Goal: Task Accomplishment & Management: Manage account settings

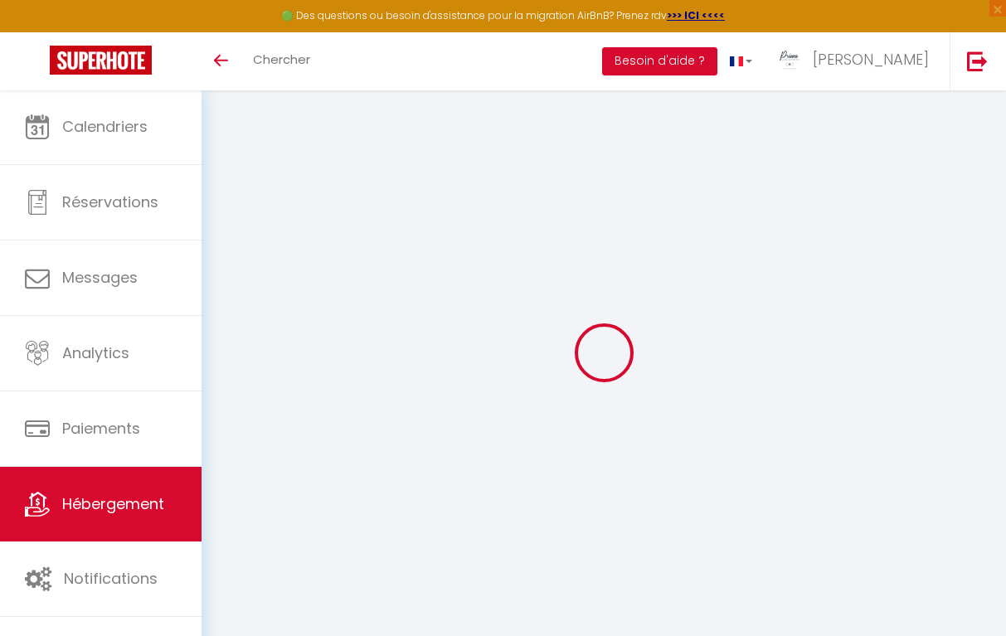
type input "Oups ! Les dates sélectionnées sont indisponibles."
type textarea "Malheureusement les dates sélectionnées sont indisponibles. Nous vous invitons …"
type input "48.828304"
type input "2.40206"
checkbox input "true"
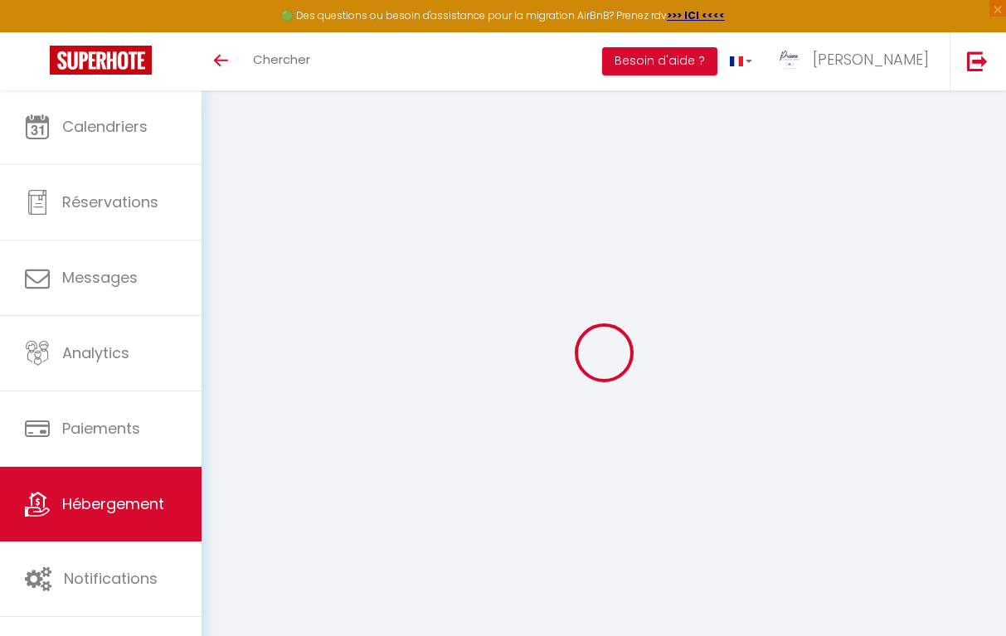
checkbox input "false"
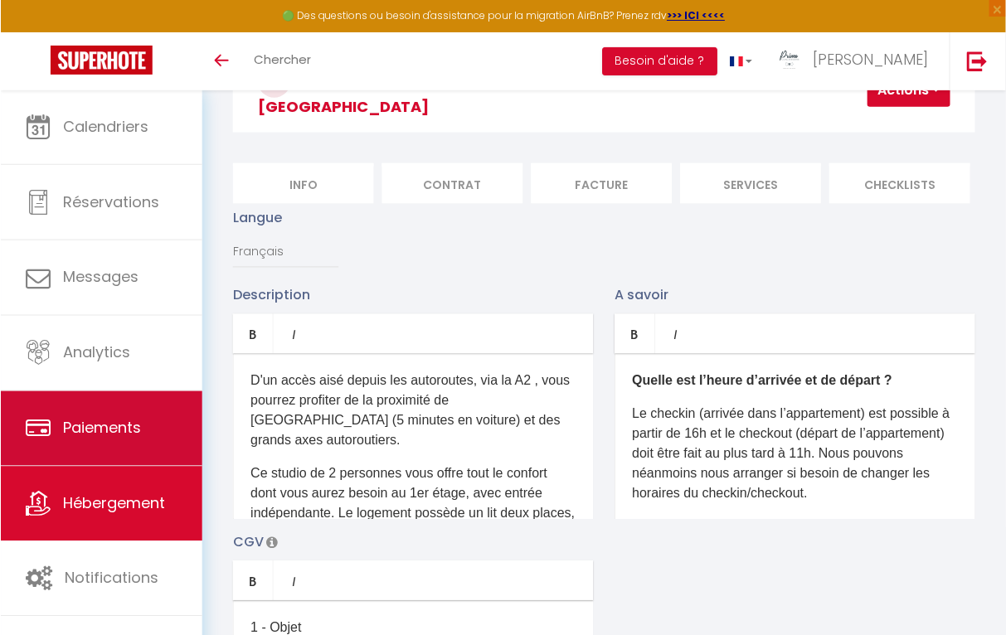
scroll to position [132, 0]
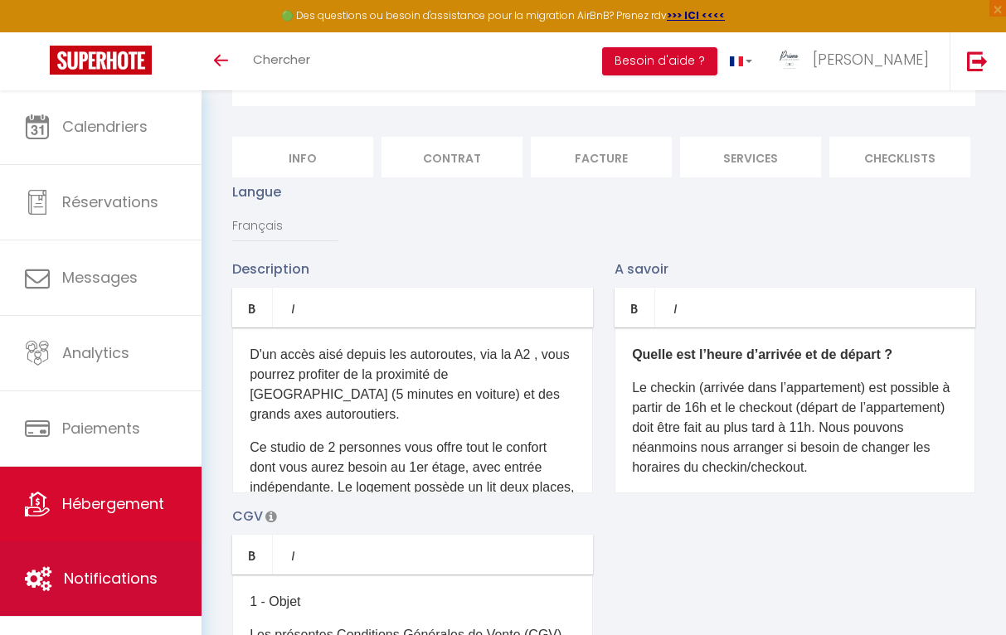
click at [114, 565] on link "Notifications" at bounding box center [101, 579] width 202 height 75
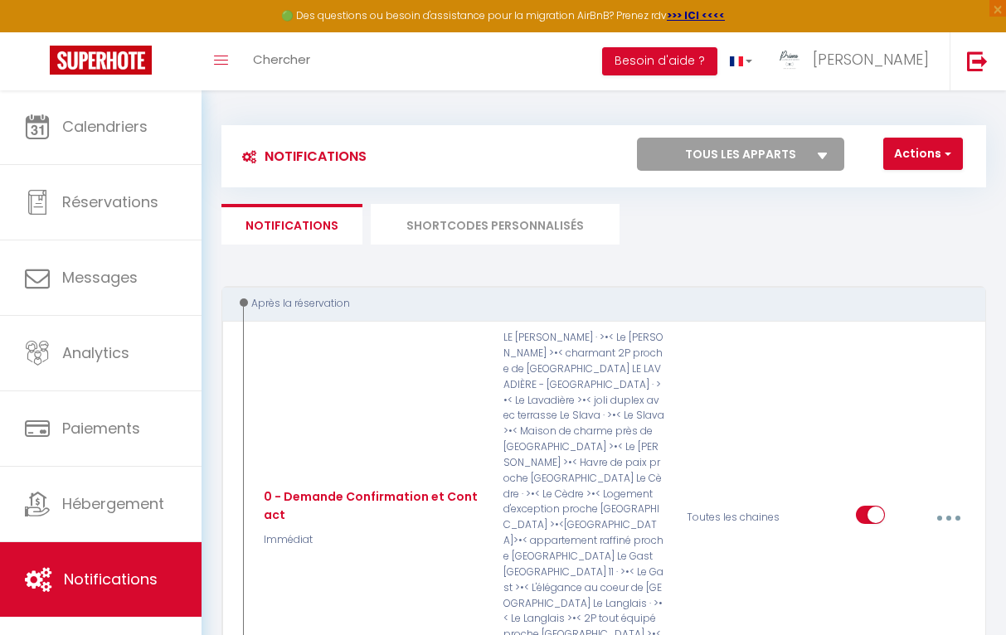
click at [468, 223] on li "SHORTCODES PERSONNALISÉS" at bounding box center [495, 224] width 249 height 41
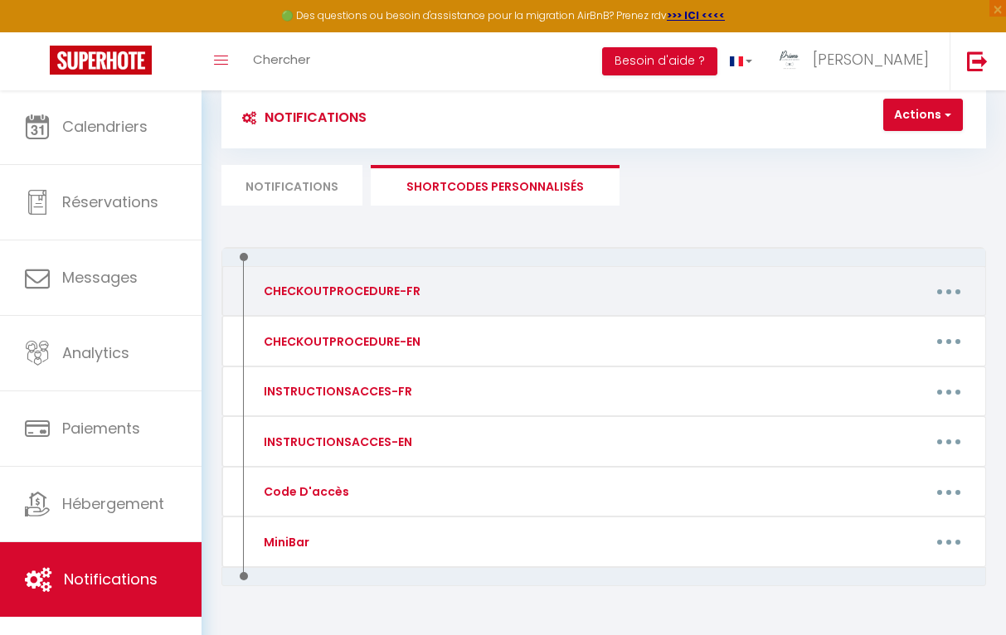
scroll to position [41, 0]
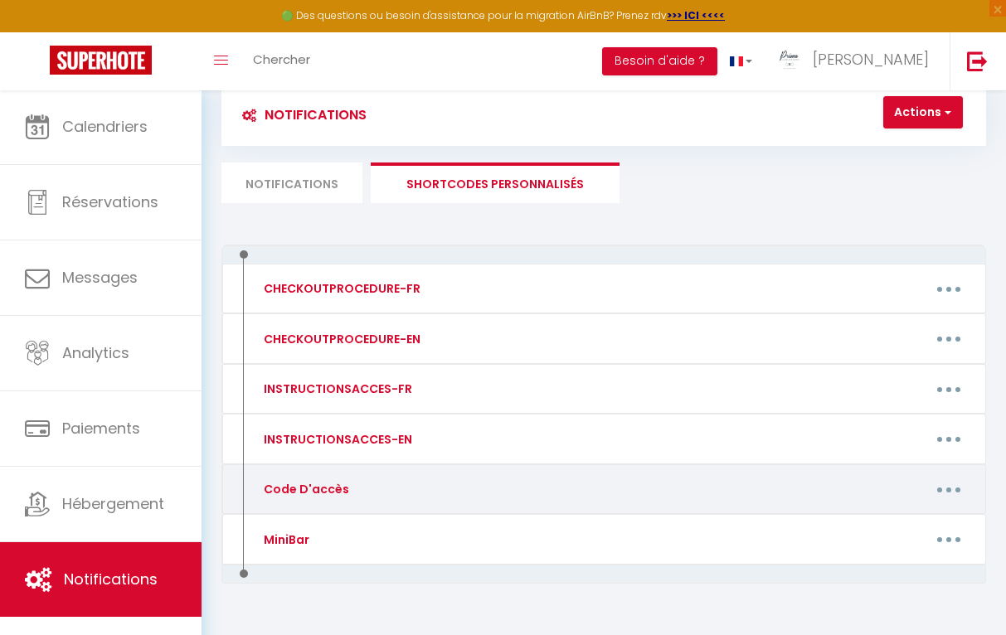
click at [937, 483] on button "button" at bounding box center [949, 490] width 44 height 32
click at [876, 523] on link "Editer" at bounding box center [904, 530] width 123 height 28
type input "Code D'accès"
type textarea "Message avec code d'accès"
type textarea "Voici les informations d'accès pour le logement [RENTAL:NAME] à [RENTAL:CITY]. …"
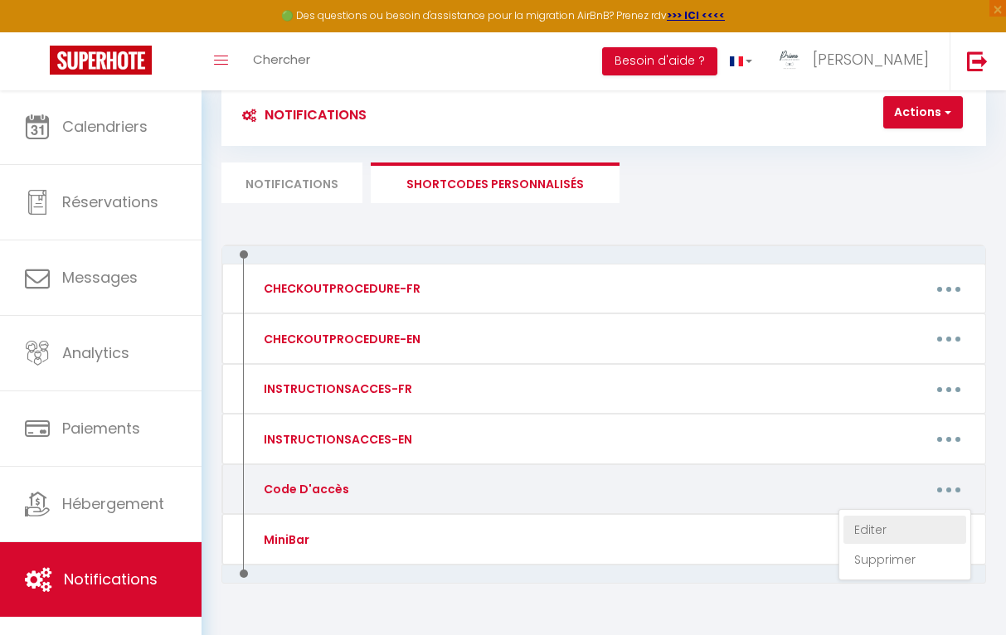
type textarea "Voici les codes d'accès pour le logement [RENTAL:NAME] à [RENTAL:CITY]. CODE D'…"
type textarea "Voici les codes d'accès pour le logement [RENTAL:NAME] à [RENTAL:CITY]. CODE KE…"
type textarea "Voici les informations d'accès pour le logement [RENTAL:NAME] à [RENTAL:CITY]. …"
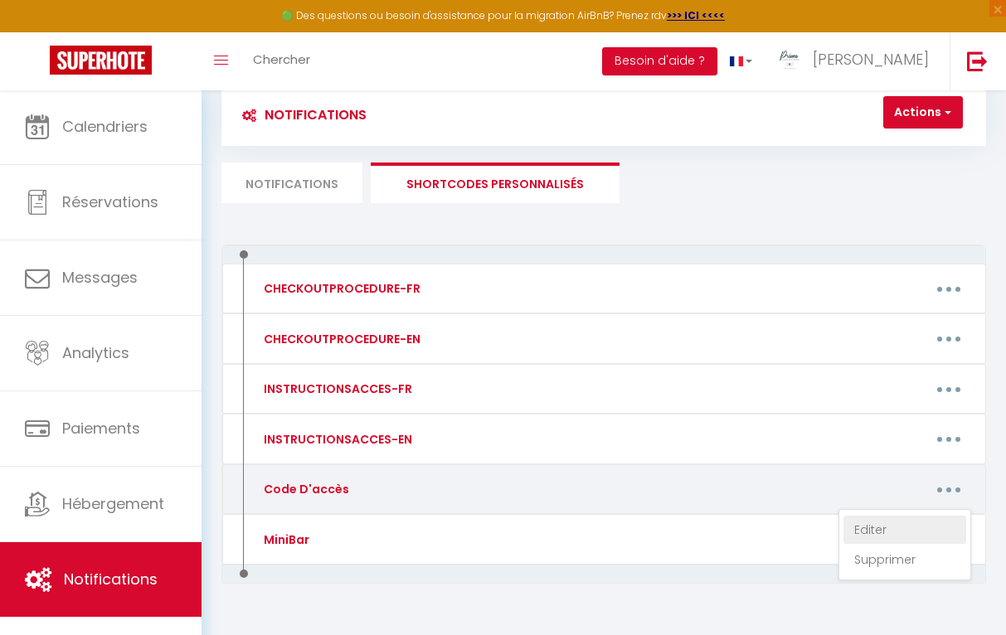
type textarea "Voici les codes d'accès pour le logement [RENTAL:NAME] à [RENTAL:CITY]. Les clé…"
type textarea "Voici les codes d'accès pour le logement [RENTAL:NAME] à [RENTAL:CITY]. CODE D'…"
type textarea "Voici les informations d'accès pour le logement [RENTAL:NAME] à [RENTAL:CITY]. …"
type textarea "Voici les codes d'accès pour le logement [RENTAL:NAME] à [RENTAL:CITY]. CODE D'…"
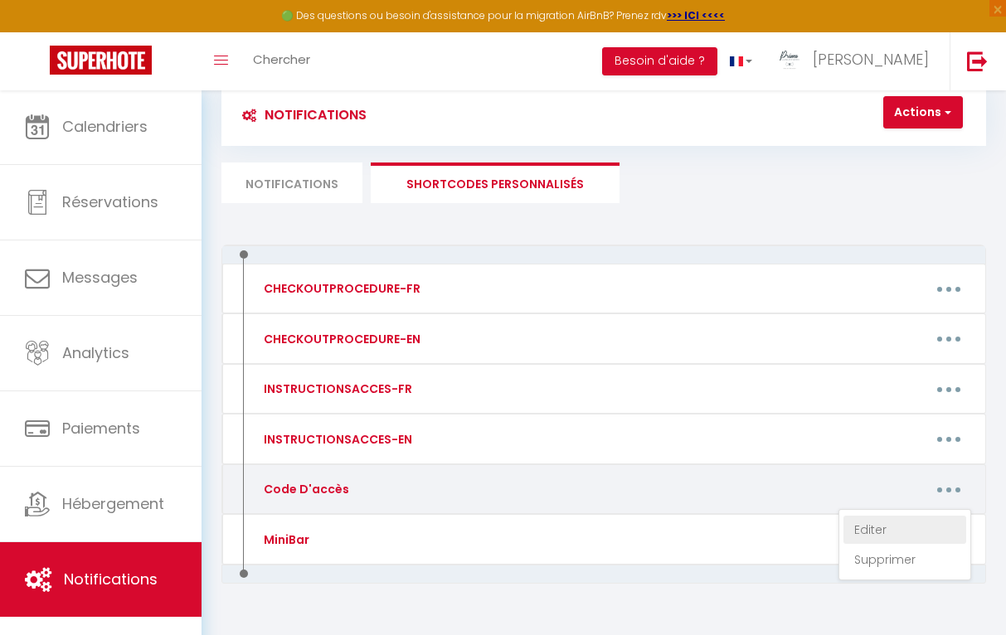
type textarea "Voici les codes d'accès pour le logement [RENTAL:NAME] à [RENTAL:CITY]. CODE KE…"
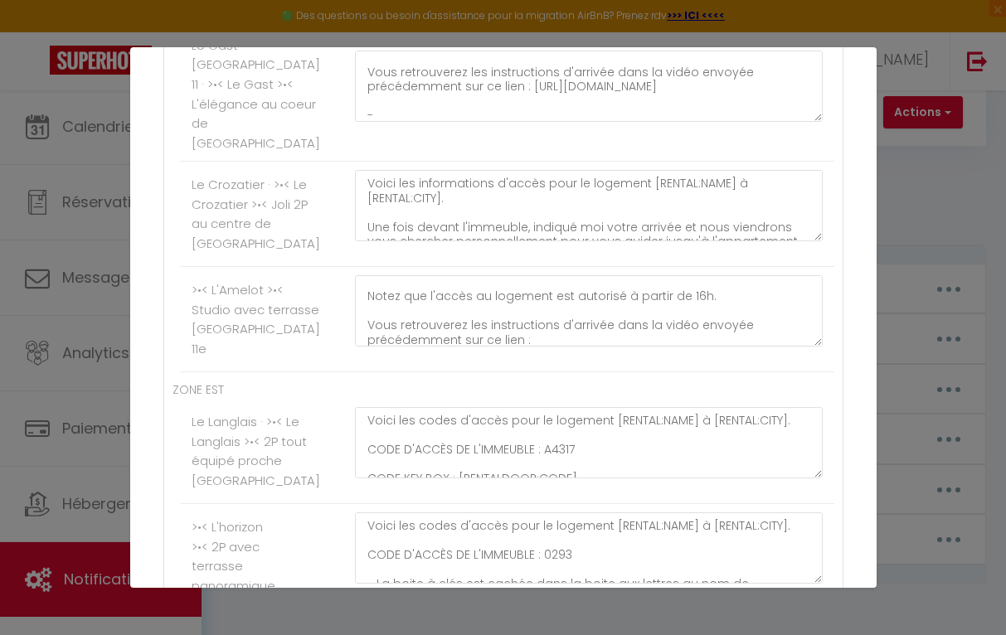
scroll to position [878, 0]
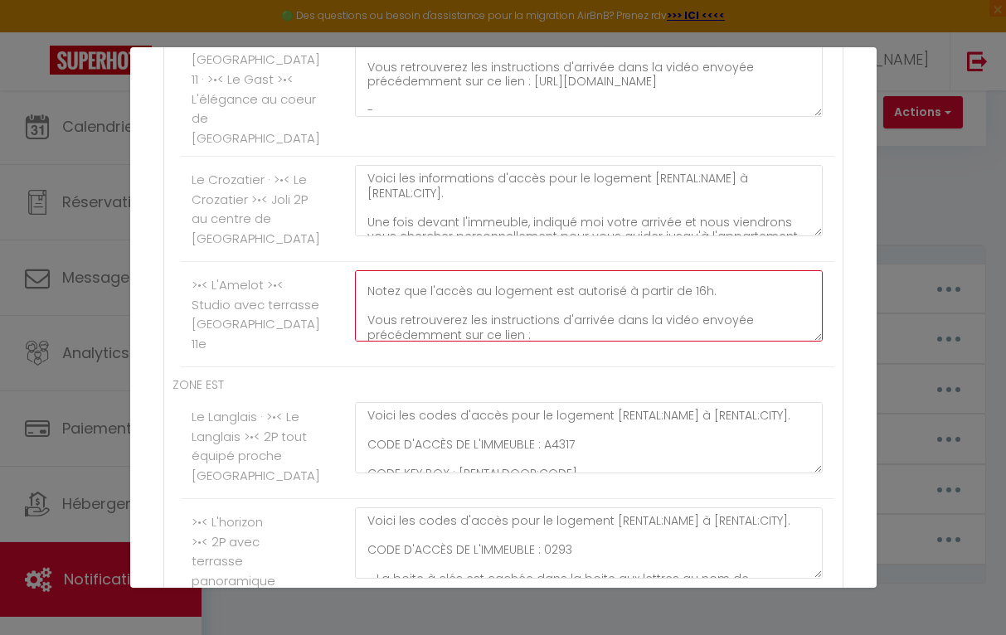
click at [561, 339] on textarea "Voici les codes d'accès pour le logement [RENTAL:NAME] à [RENTAL:CITY]. Les clé…" at bounding box center [589, 305] width 469 height 71
paste textarea "[URL][DOMAIN_NAME]"
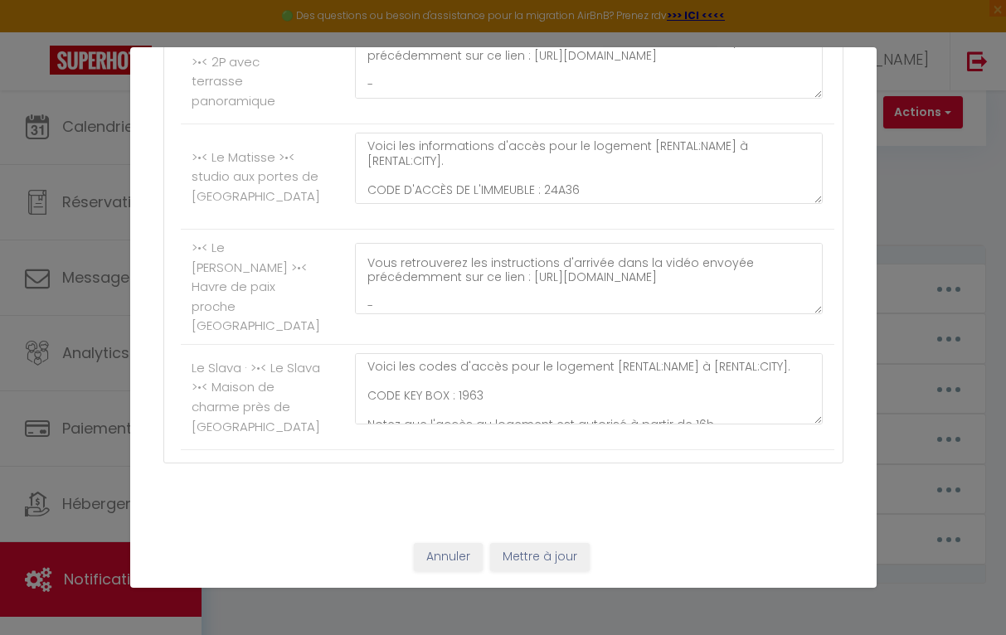
scroll to position [1378, 0]
type textarea "Voici les codes d'accès pour le logement [RENTAL:NAME] à [RENTAL:CITY]. Les clé…"
click at [555, 553] on button "Mettre à jour" at bounding box center [540, 557] width 100 height 28
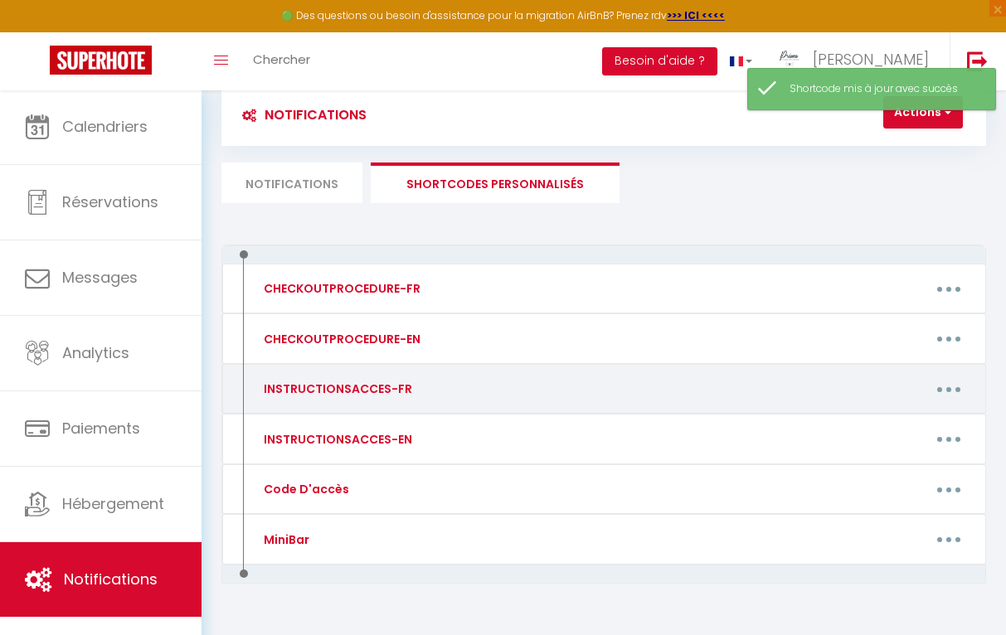
click at [945, 387] on button "button" at bounding box center [949, 389] width 44 height 32
click at [875, 423] on link "Editer" at bounding box center [904, 430] width 123 height 28
type input "INSTRUCTIONSACCES-FR"
type textarea "instruction d'accès"
type textarea "[URL][DOMAIN_NAME] -"
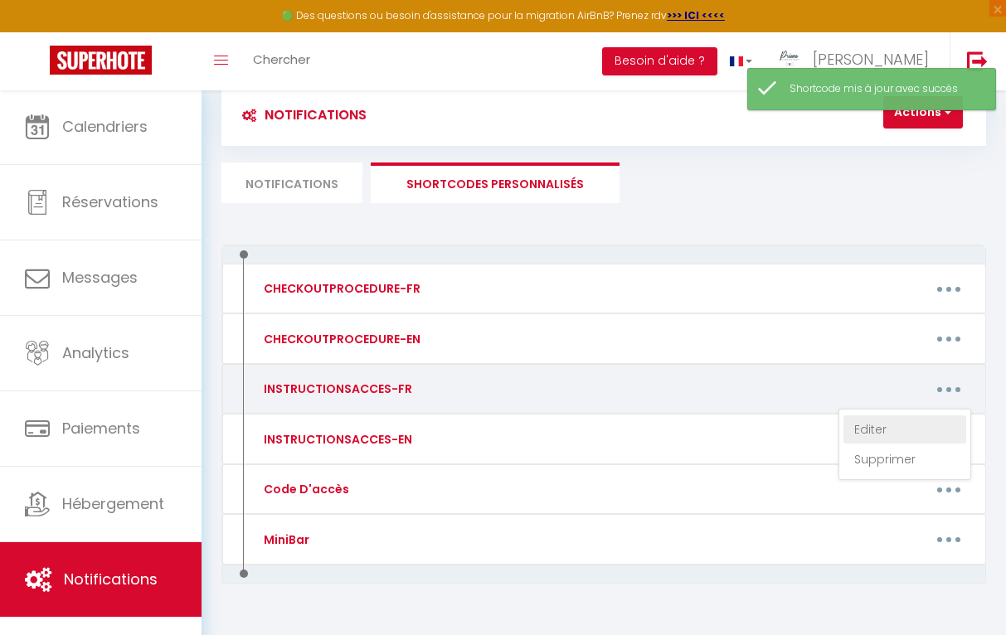
type textarea "[URL][DOMAIN_NAME] -"
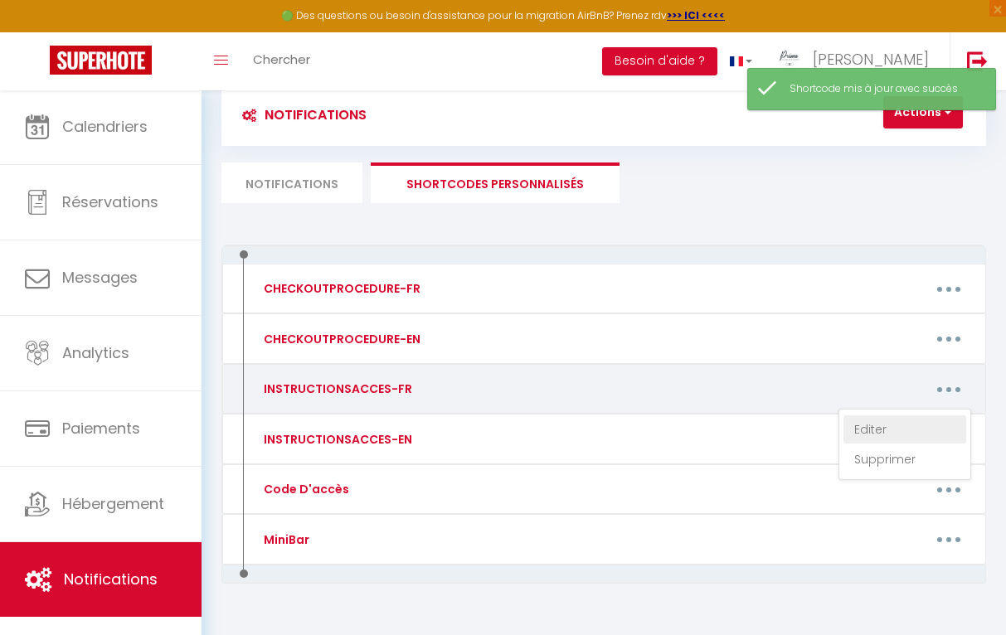
type textarea "[URL][DOMAIN_NAME] -"
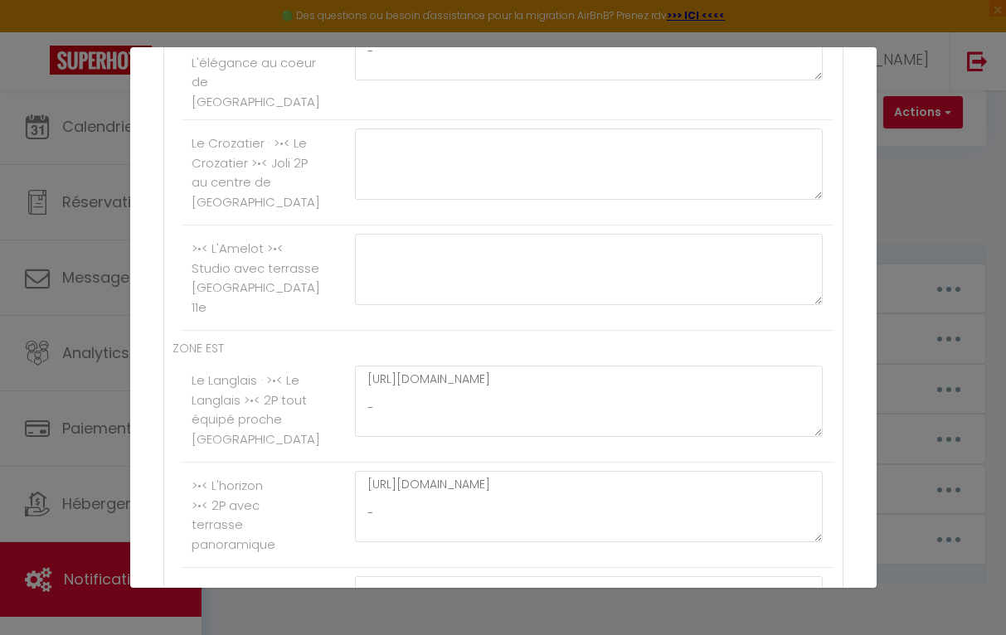
scroll to position [912, 0]
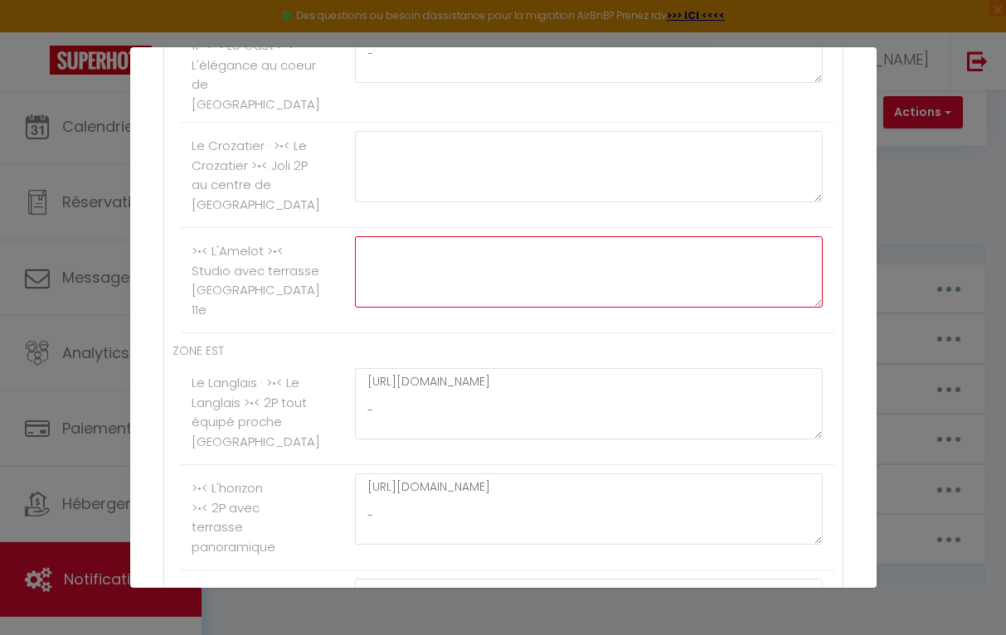
click at [463, 269] on textarea at bounding box center [589, 271] width 469 height 71
paste textarea "[URL][DOMAIN_NAME]"
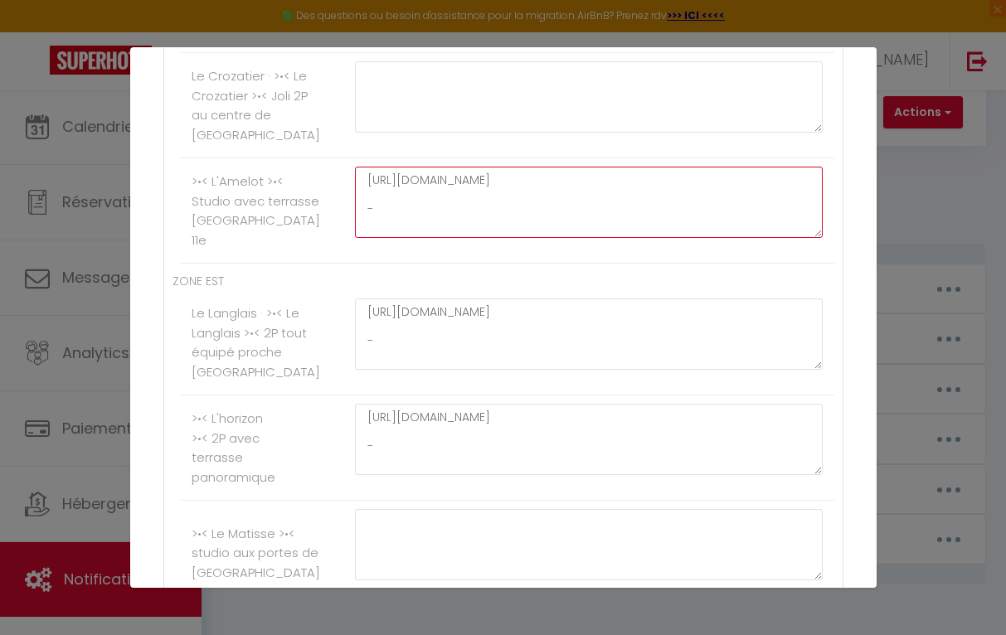
scroll to position [984, 0]
type textarea "[URL][DOMAIN_NAME] -"
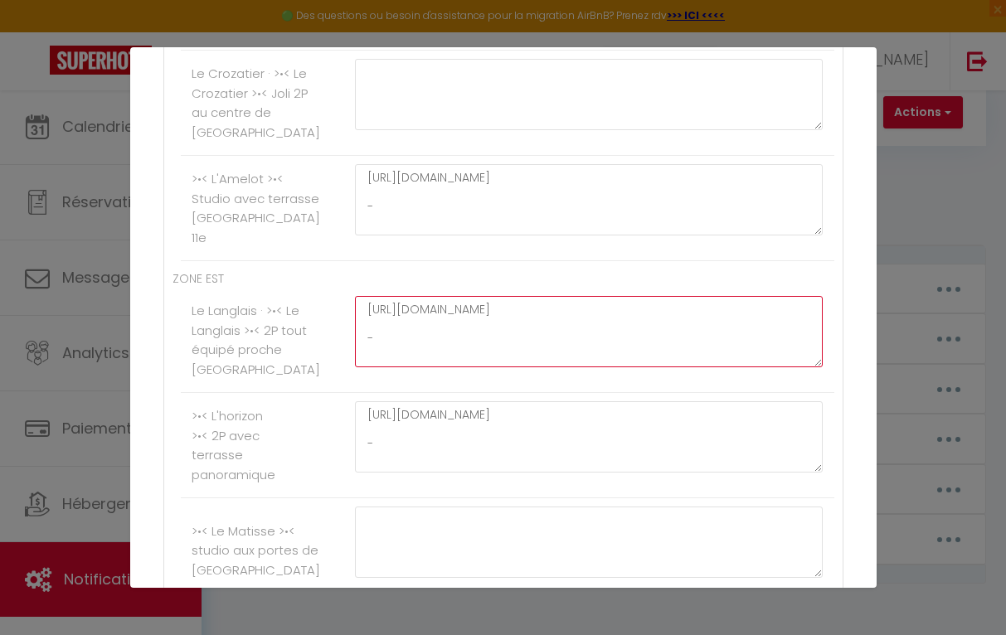
click at [421, 367] on textarea "[URL][DOMAIN_NAME] -" at bounding box center [589, 331] width 469 height 71
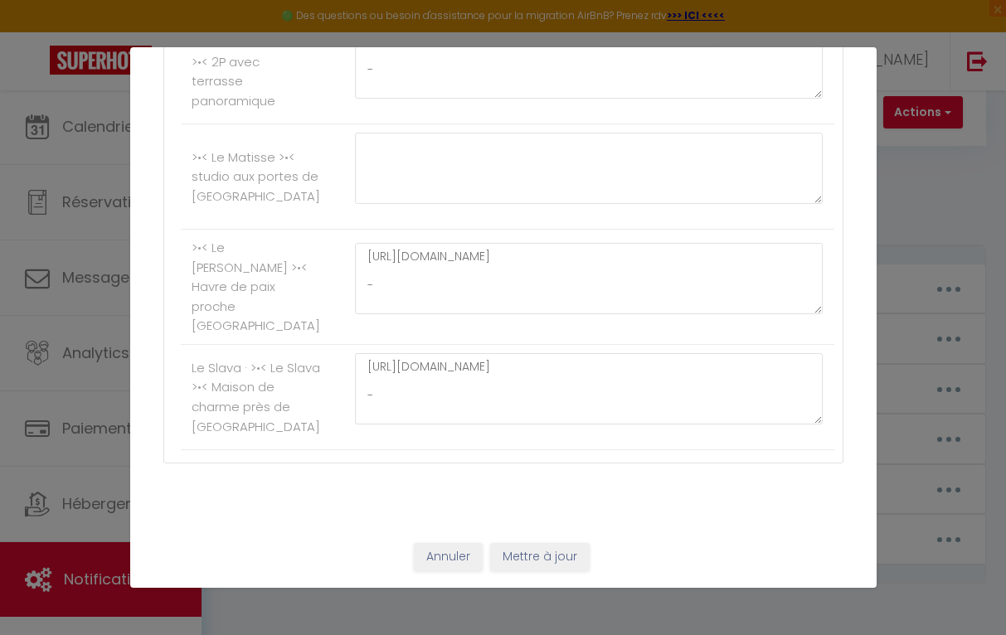
scroll to position [1378, 0]
click at [536, 555] on button "Mettre à jour" at bounding box center [540, 557] width 100 height 28
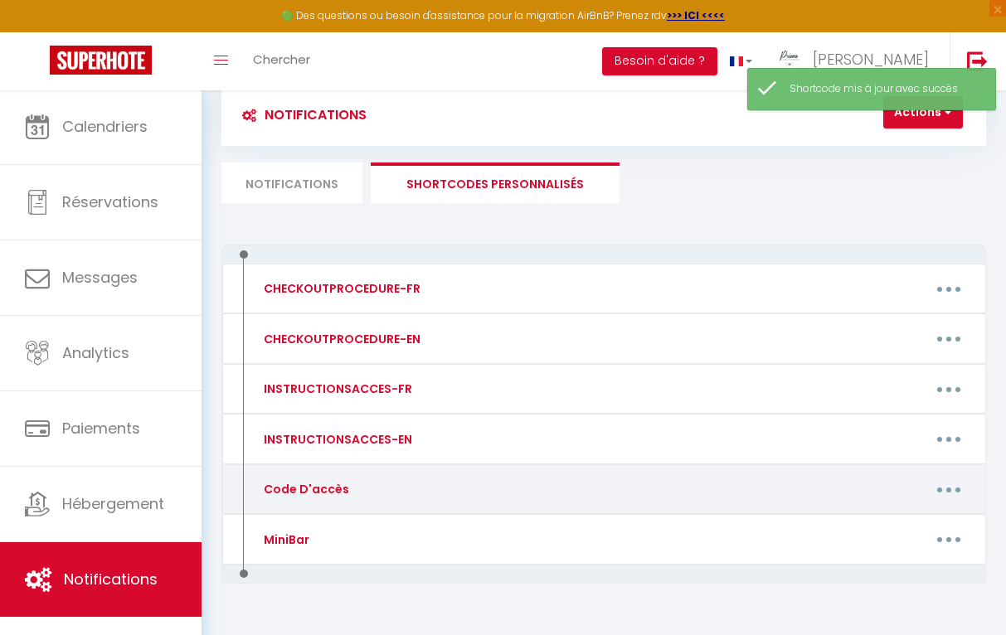
click at [946, 487] on button "button" at bounding box center [949, 490] width 44 height 32
click at [863, 532] on link "Editer" at bounding box center [904, 530] width 123 height 28
type input "Code D'accès"
type textarea "Message avec code d'accès"
type textarea "Voici les informations d'accès pour le logement [RENTAL:NAME] à [RENTAL:CITY]. …"
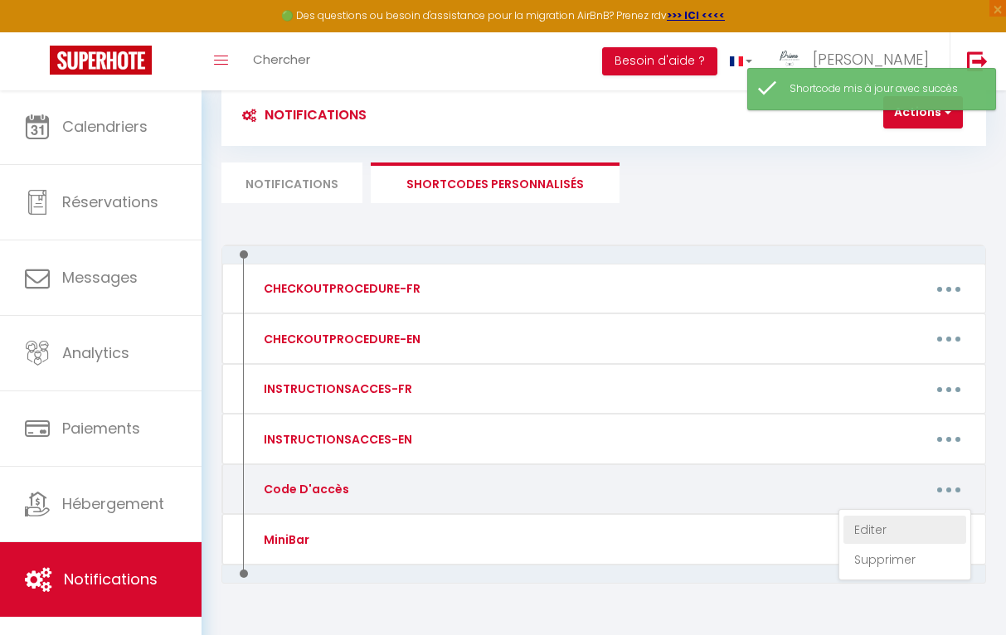
type textarea "Voici les codes d'accès pour le logement [RENTAL:NAME] à [RENTAL:CITY]. CODE D'…"
type textarea "Voici les codes d'accès pour le logement [RENTAL:NAME] à [RENTAL:CITY]. CODE KE…"
type textarea "Voici les informations d'accès pour le logement [RENTAL:NAME] à [RENTAL:CITY]. …"
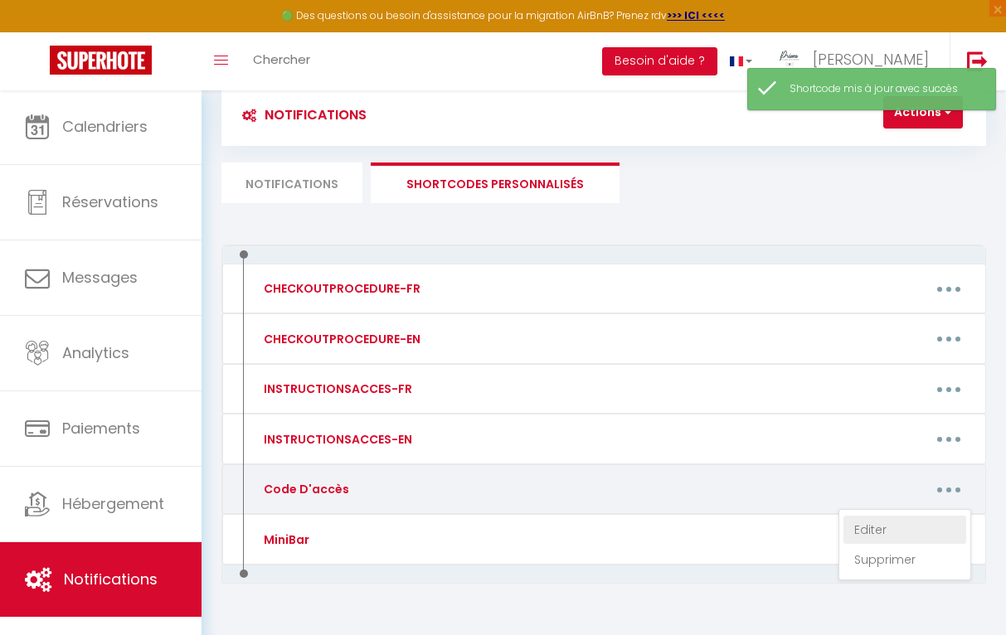
type textarea "Voici les codes d'accès pour le logement [RENTAL:NAME] à [RENTAL:CITY]. Les clé…"
type textarea "Voici les codes d'accès pour le logement [RENTAL:NAME] à [RENTAL:CITY]. CODE D'…"
type textarea "Voici les informations d'accès pour le logement [RENTAL:NAME] à [RENTAL:CITY]. …"
type textarea "Voici les codes d'accès pour le logement [RENTAL:NAME] à [RENTAL:CITY]. CODE D'…"
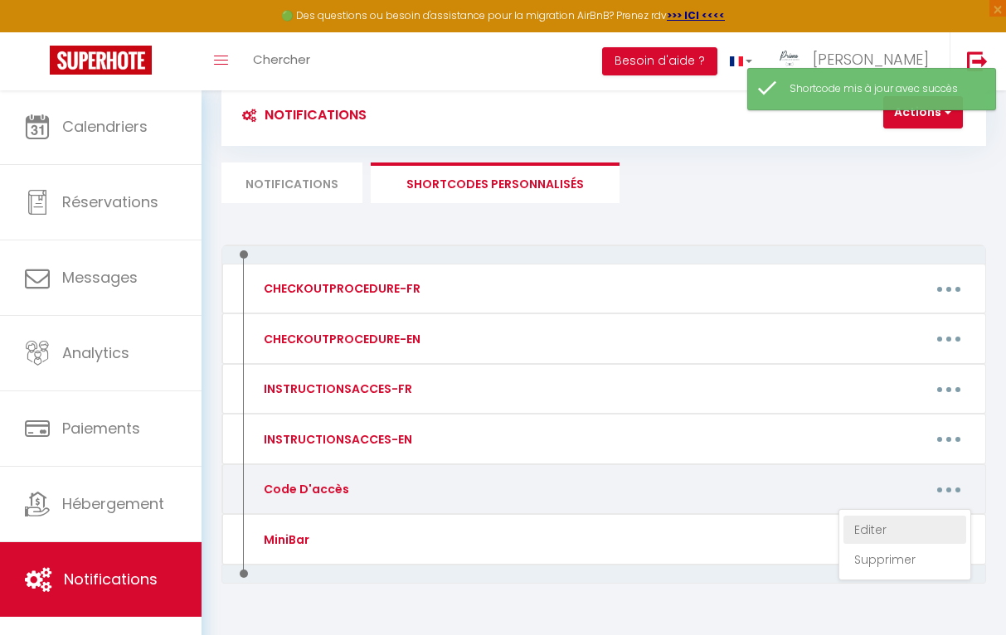
type textarea "Voici les codes d'accès pour le logement [RENTAL:NAME] à [RENTAL:CITY]. CODE KE…"
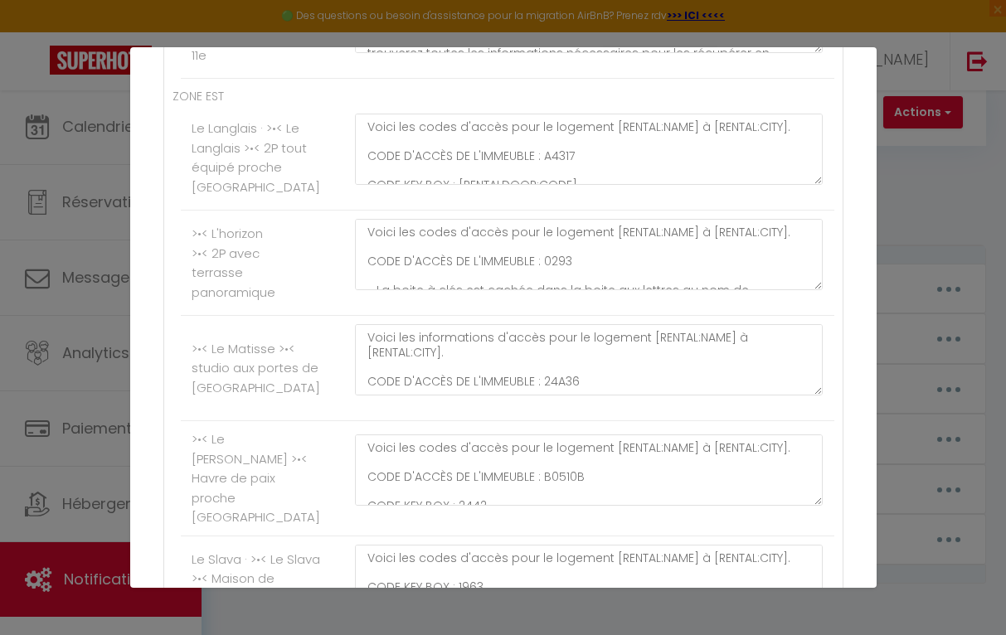
scroll to position [1142, 0]
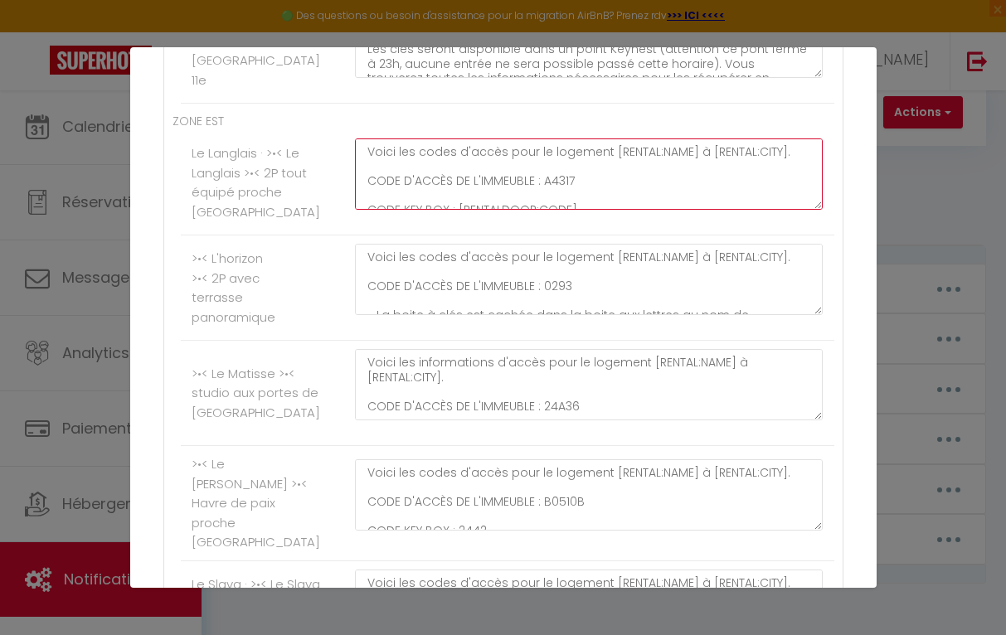
click at [591, 210] on textarea "Voici les codes d'accès pour le logement [RENTAL:NAME] à [RENTAL:CITY]. CODE D'…" at bounding box center [589, 174] width 469 height 71
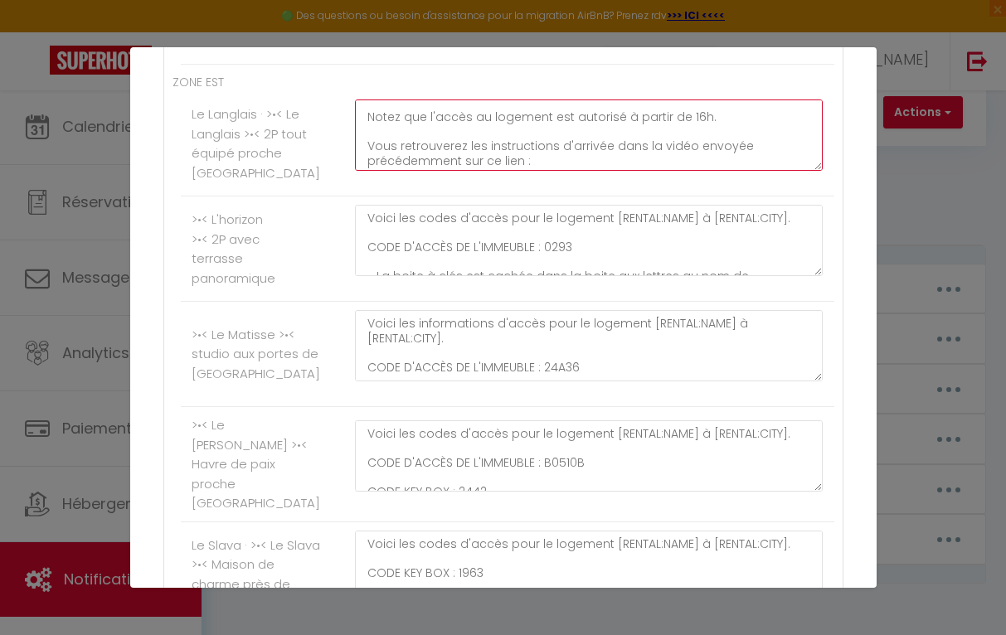
scroll to position [1152, 0]
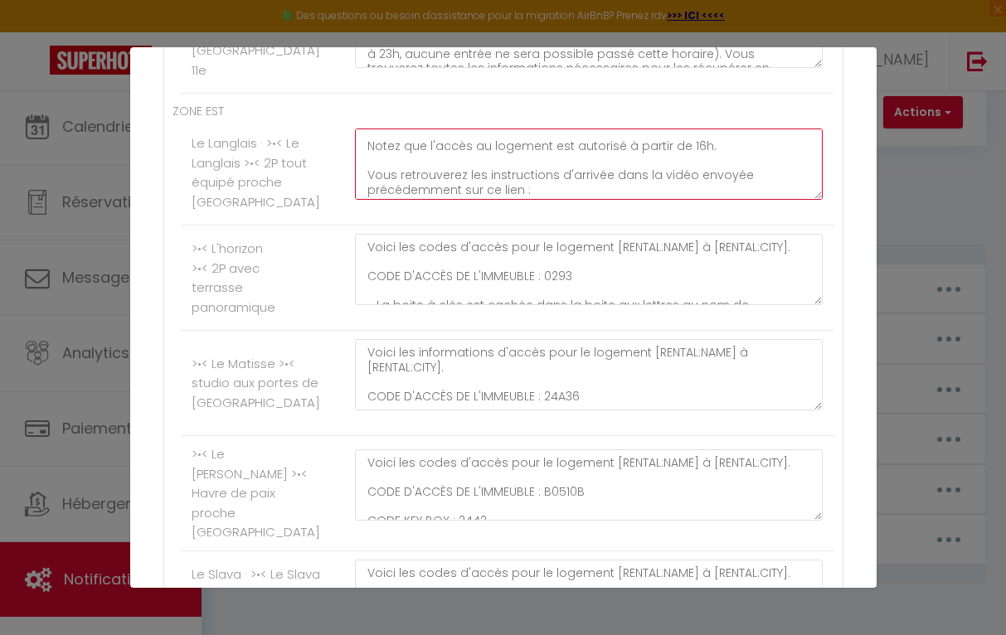
click at [536, 200] on textarea "Voici les codes d'accès pour le logement [RENTAL:NAME] à [RENTAL:CITY]. CODE D'…" at bounding box center [589, 164] width 469 height 71
paste textarea "[URL][DOMAIN_NAME] -"
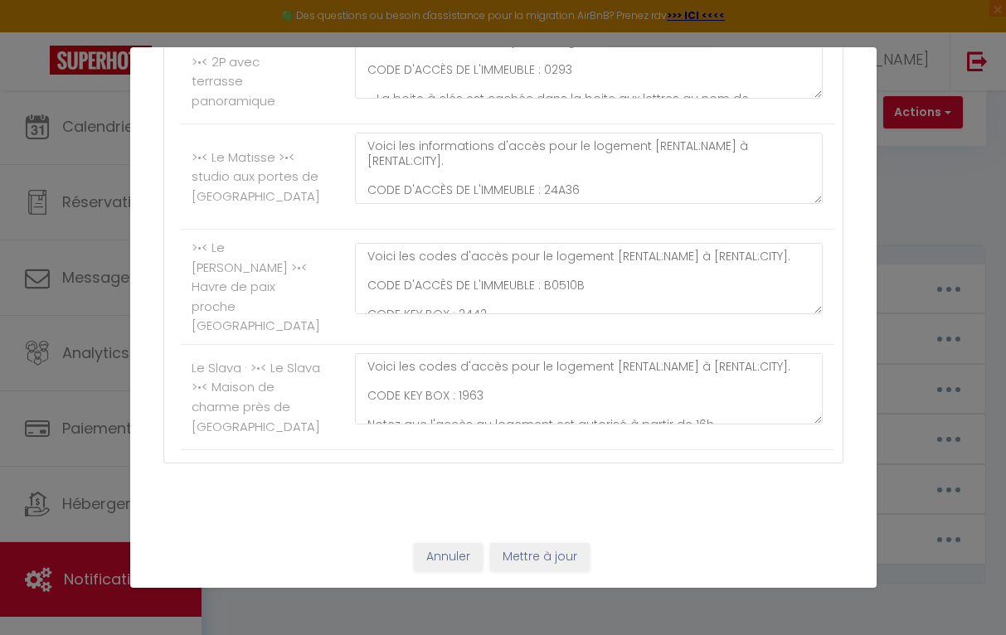
scroll to position [1378, 0]
type textarea "Voici les codes d'accès pour le logement [RENTAL:NAME] à [RENTAL:CITY]. CODE D'…"
click at [537, 547] on button "Mettre à jour" at bounding box center [540, 557] width 100 height 28
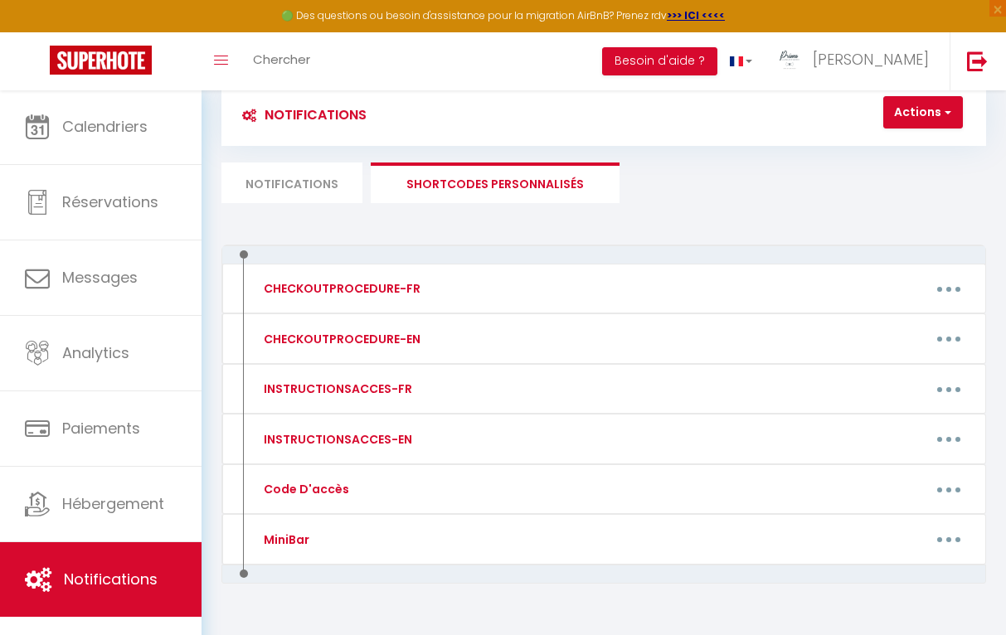
click at [294, 185] on li "Notifications" at bounding box center [291, 183] width 141 height 41
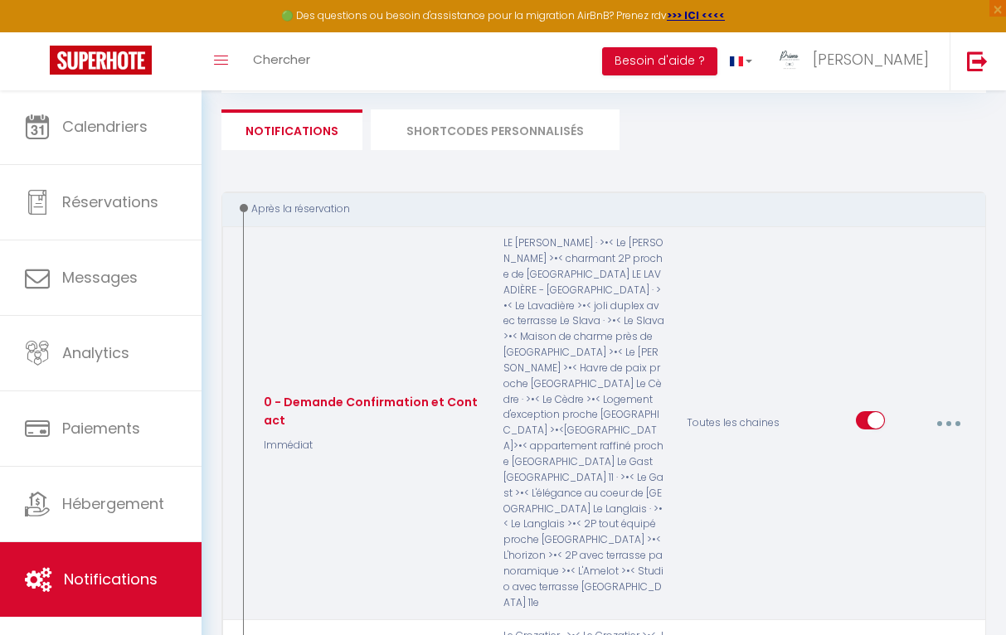
scroll to position [102, 0]
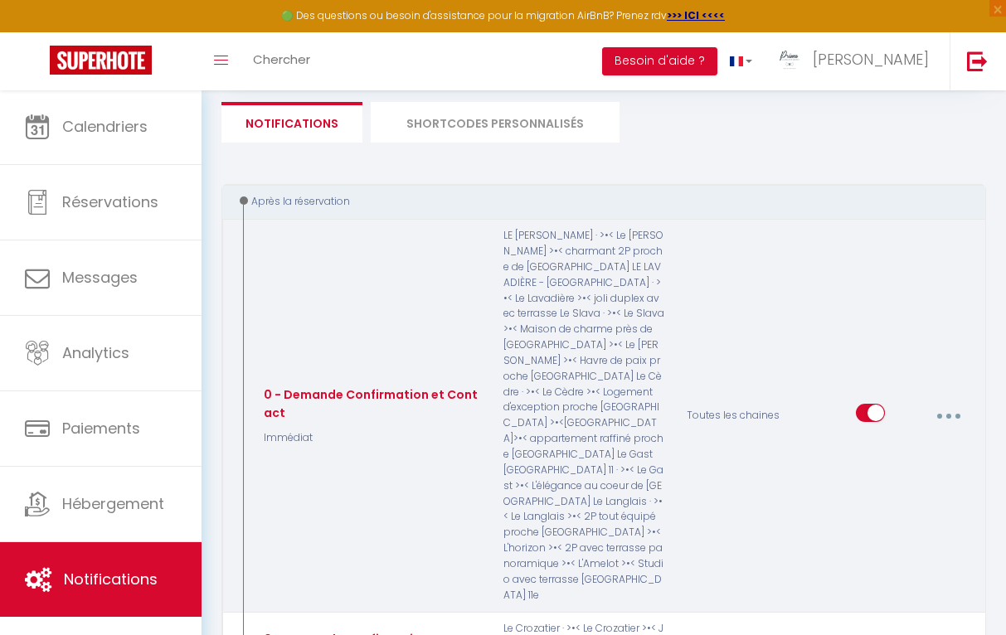
click at [935, 400] on button "button" at bounding box center [948, 416] width 44 height 32
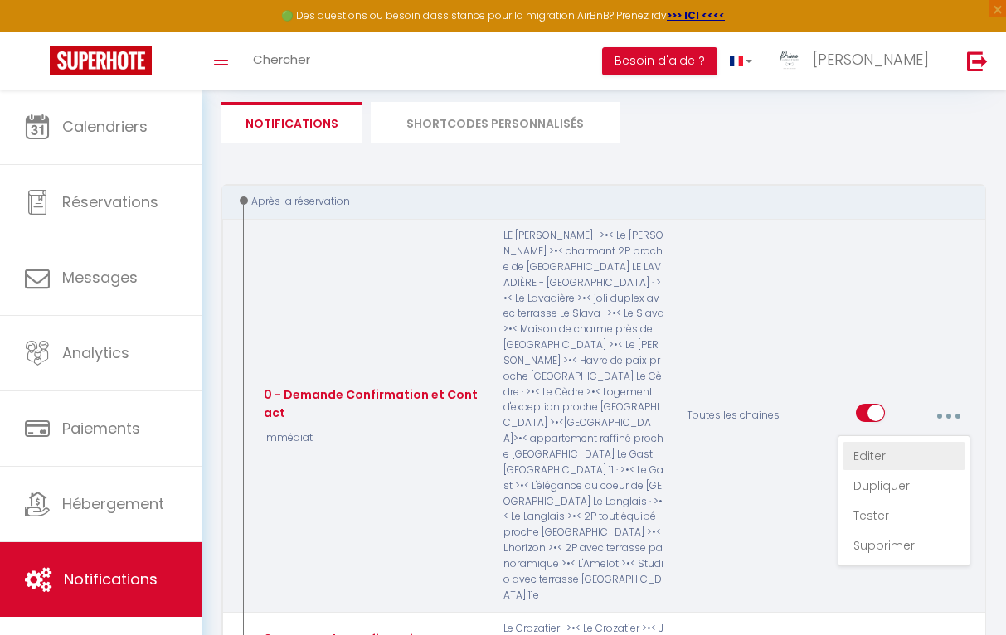
click at [853, 442] on link "Editer" at bounding box center [904, 456] width 123 height 28
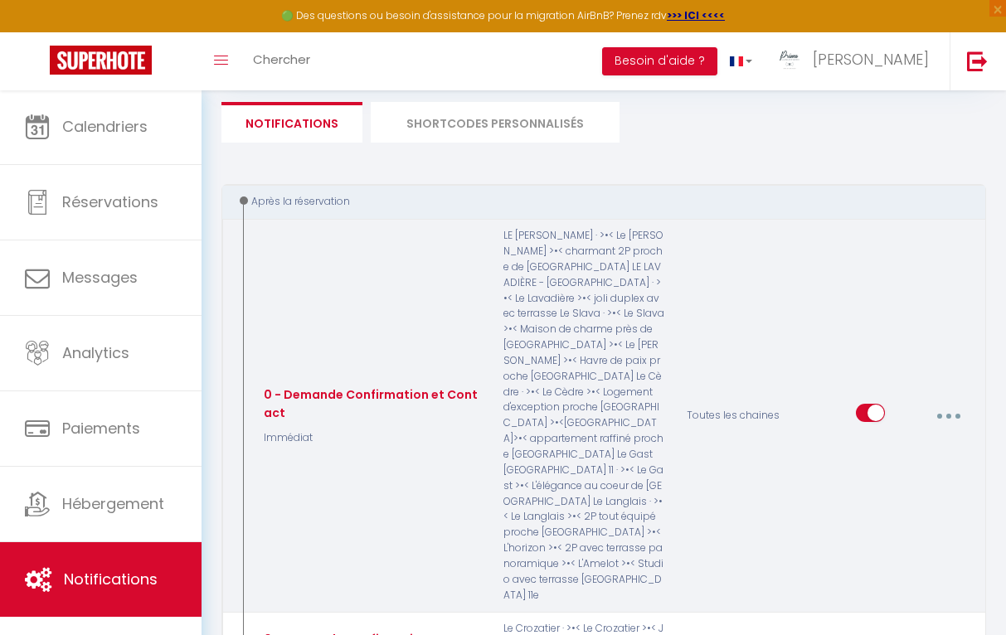
type input "0 - Demande Confirmation et Contact"
checkbox input "true"
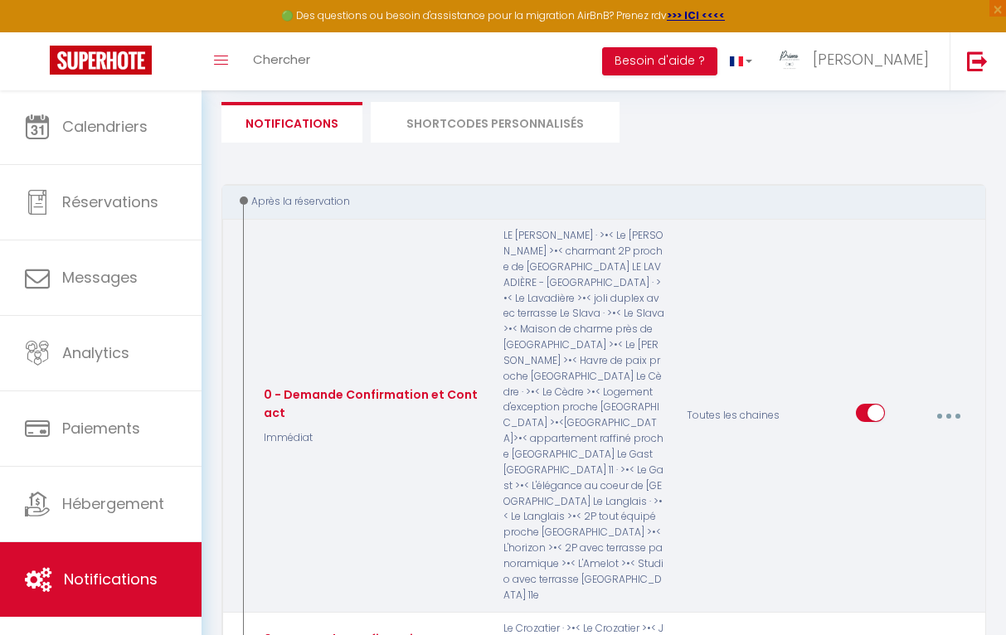
checkbox input "true"
checkbox input "false"
checkbox input "true"
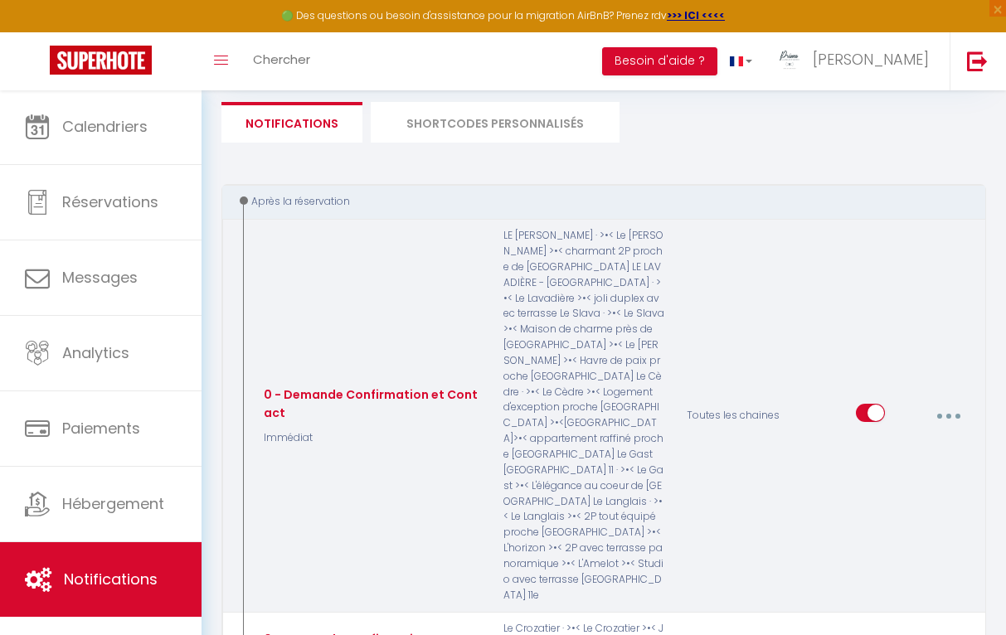
checkbox input "true"
checkbox input "false"
checkbox input "true"
select select "Immédiat"
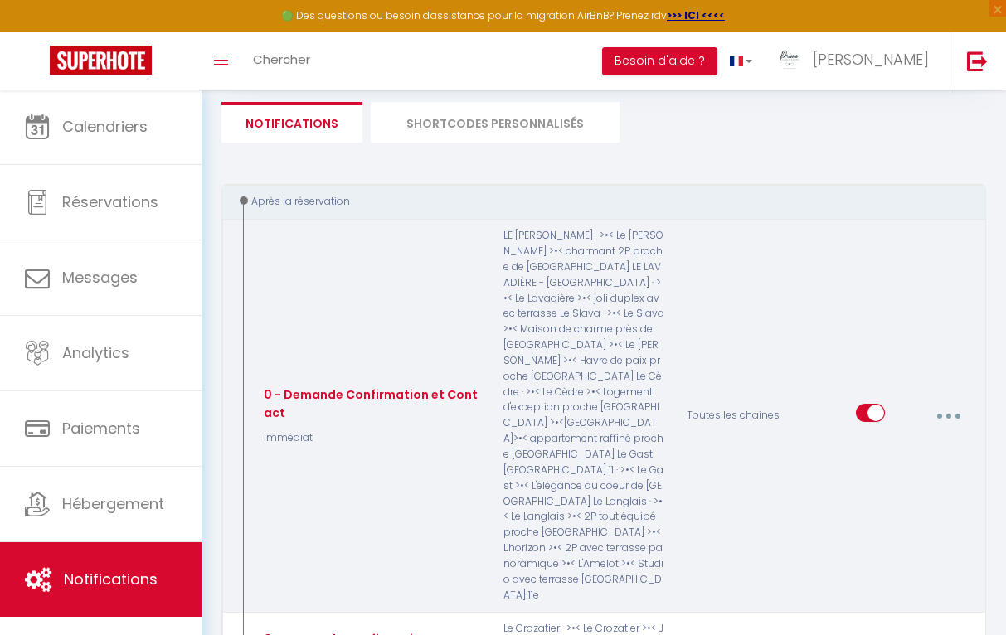
select select
checkbox input "true"
checkbox input "false"
checkbox input "true"
radio input "true"
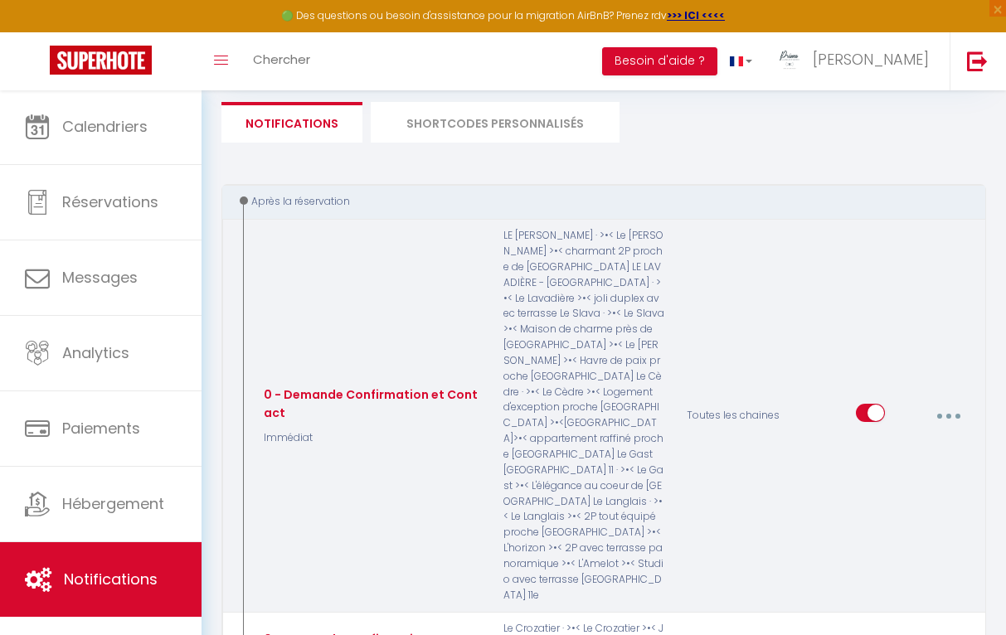
type input "Merci de confirmer votre réservation - [BOOKING:ID] - [GUEST:FIRST_NAME] [GUEST…"
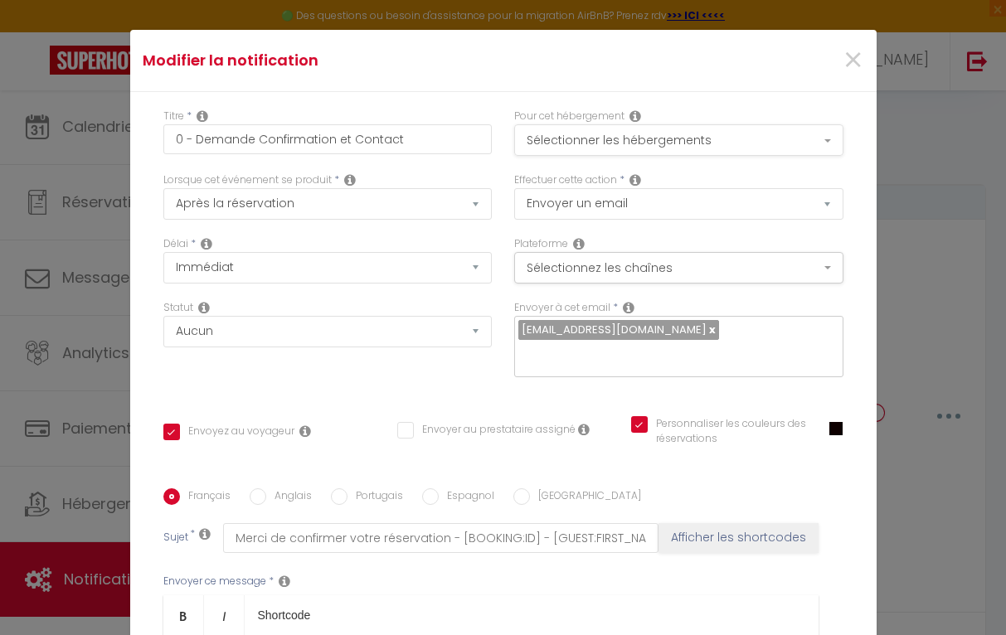
click at [756, 133] on button "Sélectionner les hébergements" at bounding box center [678, 140] width 329 height 32
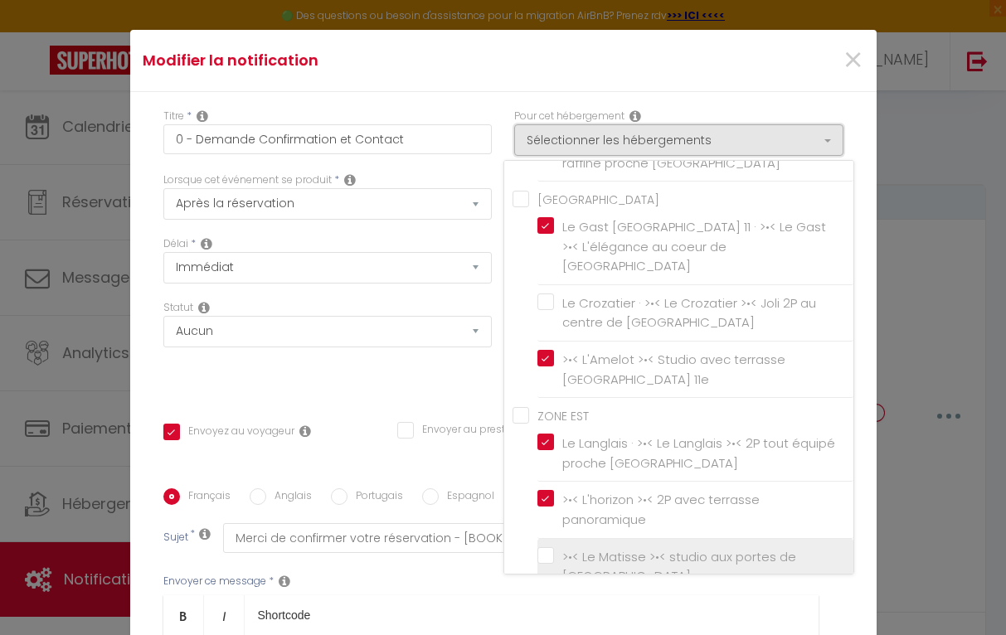
scroll to position [253, 0]
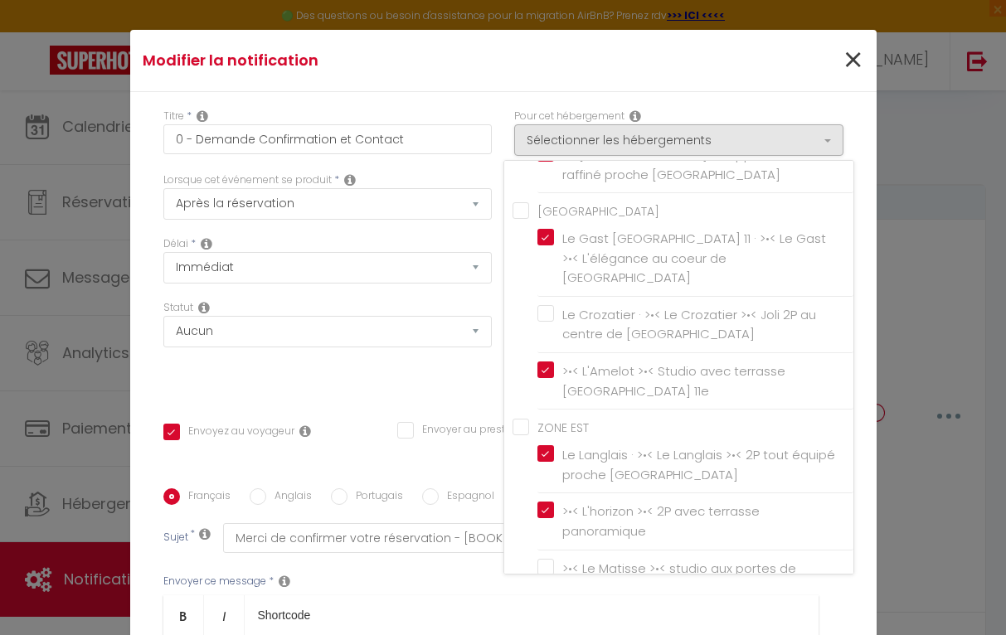
click at [849, 55] on span "×" at bounding box center [853, 61] width 21 height 50
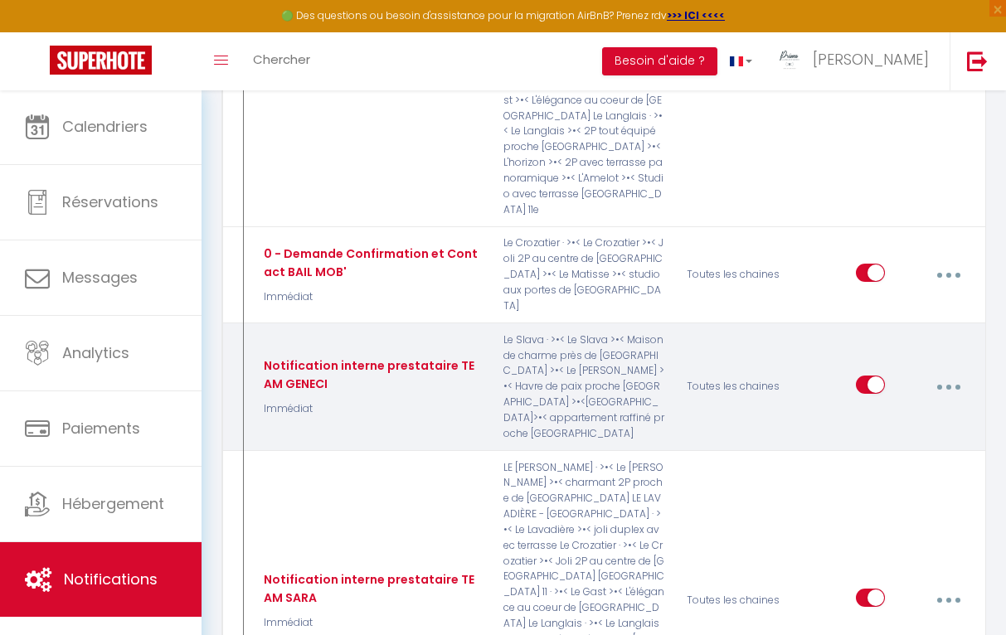
scroll to position [506, 0]
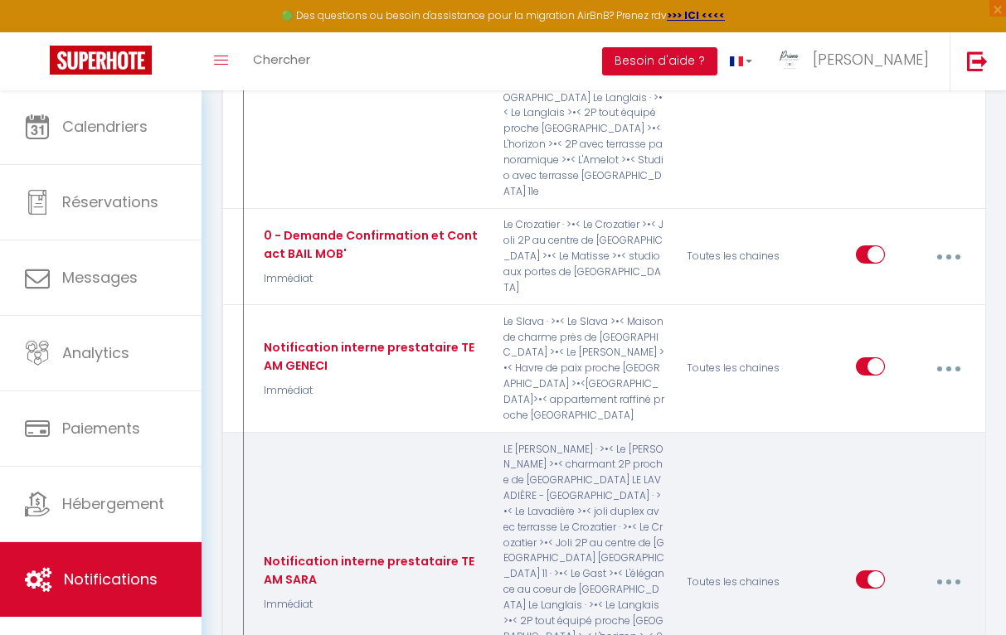
click at [931, 566] on button "button" at bounding box center [948, 582] width 44 height 32
click at [863, 609] on link "Editer" at bounding box center [904, 623] width 123 height 28
type input "Notification interne prestataire TEAM SARA"
checkbox input "false"
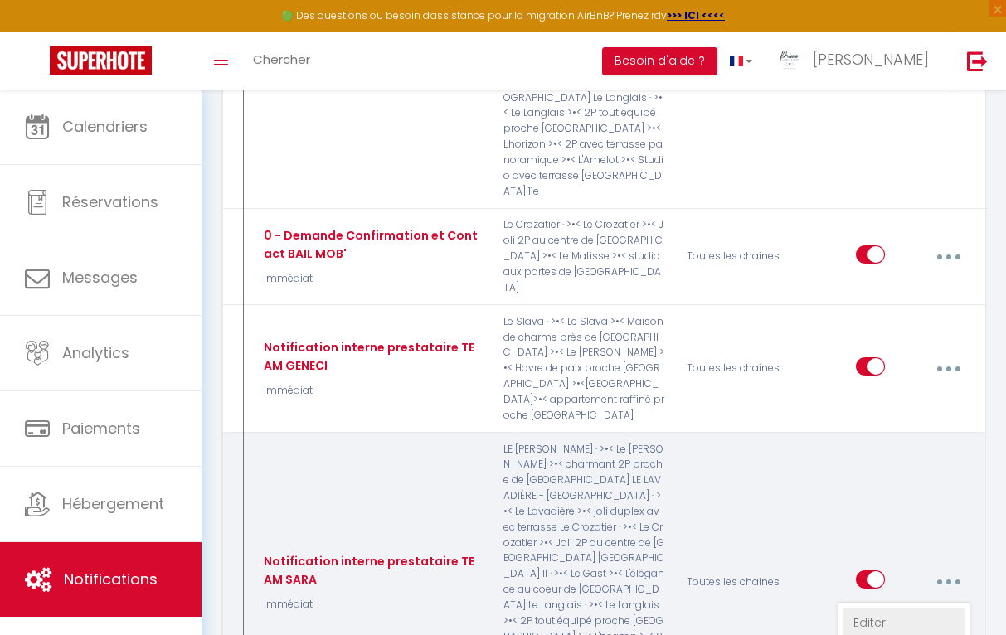
checkbox input "false"
checkbox input "true"
checkbox input "false"
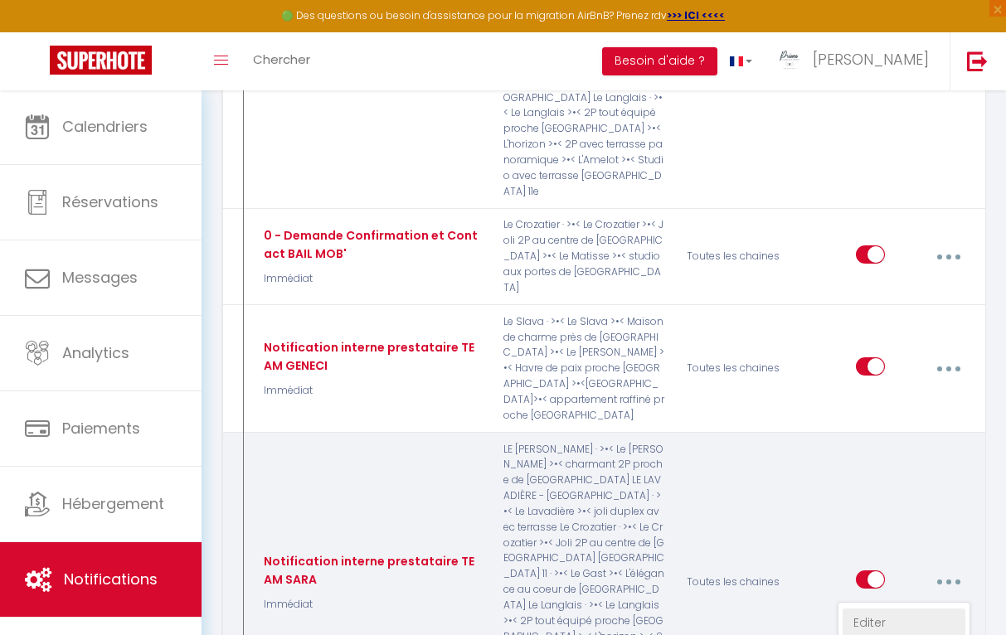
checkbox input "false"
checkbox input "true"
checkbox input "false"
type input "Nouvelle réservation - [RENTAL:NAME] - [GUEST:NAME] - [CHECKING:DD-MM-YYYY] au …"
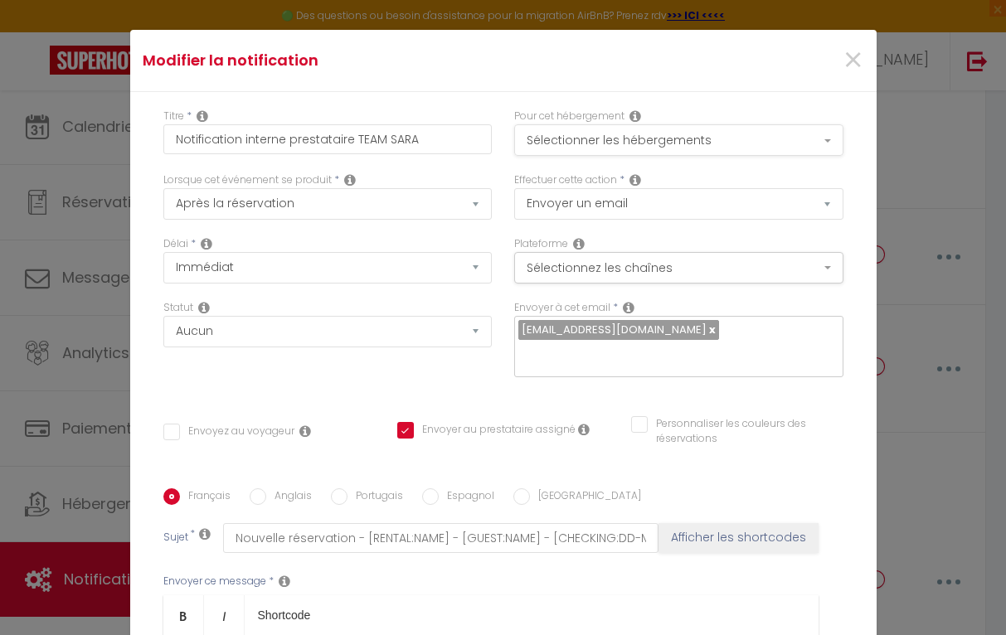
click at [804, 143] on button "Sélectionner les hébergements" at bounding box center [678, 140] width 329 height 32
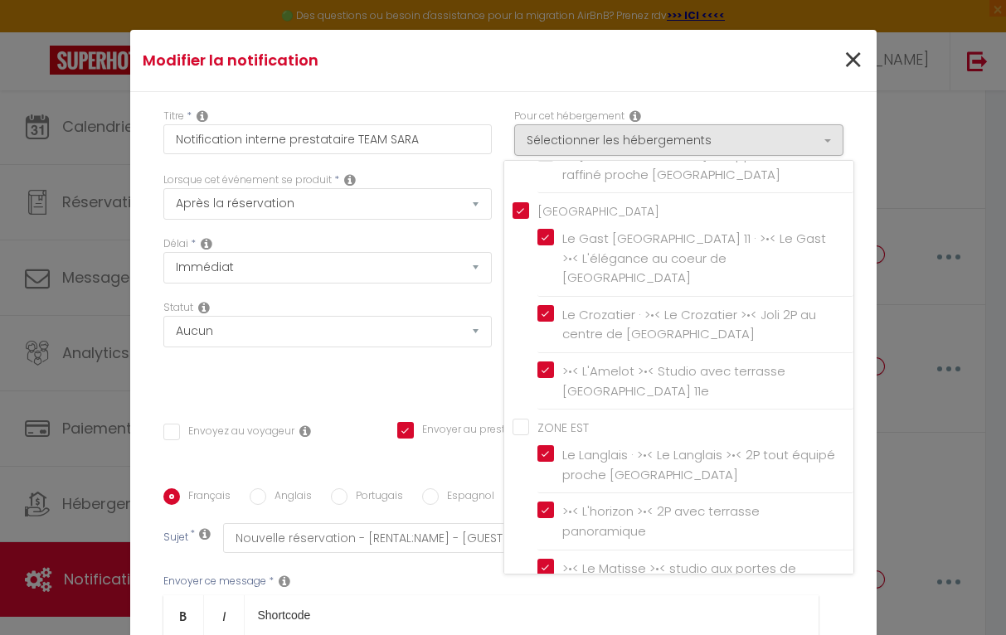
click at [856, 52] on span "×" at bounding box center [853, 61] width 21 height 50
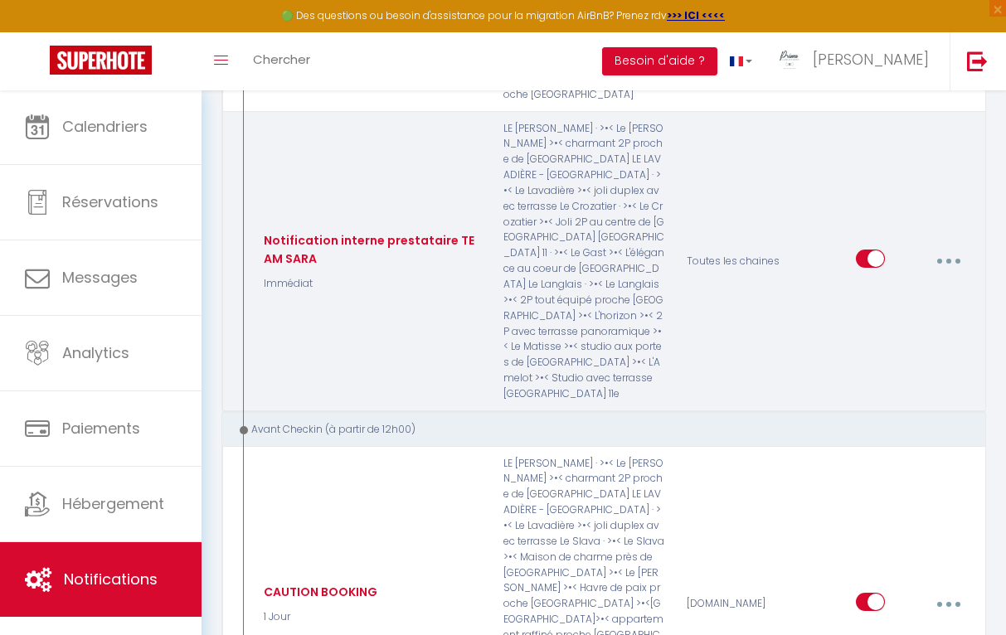
scroll to position [831, 0]
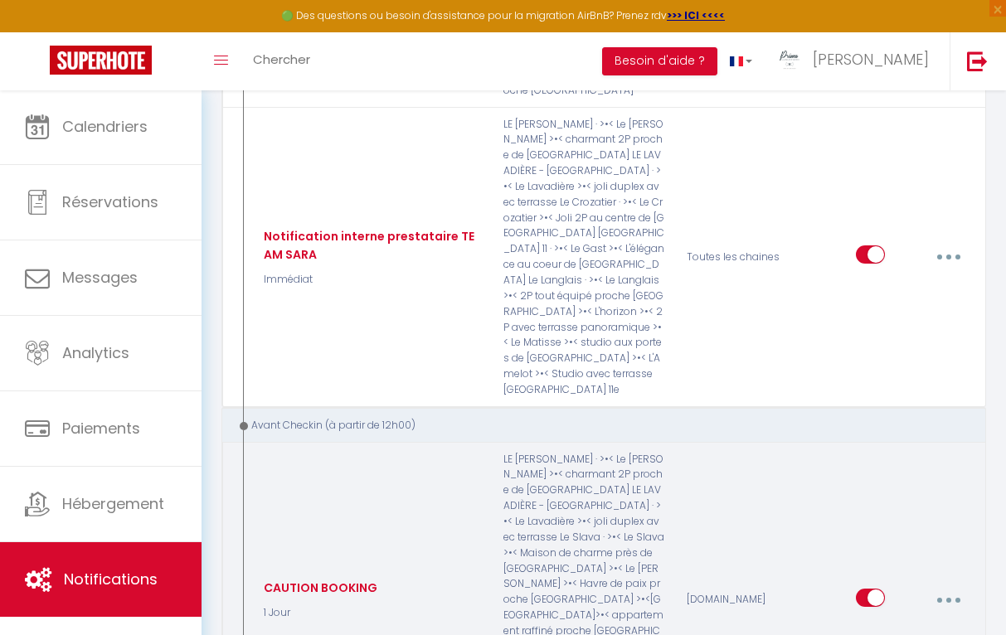
click at [941, 585] on button "button" at bounding box center [948, 601] width 44 height 32
click at [863, 626] on link "Editer" at bounding box center [904, 640] width 123 height 28
type input "CAUTION BOOKING"
checkbox input "false"
checkbox input "true"
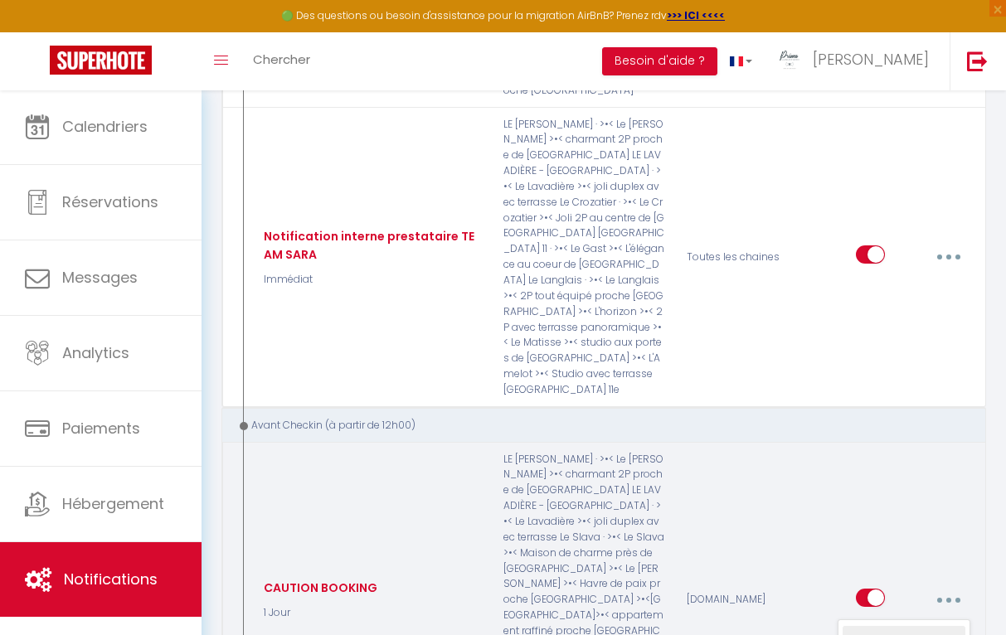
checkbox input "false"
checkbox input "true"
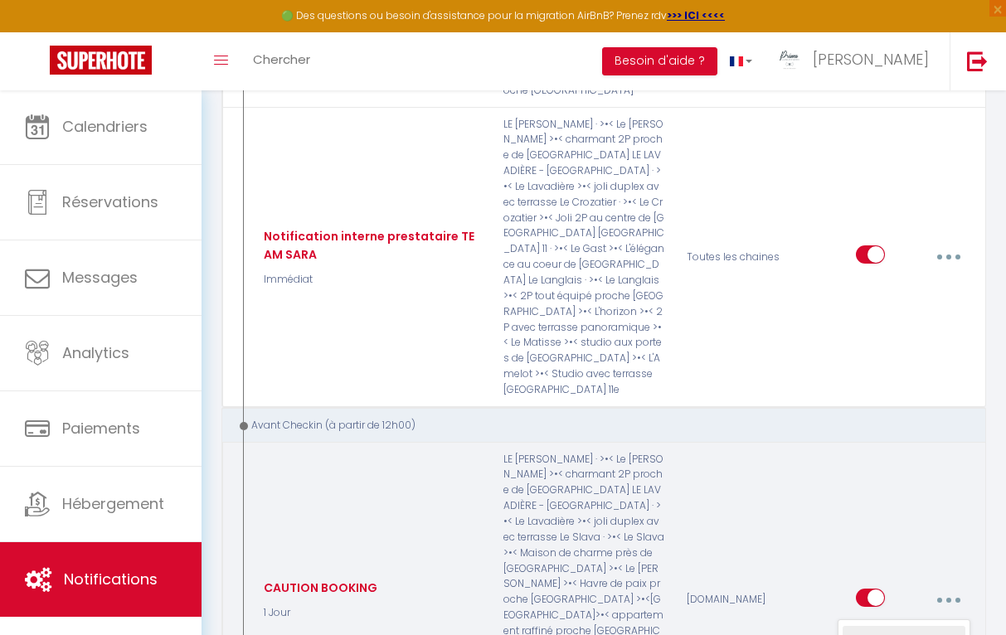
checkbox input "true"
select select "1 Jour"
select select "if_booking_is_paid"
checkbox input "true"
checkbox input "false"
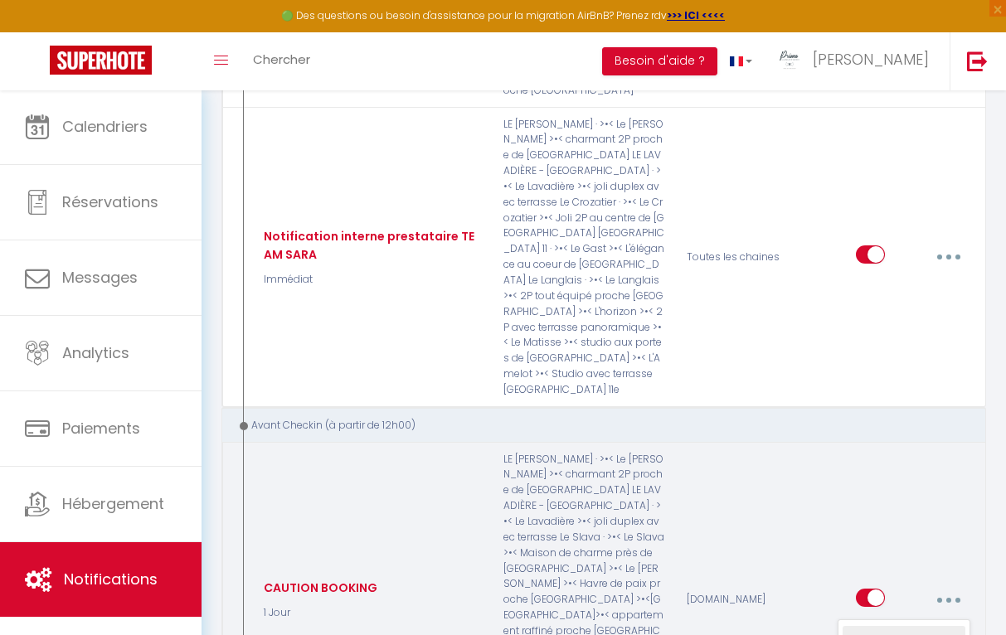
checkbox input "false"
type input "Important : Validation de votre réservation : [RENTAL:NAME] à [RENTAL:CITY]"
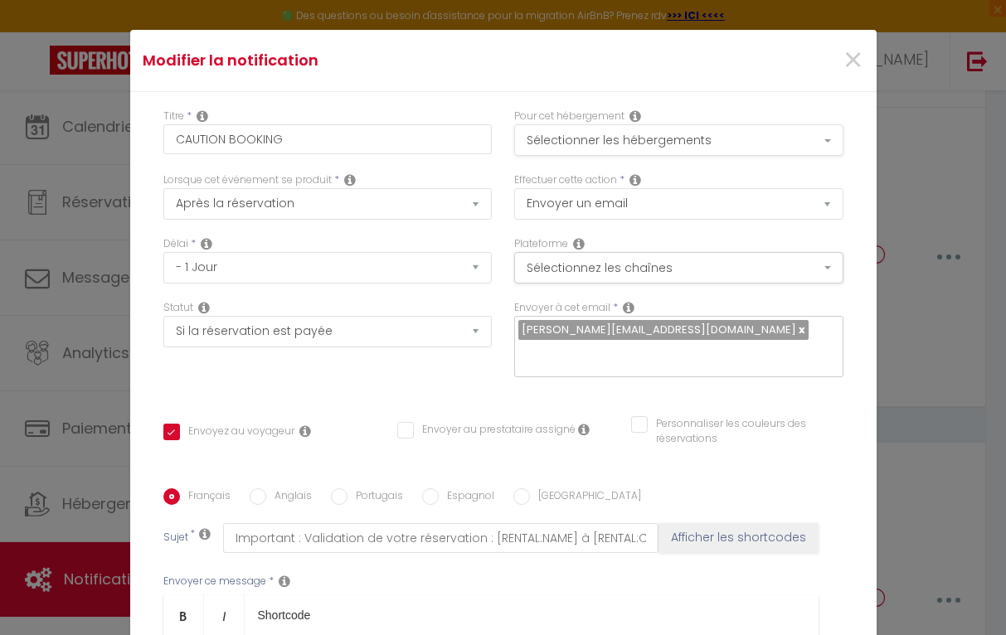
click at [767, 149] on button "Sélectionner les hébergements" at bounding box center [678, 140] width 329 height 32
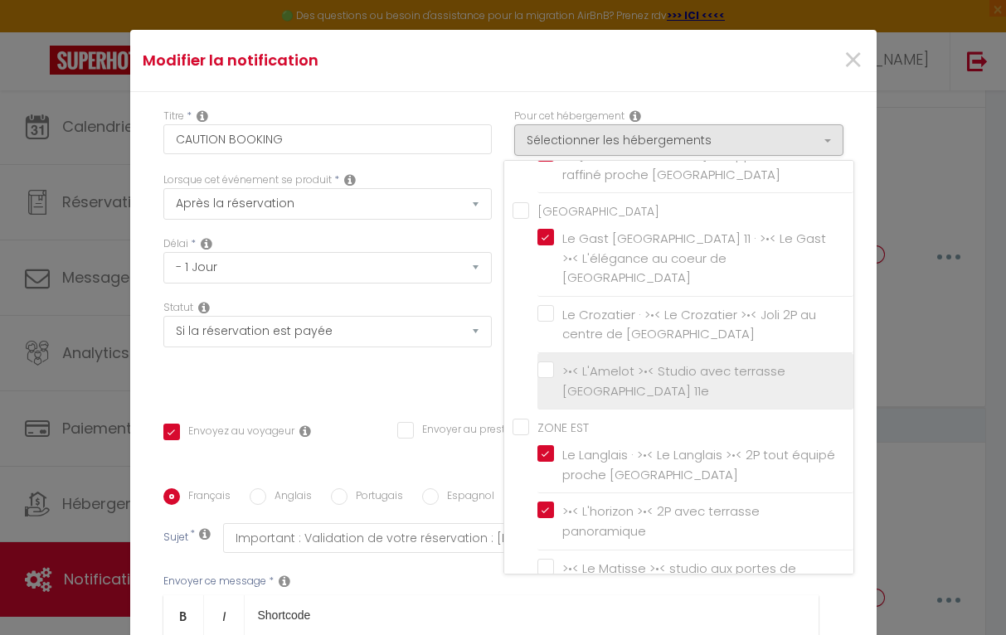
click at [544, 373] on input ">•< L'Amelot >•< Studio avec terrasse [GEOGRAPHIC_DATA] 11e" at bounding box center [695, 381] width 316 height 17
checkbox input "true"
checkbox input "false"
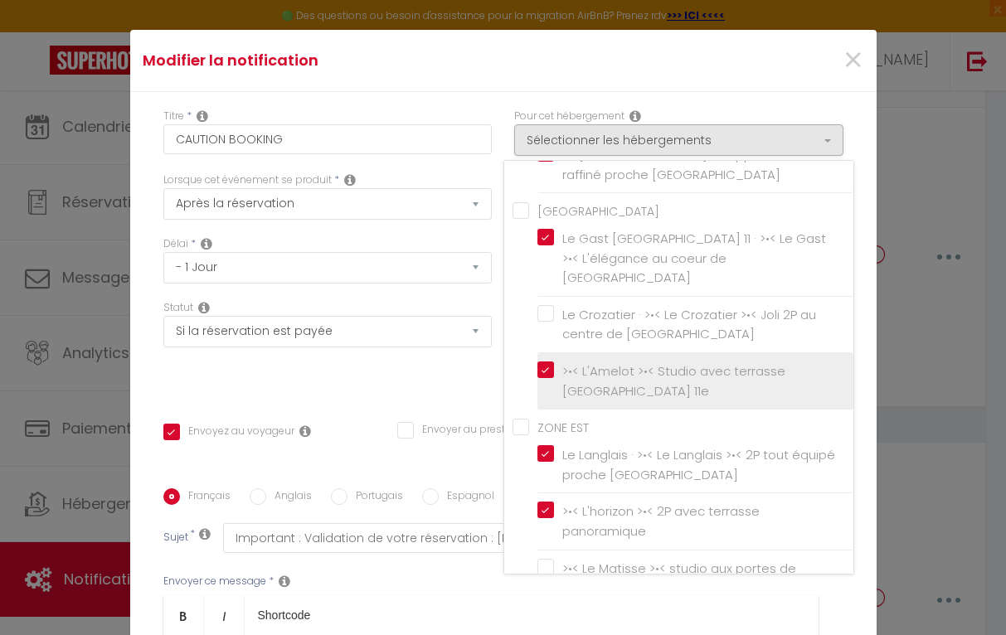
checkbox input "true"
checkbox input "false"
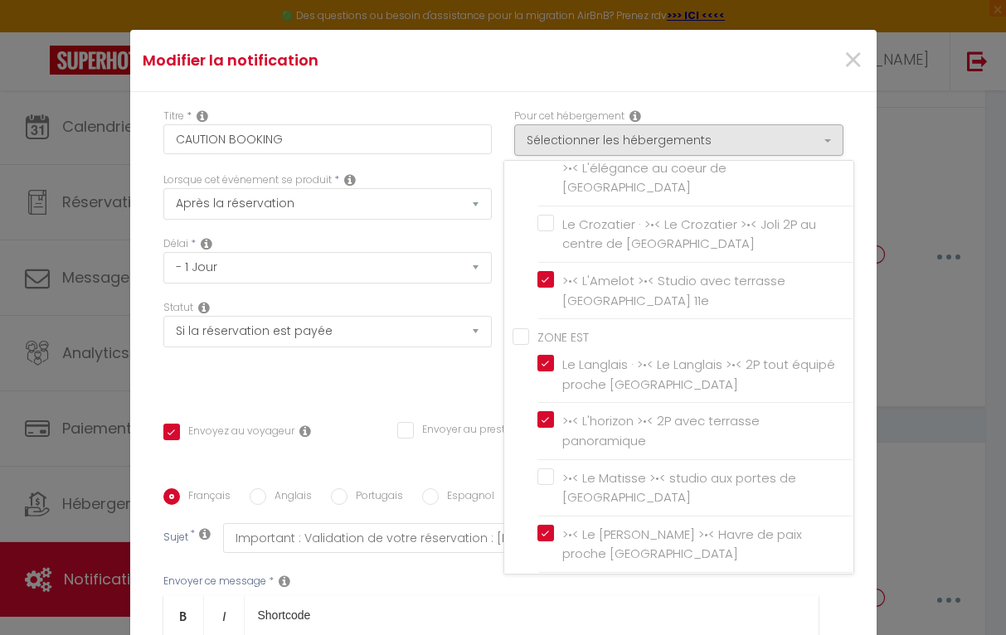
scroll to position [343, 0]
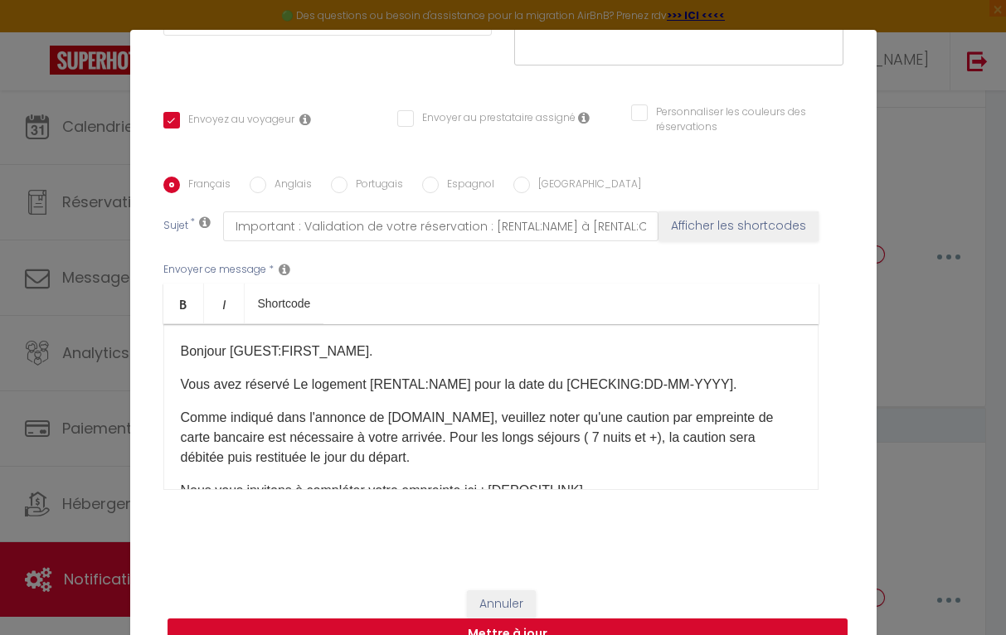
click at [722, 627] on button "Mettre à jour" at bounding box center [508, 635] width 680 height 32
checkbox input "true"
checkbox input "false"
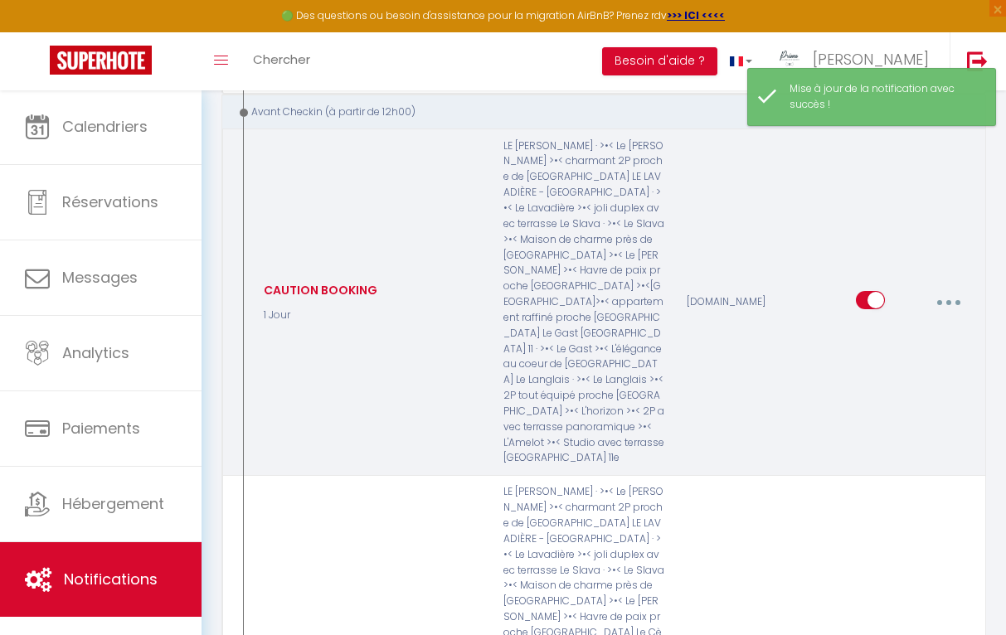
scroll to position [1152, 0]
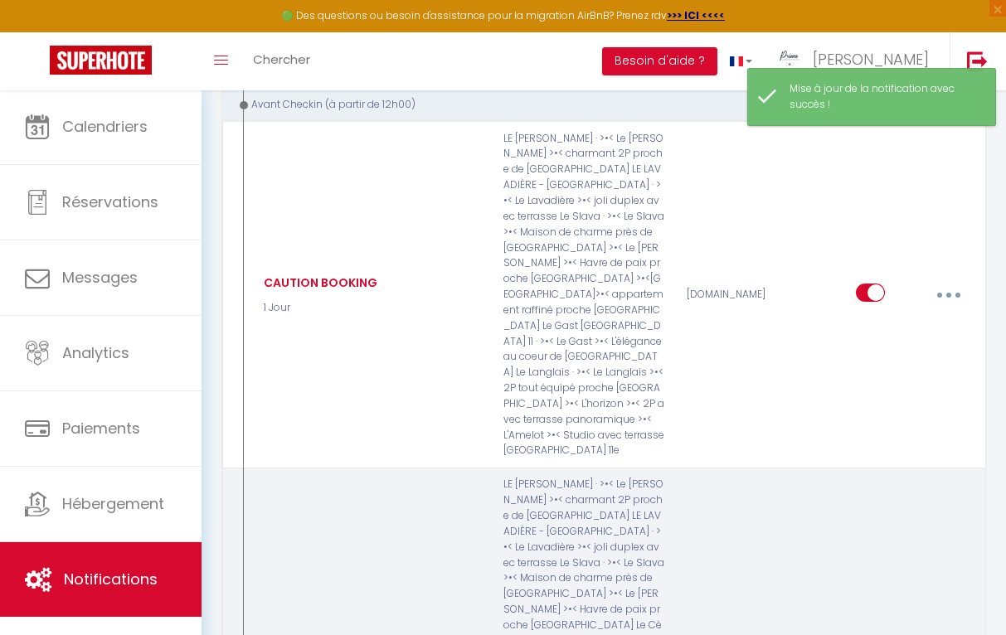
type input "CAUTION DIRECTE"
checkbox input "true"
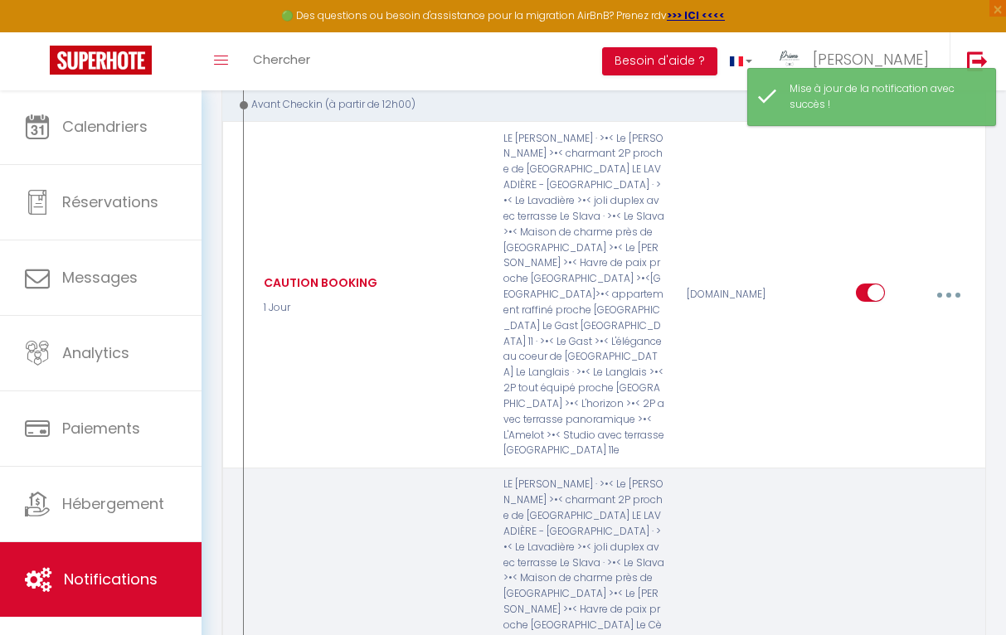
checkbox input "true"
checkbox input "false"
checkbox input "true"
select select "1 Jour"
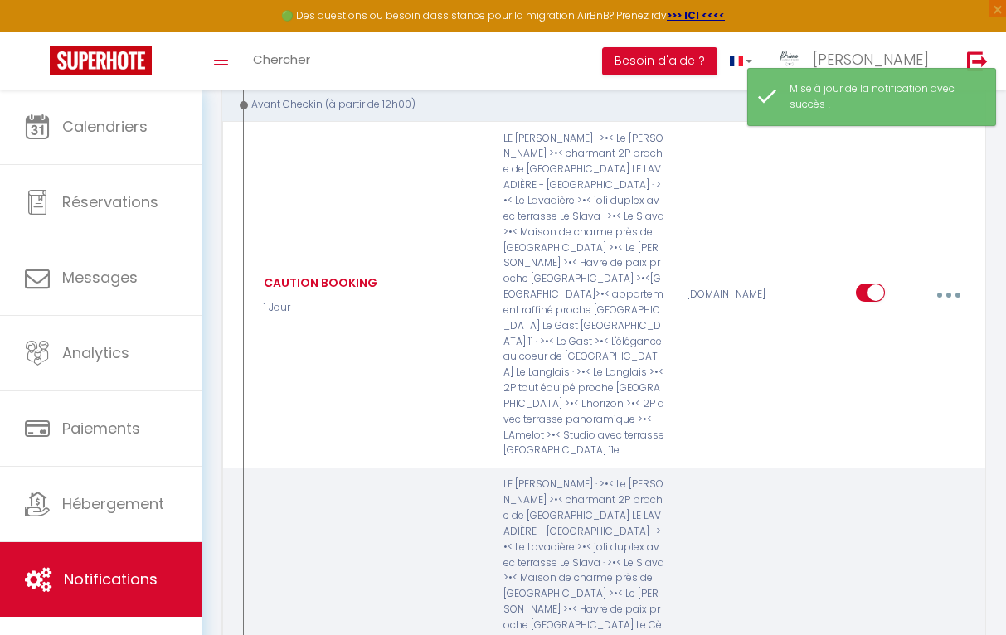
select select "if_booking_not_paid"
checkbox input "true"
checkbox input "false"
radio input "true"
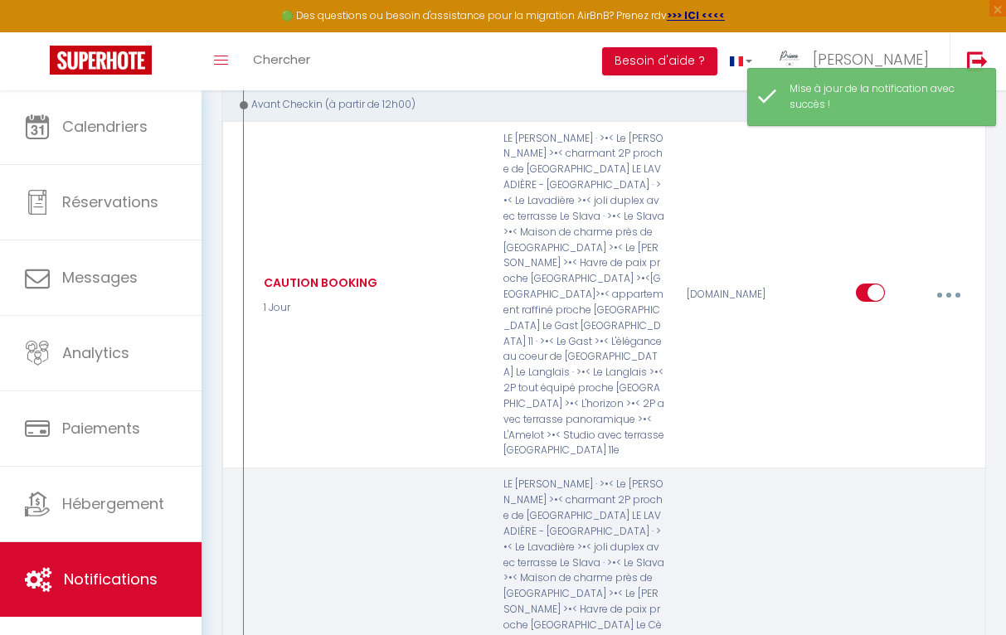
type input "Important : Validation de votre réservation : [RENTAL:NAME] à [RENTAL:CITY]"
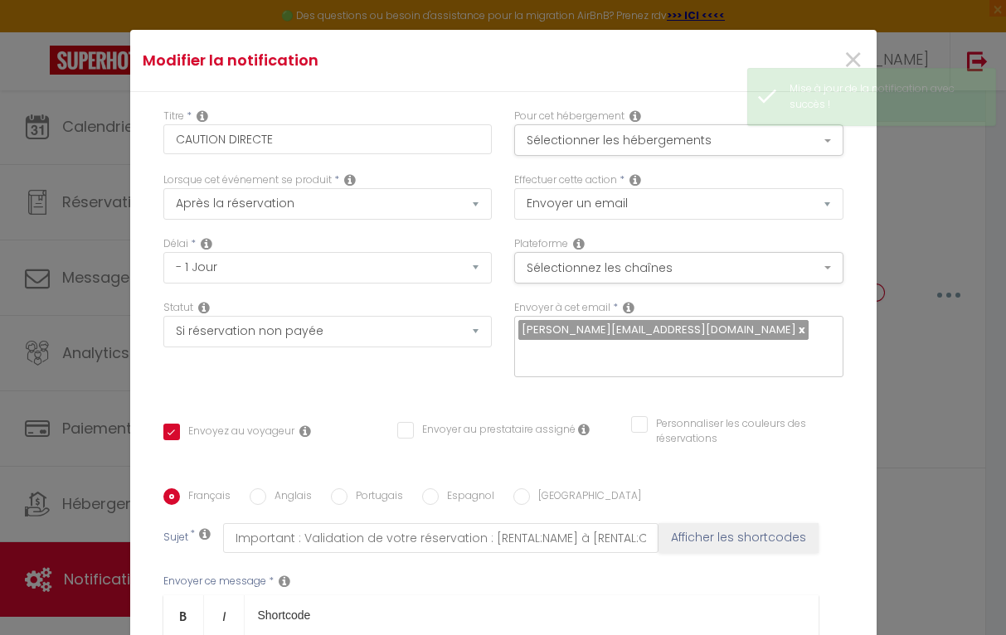
scroll to position [0, 0]
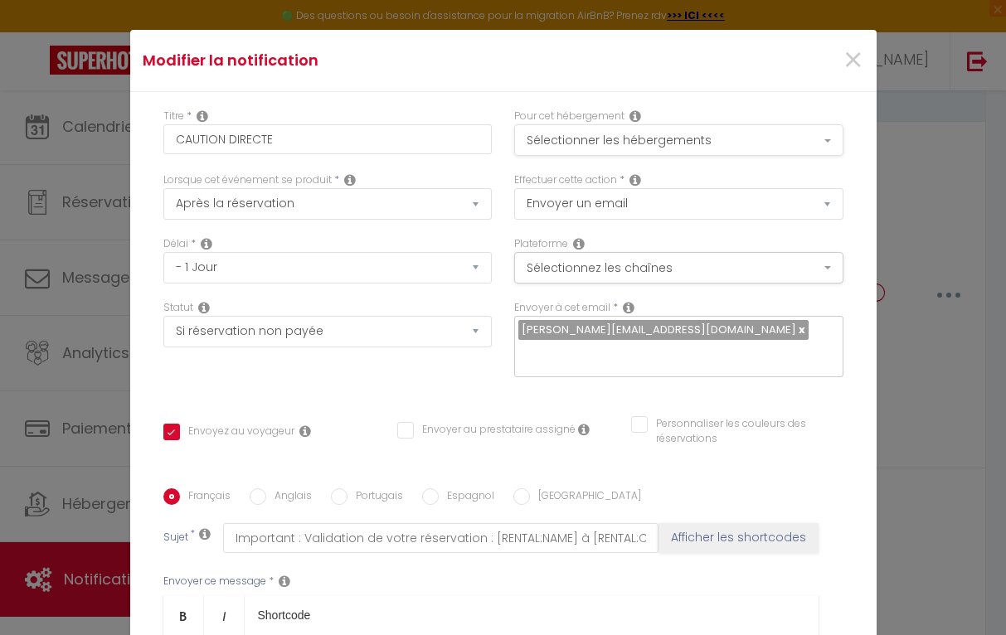
click at [824, 143] on button "Sélectionner les hébergements" at bounding box center [678, 140] width 329 height 32
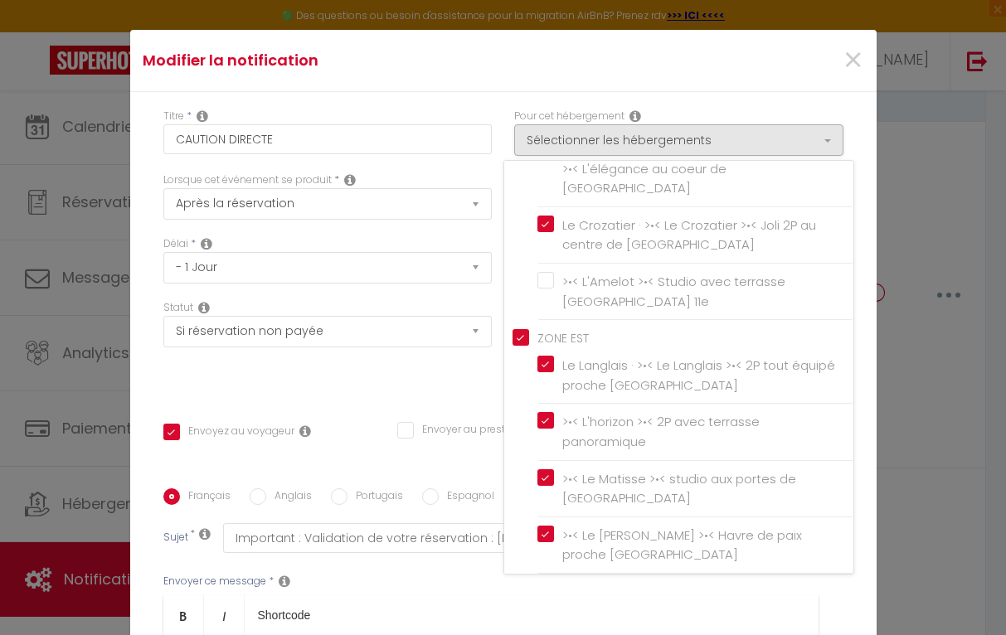
click at [536, 253] on ul "[GEOGRAPHIC_DATA] Le Gast Paris 11 · >•< Le Gast >•< L'élégance au coeur de [GE…" at bounding box center [683, 216] width 341 height 208
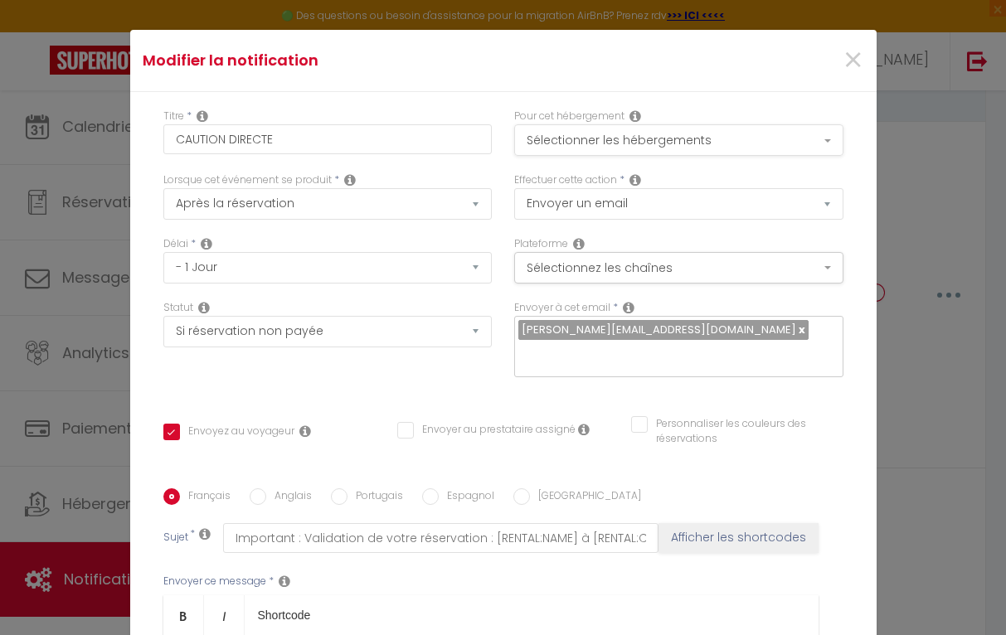
click at [597, 143] on button "Sélectionner les hébergements" at bounding box center [678, 140] width 329 height 32
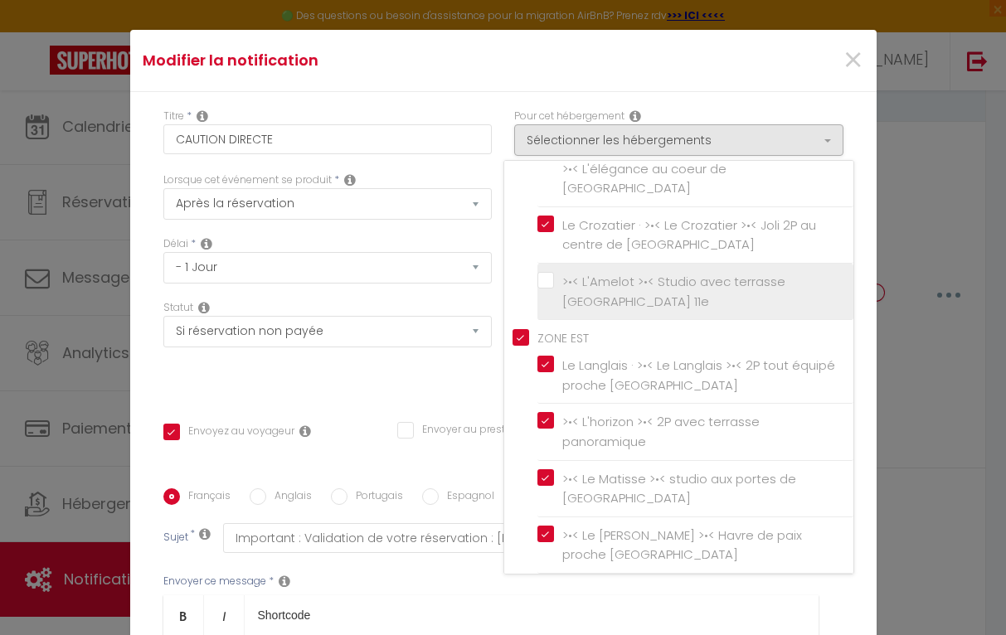
click at [547, 284] on input ">•< L'Amelot >•< Studio avec terrasse [GEOGRAPHIC_DATA] 11e" at bounding box center [695, 292] width 316 height 17
checkbox input "true"
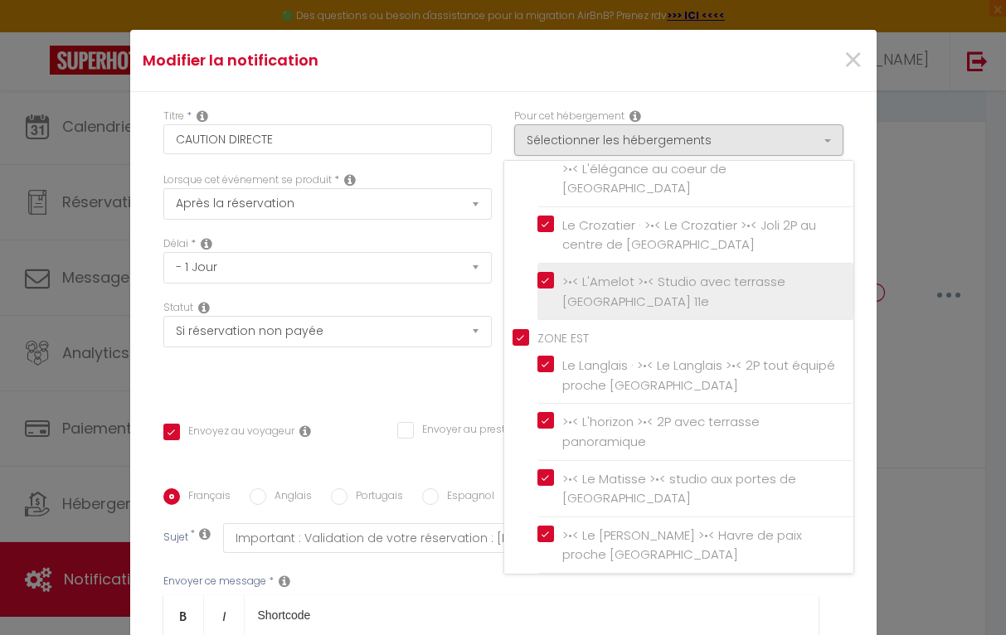
checkbox input "false"
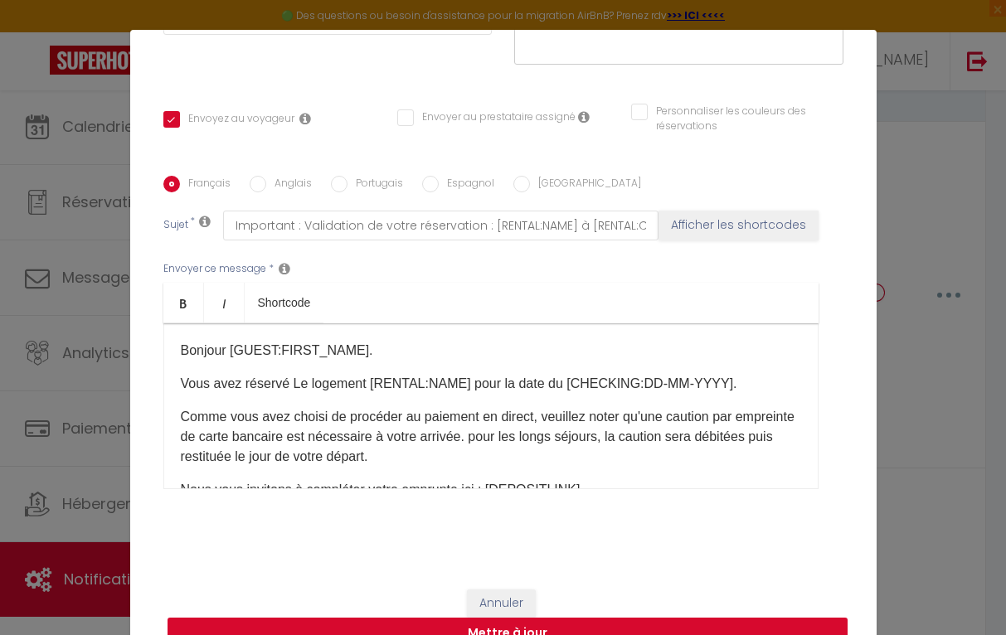
scroll to position [312, 0]
click at [789, 625] on button "Mettre à jour" at bounding box center [508, 635] width 680 height 32
checkbox input "true"
checkbox input "false"
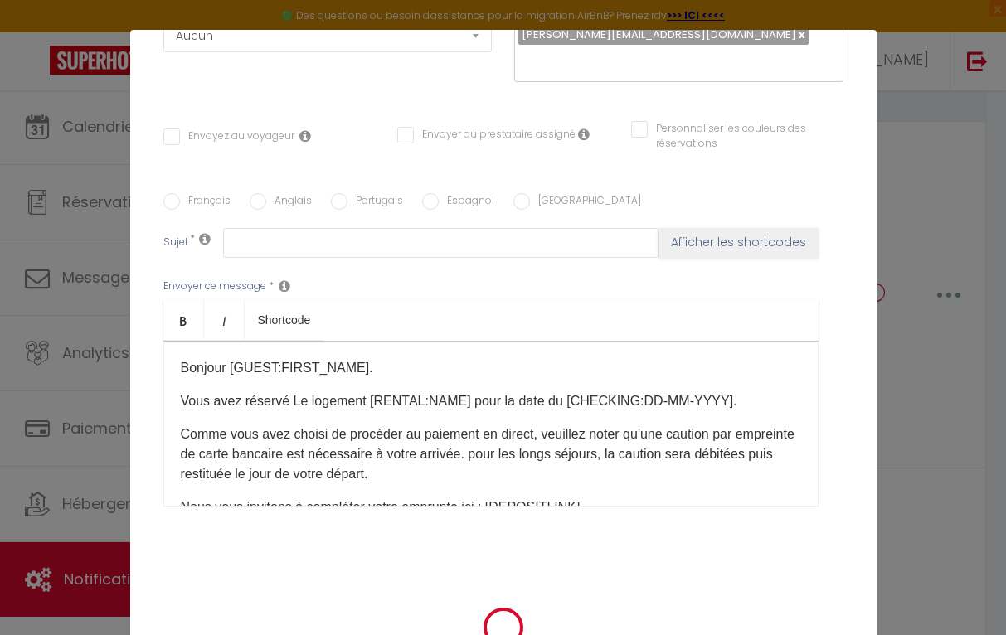
scroll to position [0, 0]
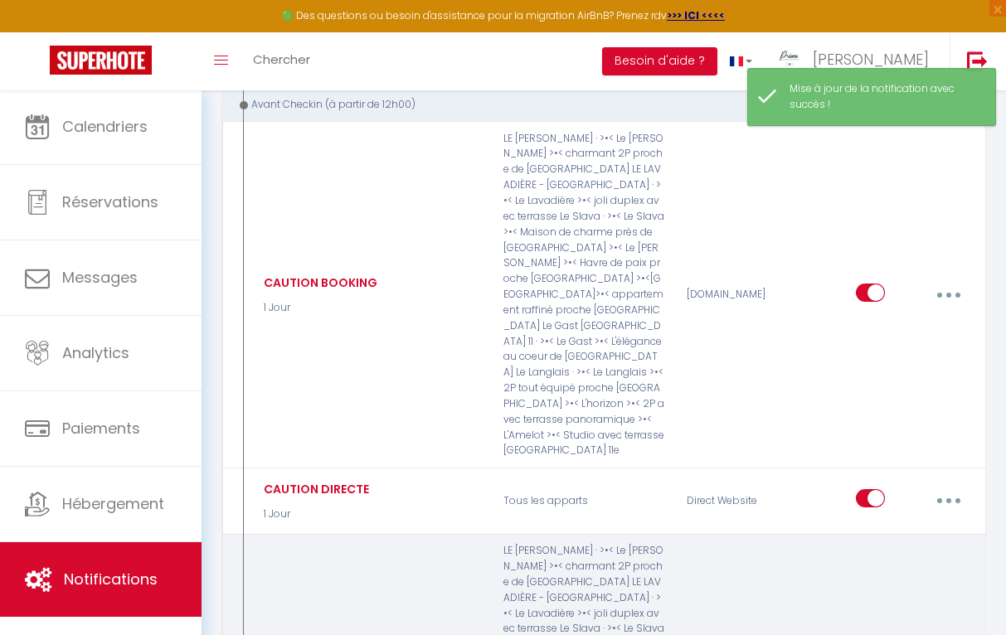
type input "Code Accès"
select select "2 Heures"
select select "if_deposit_is_paid"
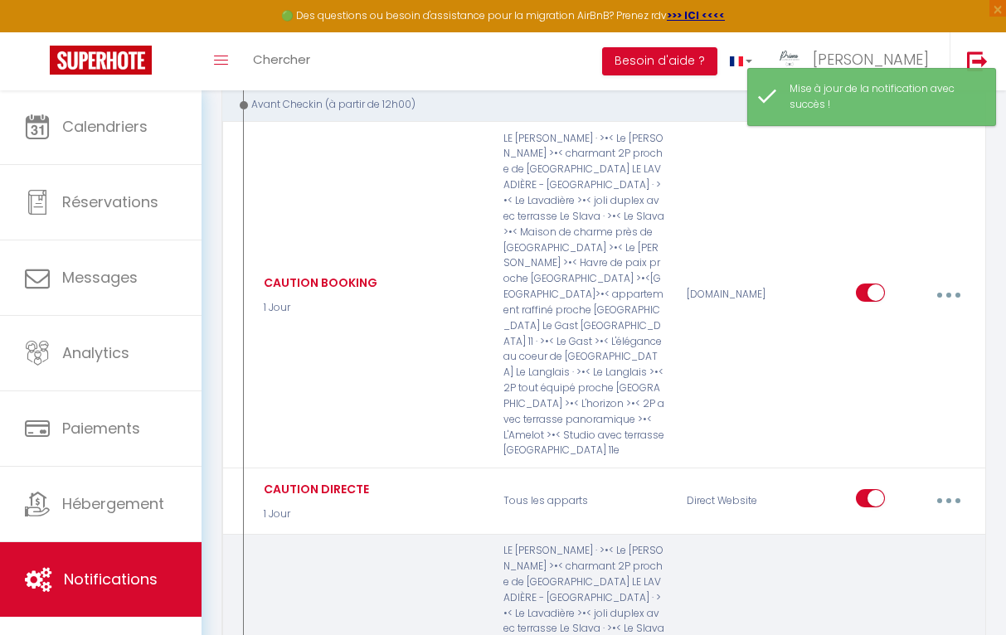
checkbox input "true"
checkbox input "false"
radio input "true"
type input "Code Accès du Logement [RENTAL:NAME] à [RENTAL:CITY]"
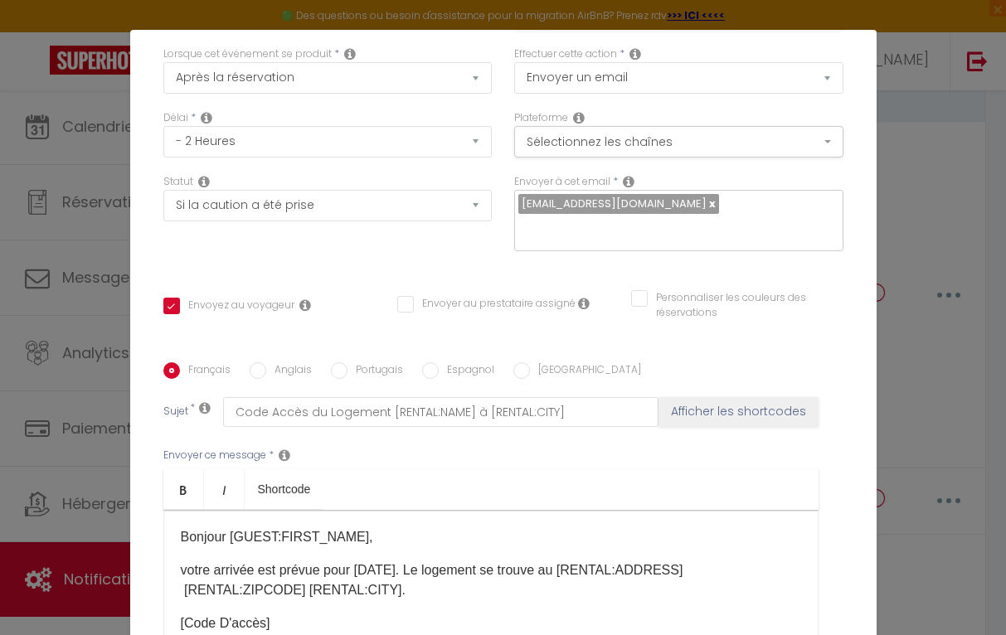
scroll to position [51, 0]
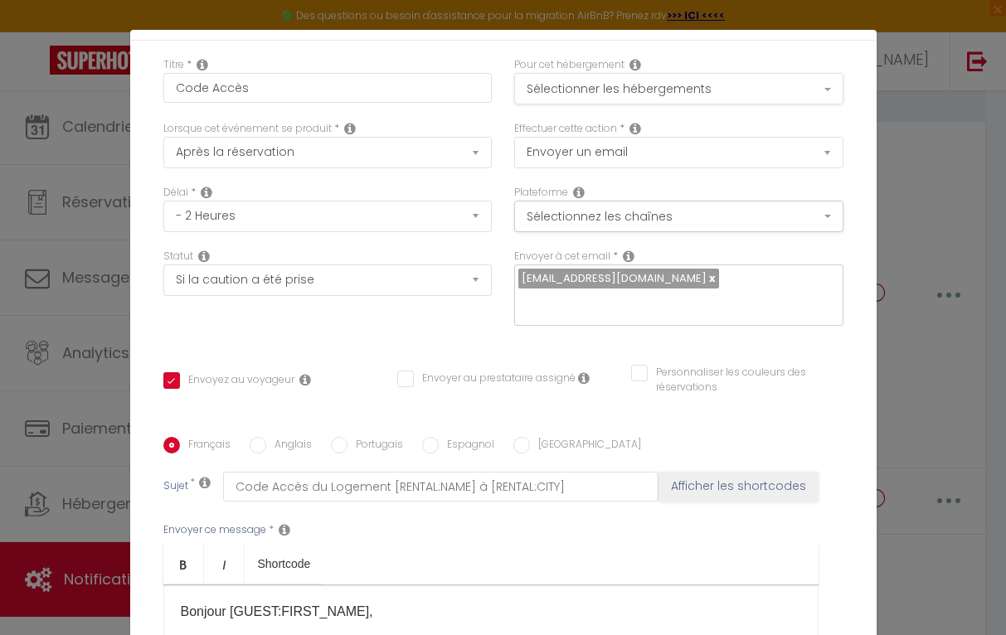
click at [772, 83] on button "Sélectionner les hébergements" at bounding box center [678, 89] width 329 height 32
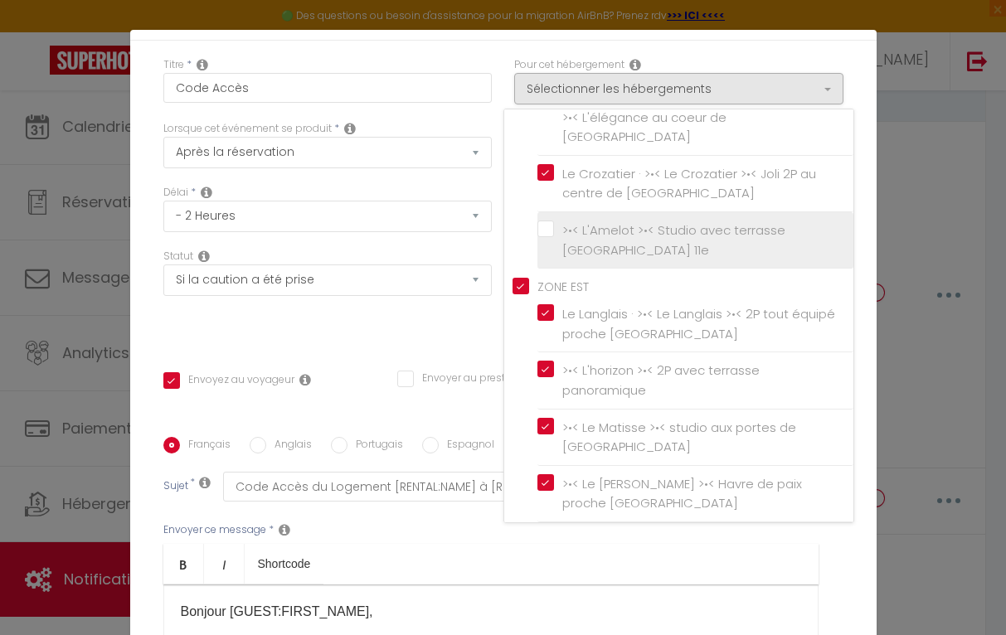
click at [547, 232] on input ">•< L'Amelot >•< Studio avec terrasse [GEOGRAPHIC_DATA] 11e" at bounding box center [695, 240] width 316 height 17
checkbox input "true"
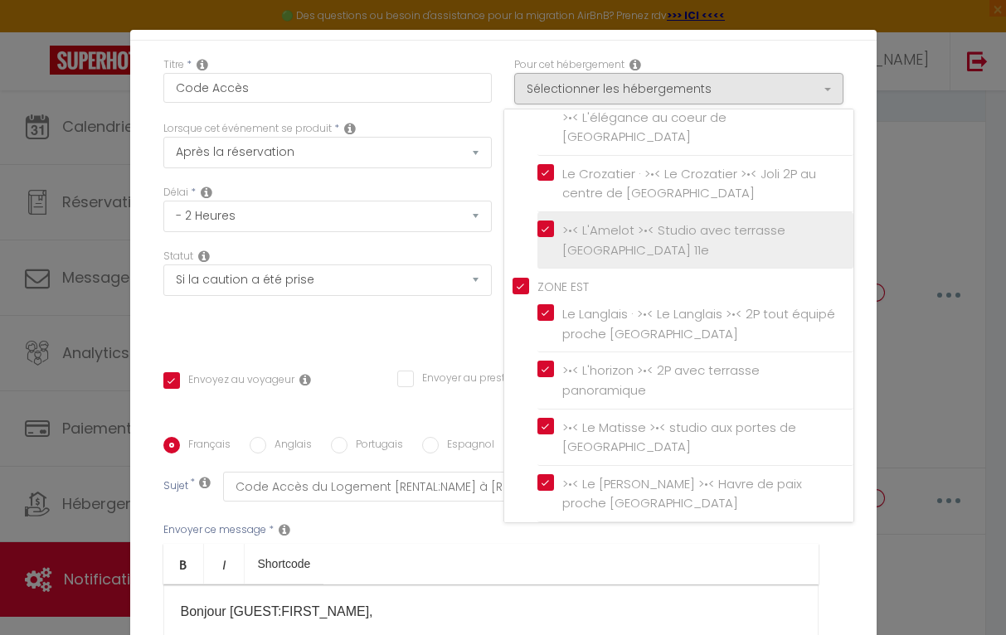
checkbox input "false"
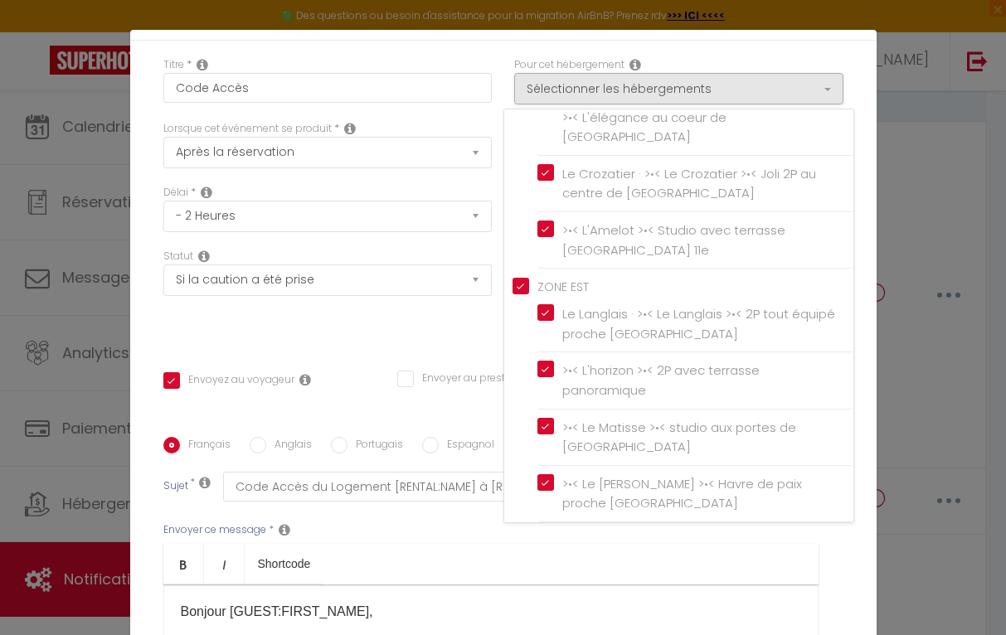
click at [828, 543] on div "Envoyer ce message * Bold Italic Shortcode Rich text editor Bonjour [GUEST:FIRS…" at bounding box center [503, 637] width 680 height 270
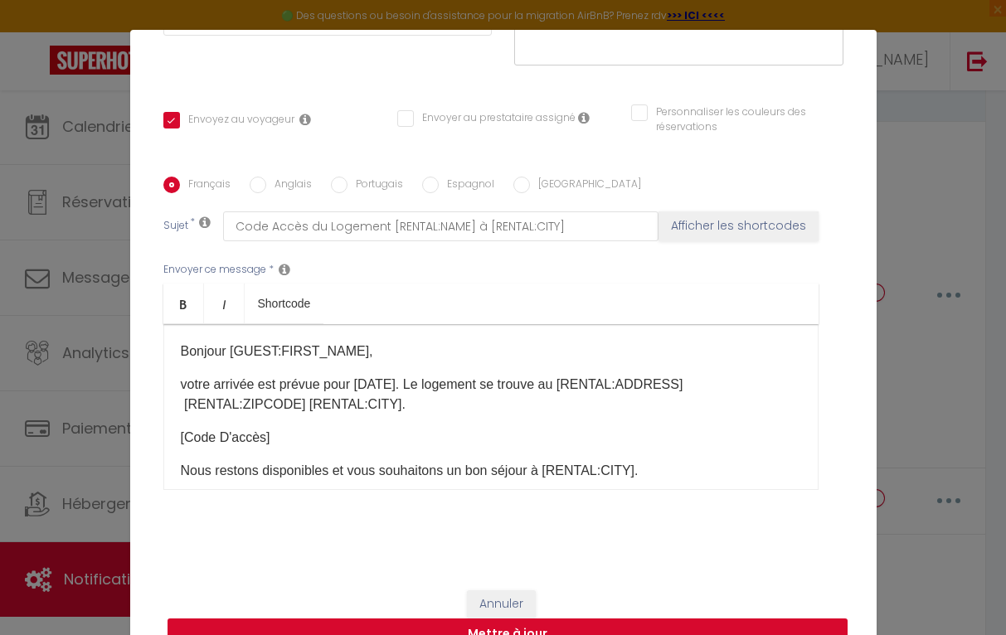
click at [788, 625] on button "Mettre à jour" at bounding box center [508, 635] width 680 height 32
checkbox input "true"
checkbox input "false"
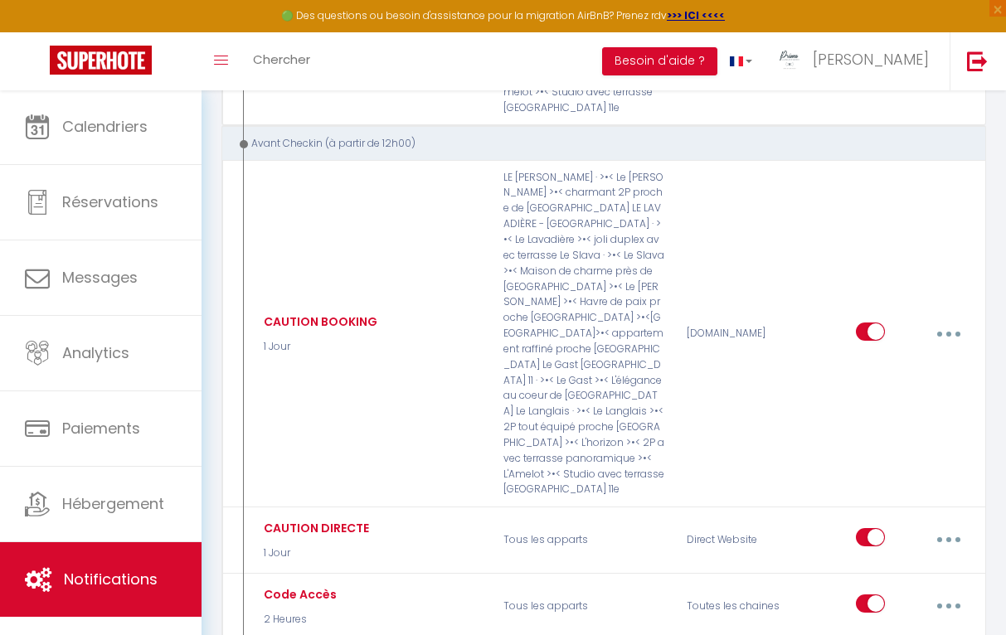
scroll to position [1106, 0]
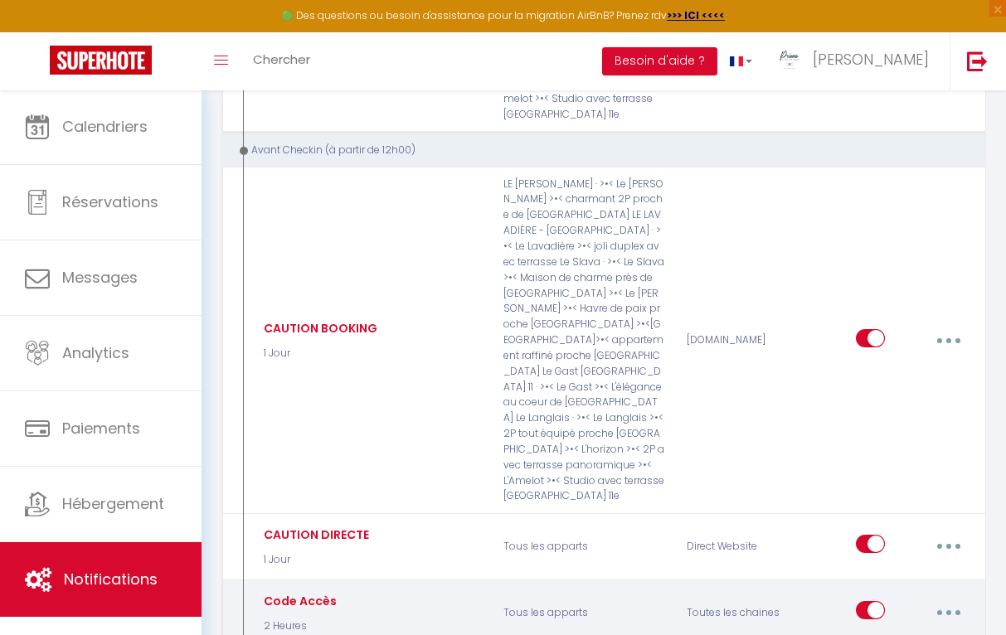
click at [931, 597] on button "button" at bounding box center [948, 613] width 44 height 32
type input "Code Accès"
select select "2 Heures"
select select "if_deposit_is_paid"
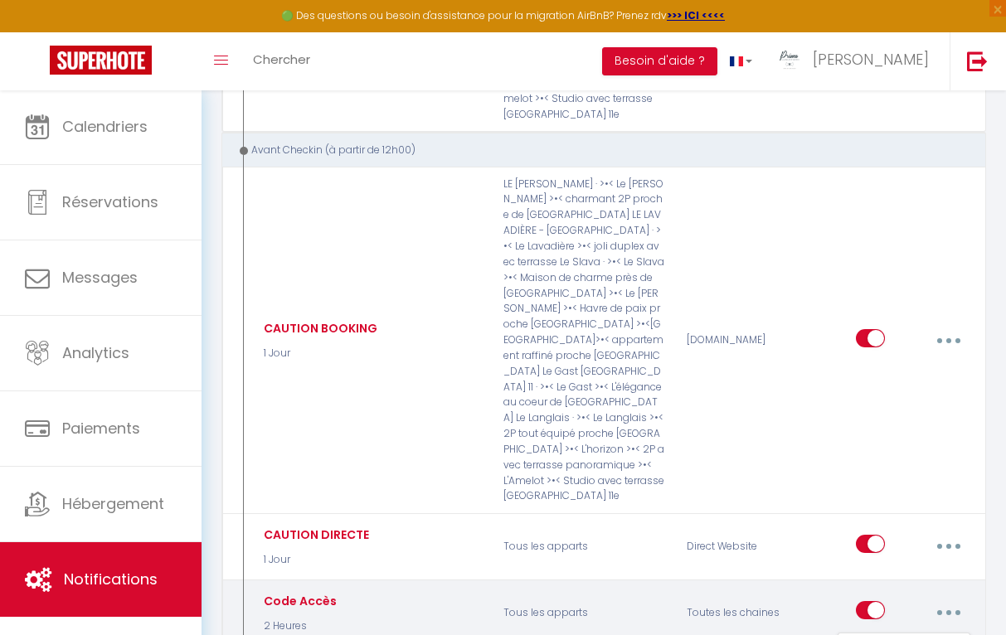
checkbox input "true"
checkbox input "false"
radio input "true"
type input "Code Accès du Logement [RENTAL:NAME] à [RENTAL:CITY]"
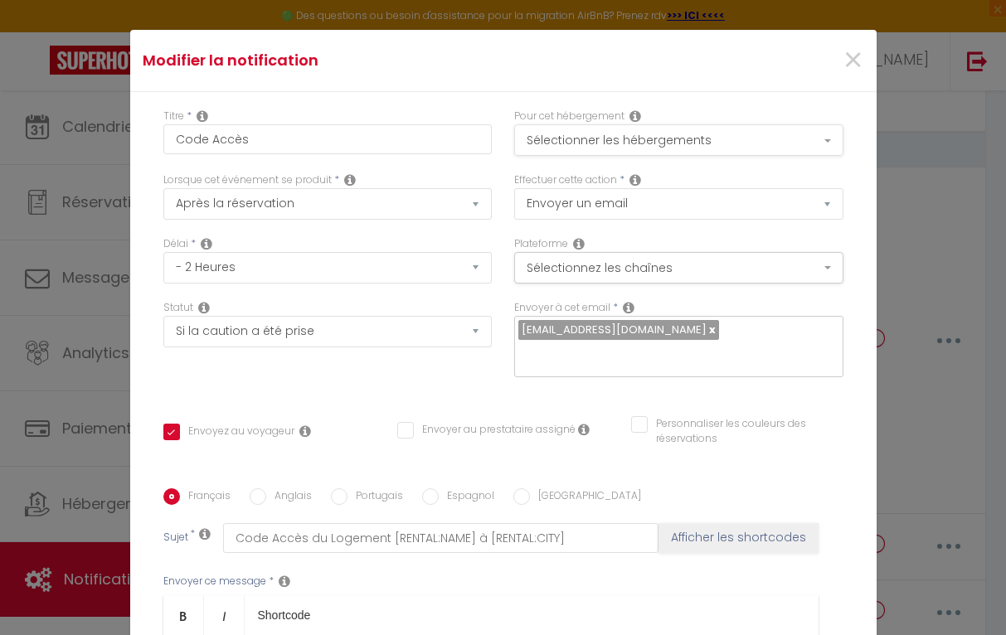
scroll to position [0, 0]
click at [831, 142] on button "Sélectionner les hébergements" at bounding box center [678, 140] width 329 height 32
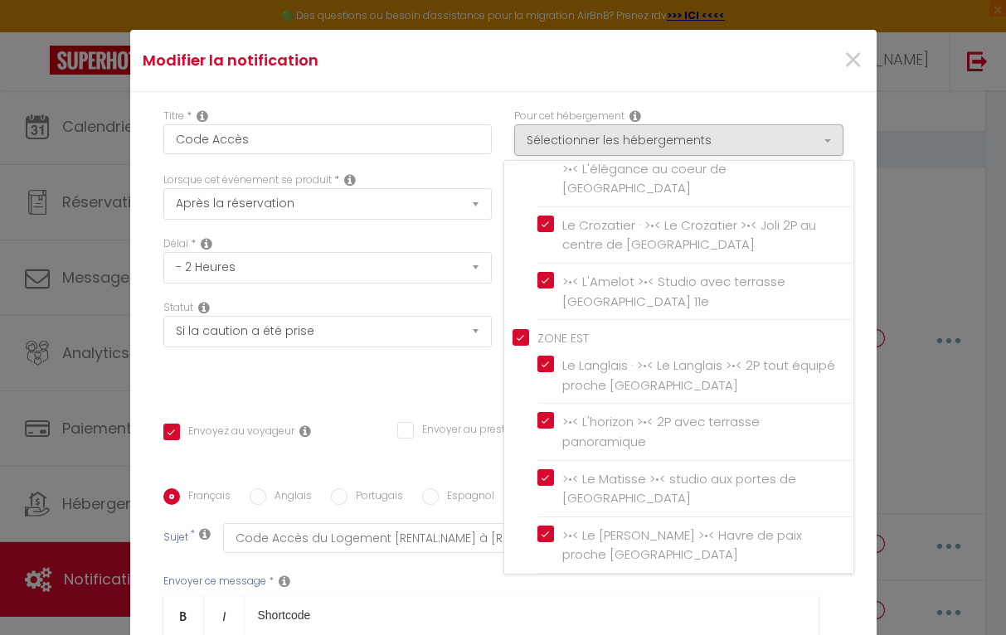
click at [775, 97] on div "Titre * Code Accès Pour cet hébergement Sélectionner les hébergements Tous les …" at bounding box center [503, 489] width 746 height 794
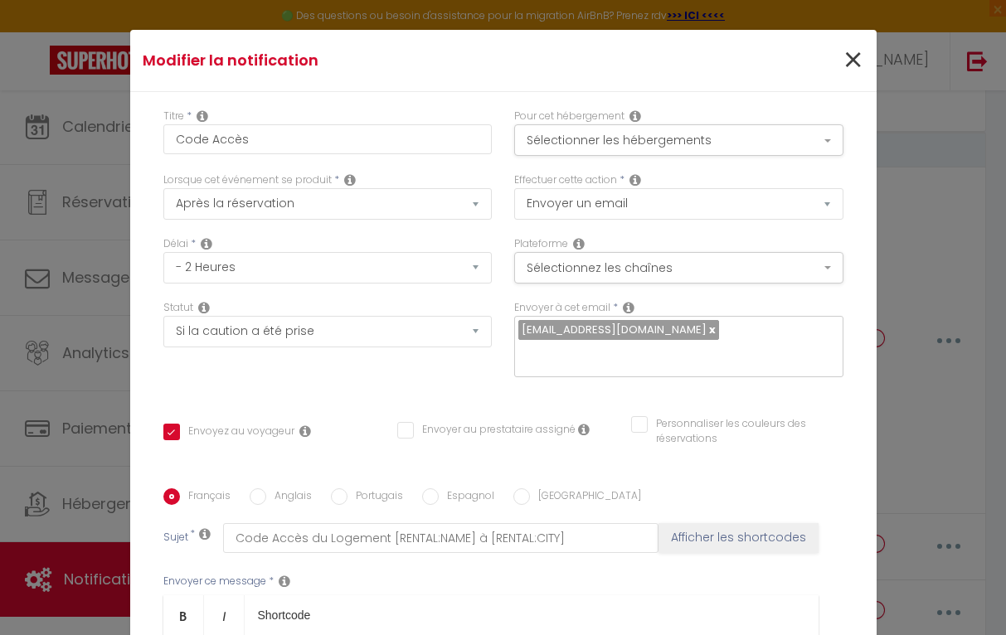
click at [851, 66] on span "×" at bounding box center [853, 61] width 21 height 50
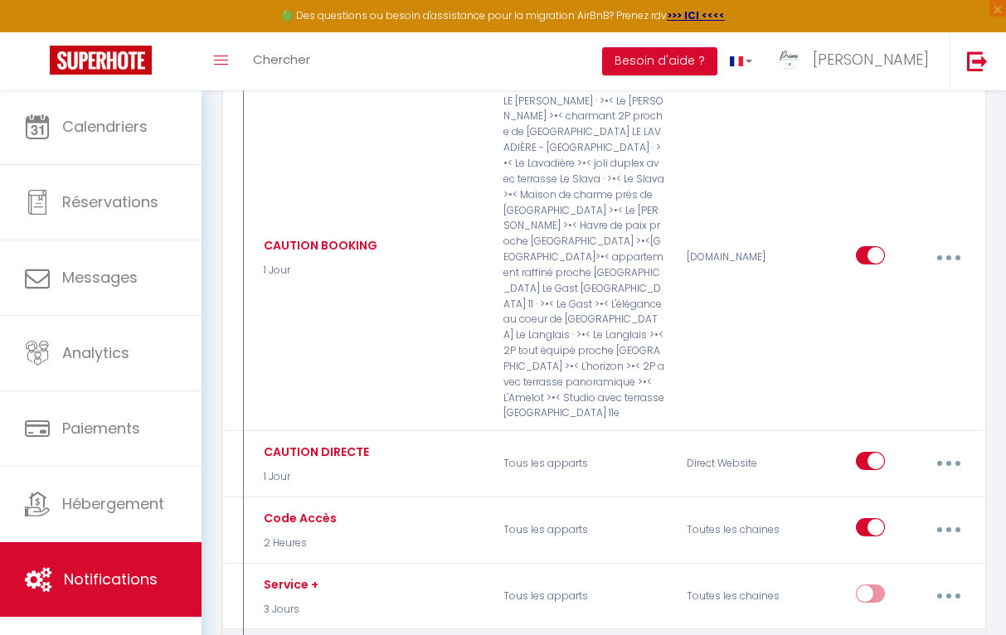
scroll to position [1203, 0]
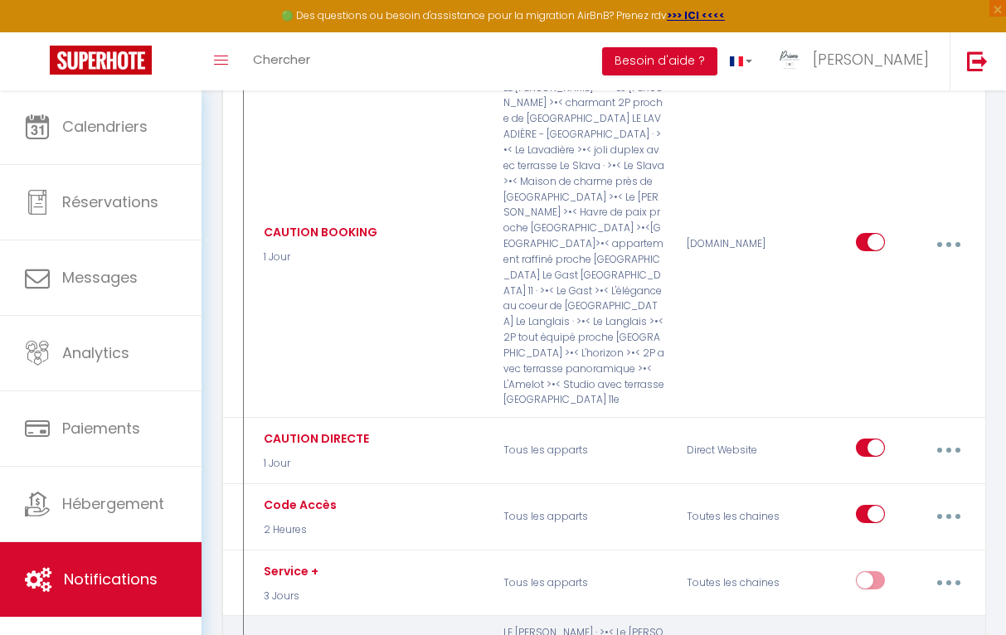
type input "SMS Confirmation code"
checkbox input "false"
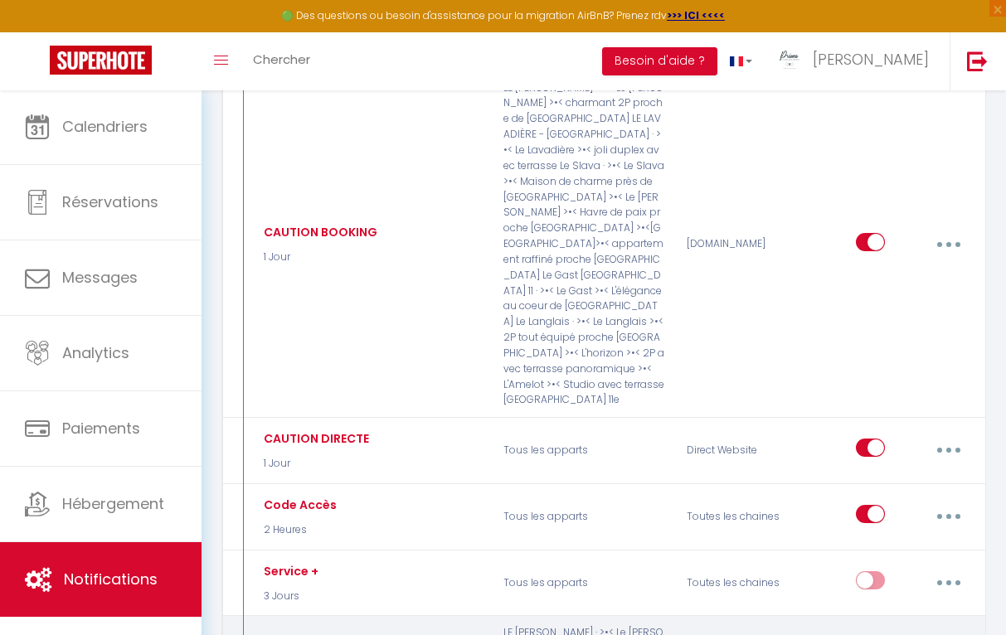
checkbox input "false"
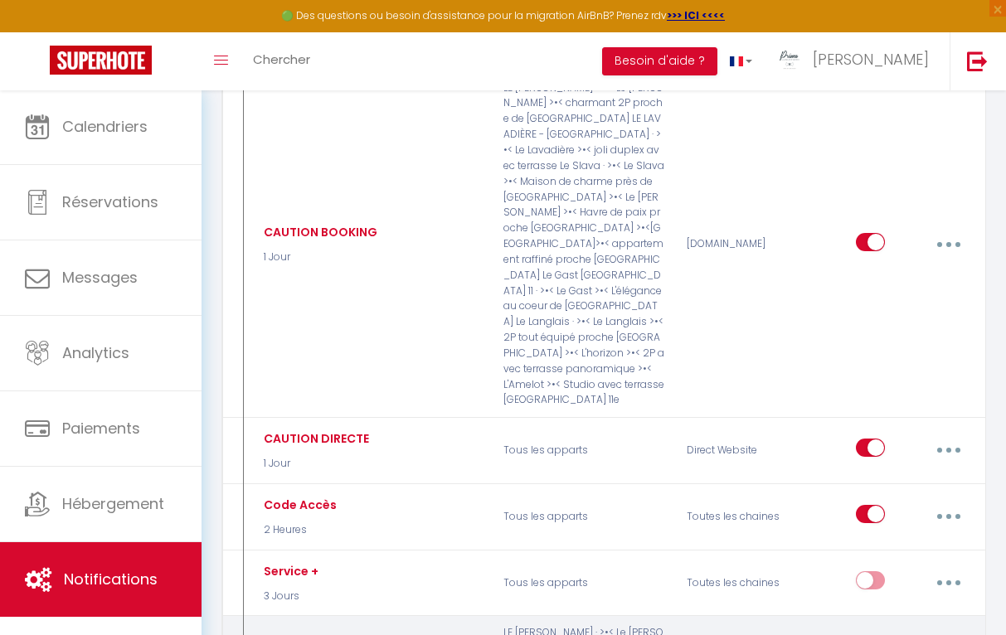
select select "sms"
select select "1 Heure"
checkbox input "true"
checkbox input "false"
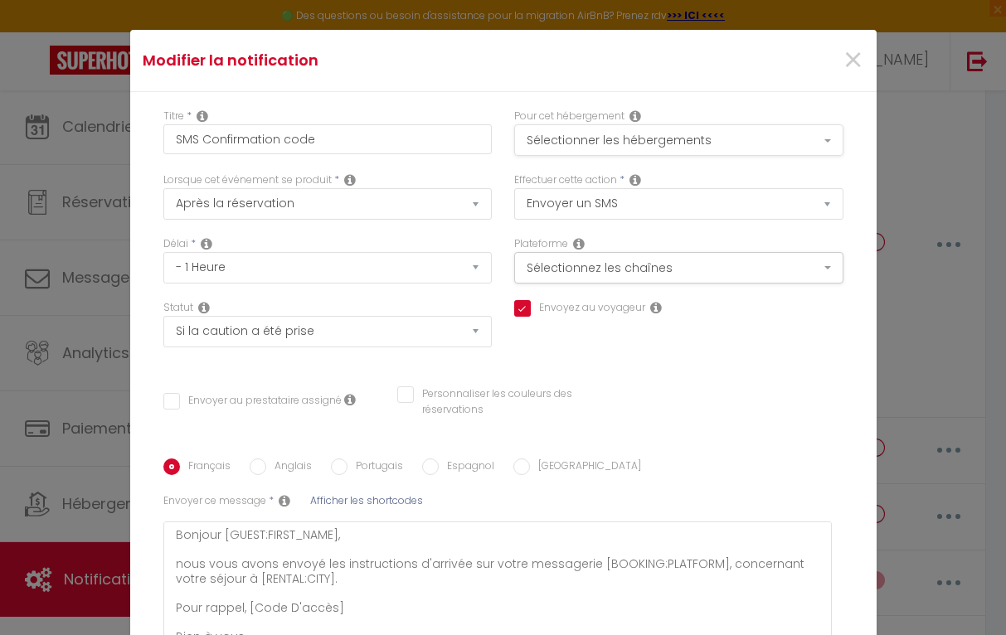
click at [749, 140] on button "Sélectionner les hébergements" at bounding box center [678, 140] width 329 height 32
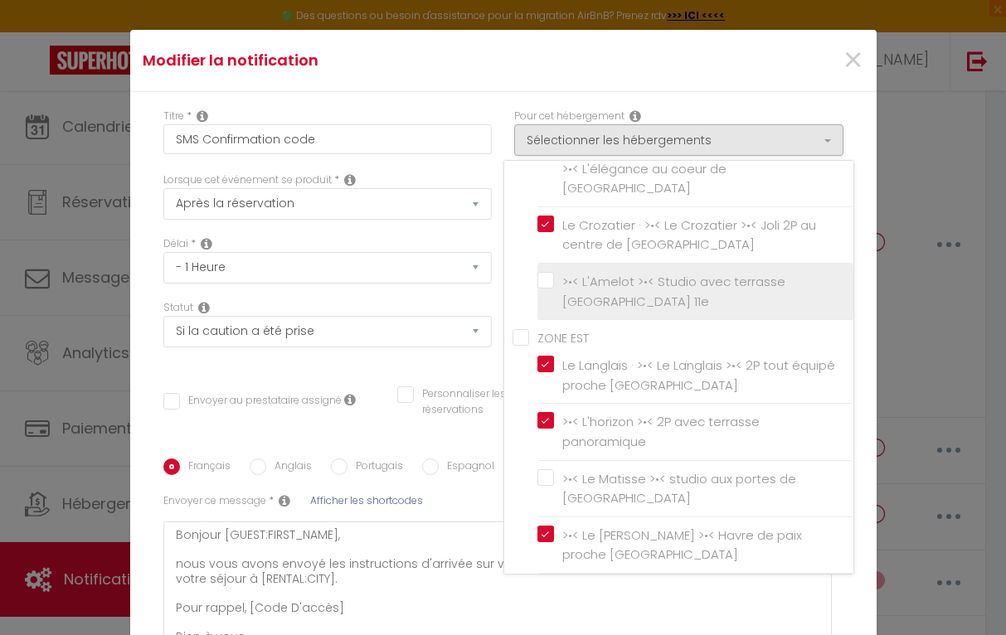
click at [545, 284] on input ">•< L'Amelot >•< Studio avec terrasse [GEOGRAPHIC_DATA] 11e" at bounding box center [695, 292] width 316 height 17
checkbox input "true"
checkbox input "false"
checkbox input "true"
checkbox input "false"
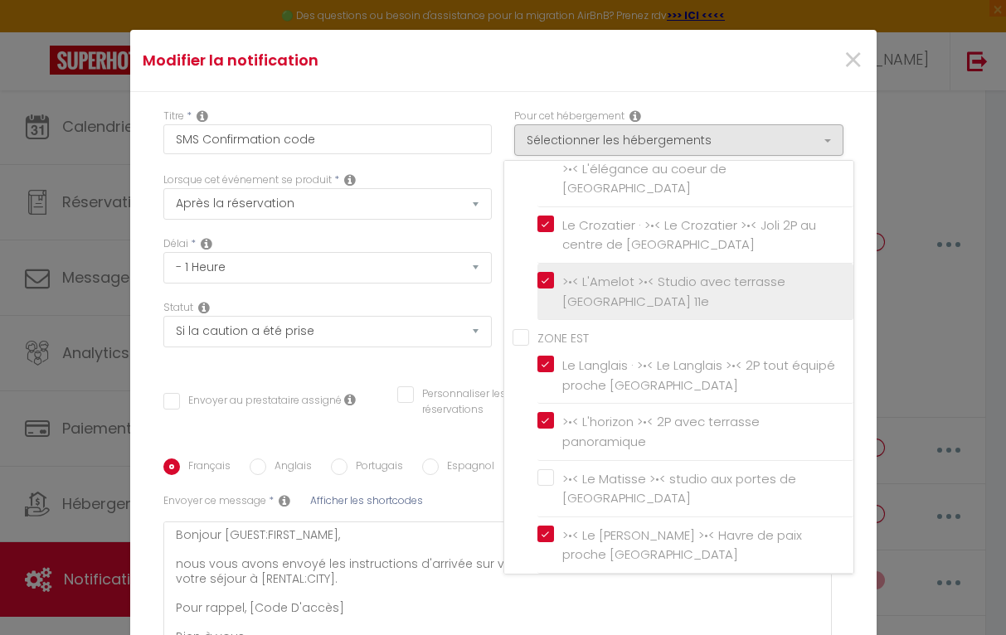
checkbox input "true"
checkbox input "false"
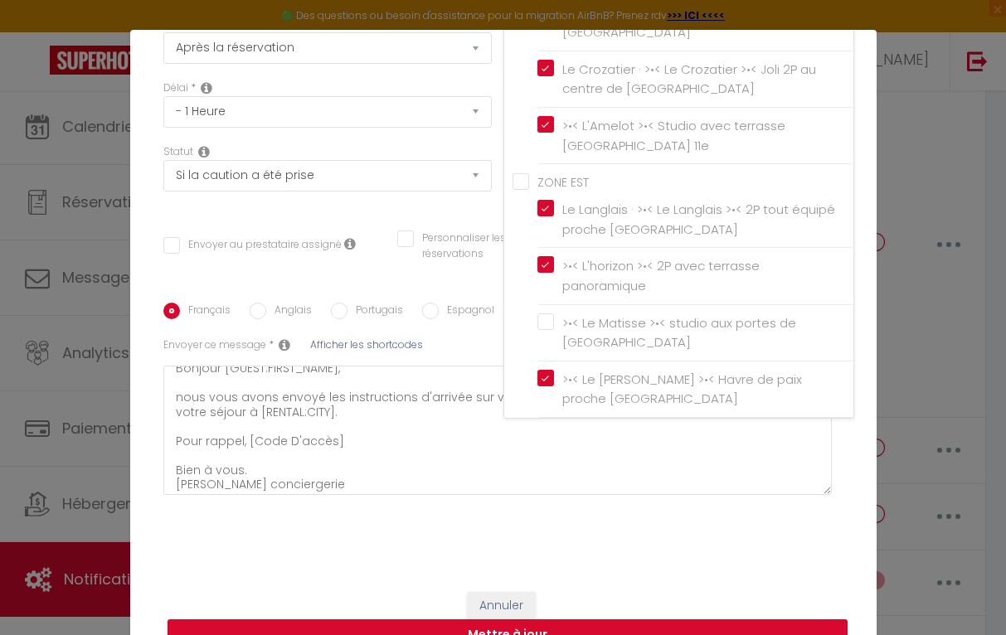
scroll to position [155, 0]
click at [631, 623] on button "Mettre à jour" at bounding box center [508, 636] width 680 height 32
checkbox input "true"
checkbox input "false"
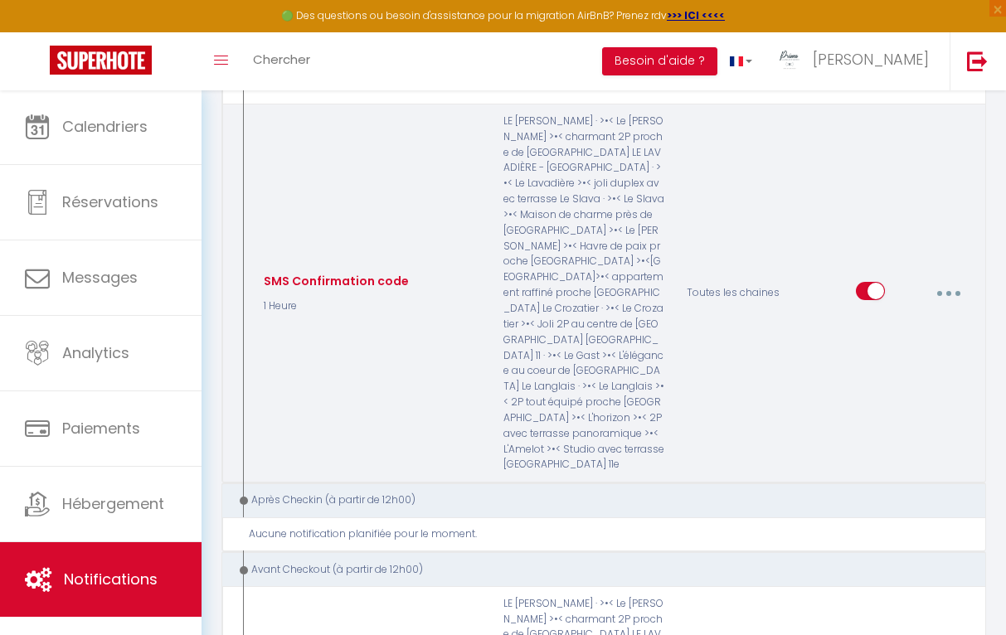
scroll to position [1734, 0]
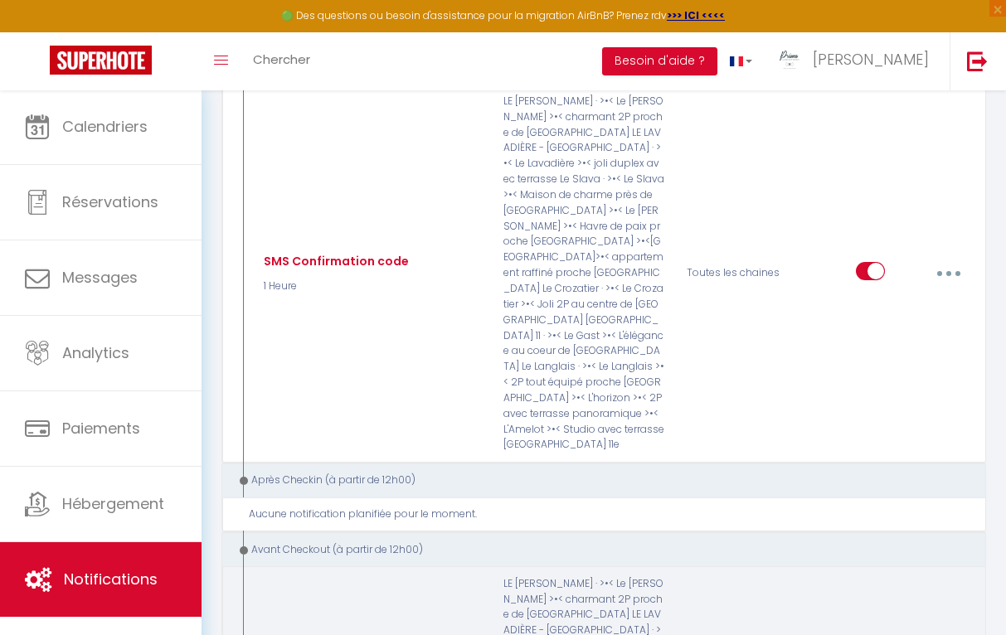
type input "5 - Notification pre-checkout à 8h du matin"
select select "4"
select select "16 Heures"
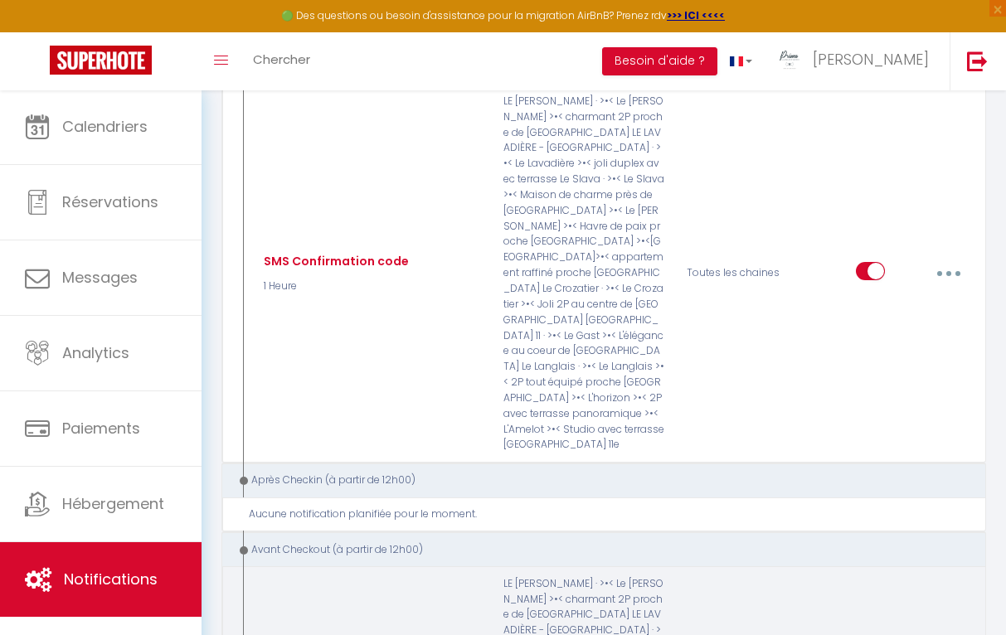
select select "if_booking_is_paid"
checkbox input "true"
checkbox input "false"
radio input "true"
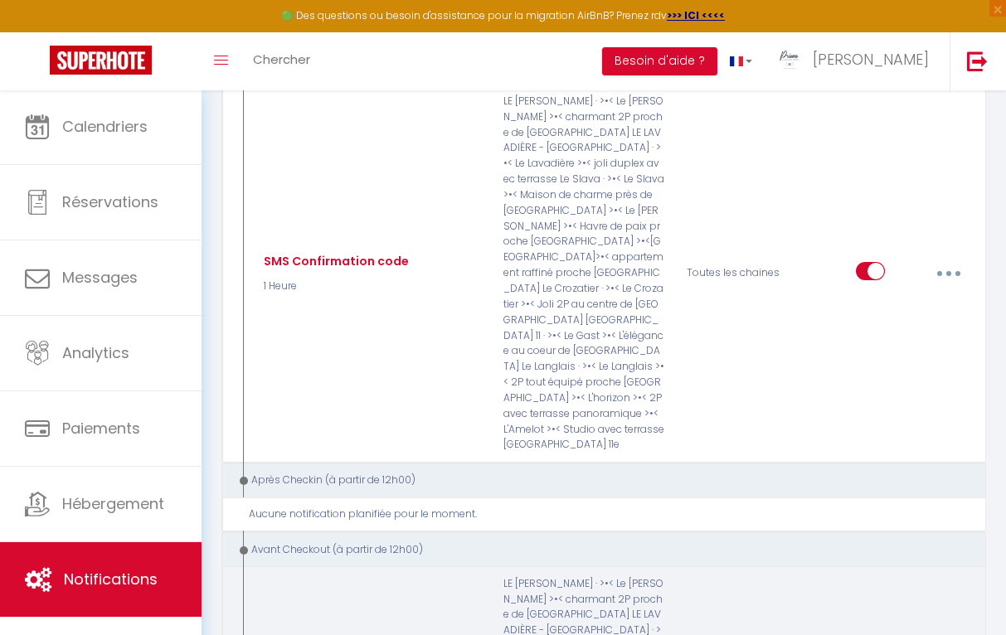
type input "ProcéProcédure pour votre départ - [RENTAL:NAME] - [GUEST:FIRST_NAME] [GUEST:NA…"
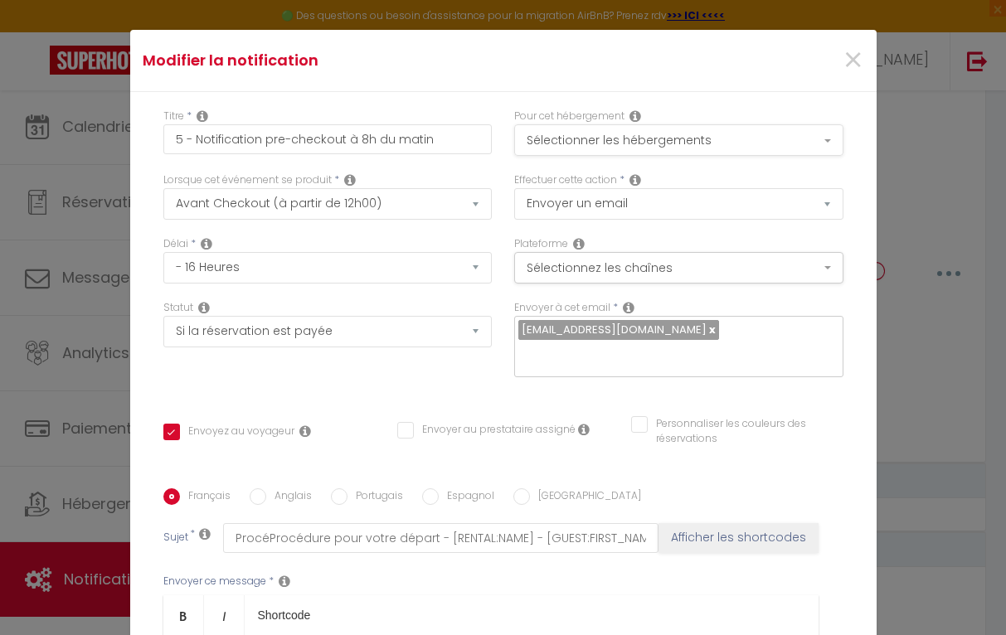
scroll to position [0, 0]
click at [771, 139] on button "Sélectionner les hébergements" at bounding box center [678, 140] width 329 height 32
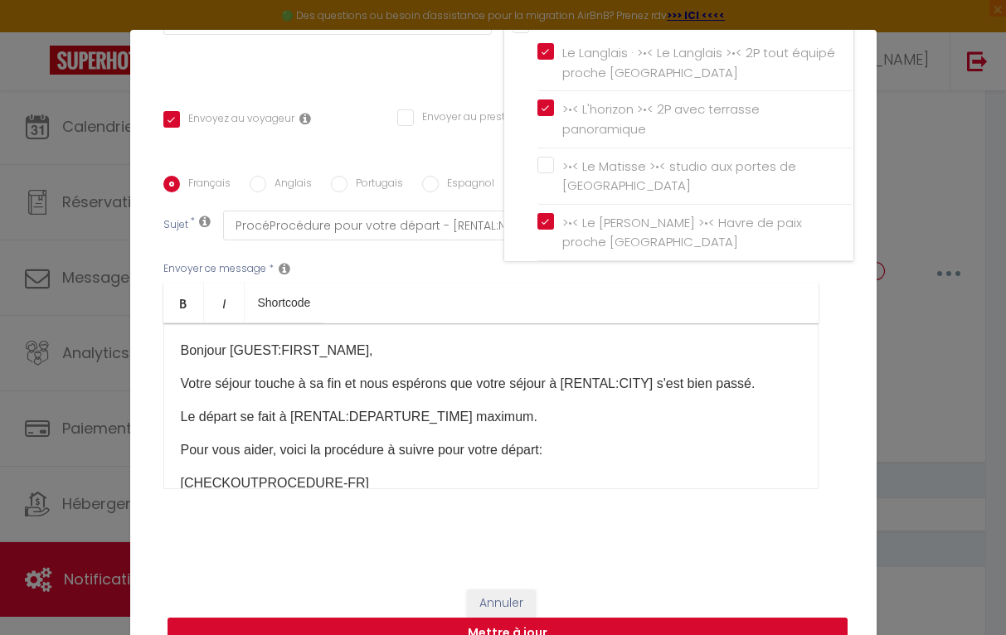
scroll to position [312, 0]
click at [778, 624] on button "Mettre à jour" at bounding box center [508, 635] width 680 height 32
checkbox input "true"
checkbox input "false"
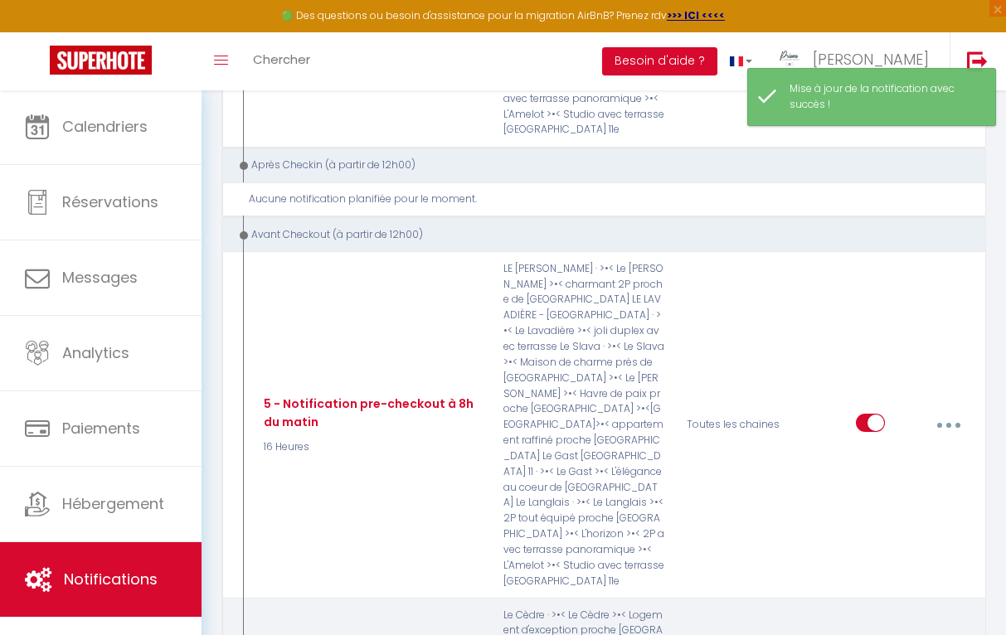
scroll to position [2067, 0]
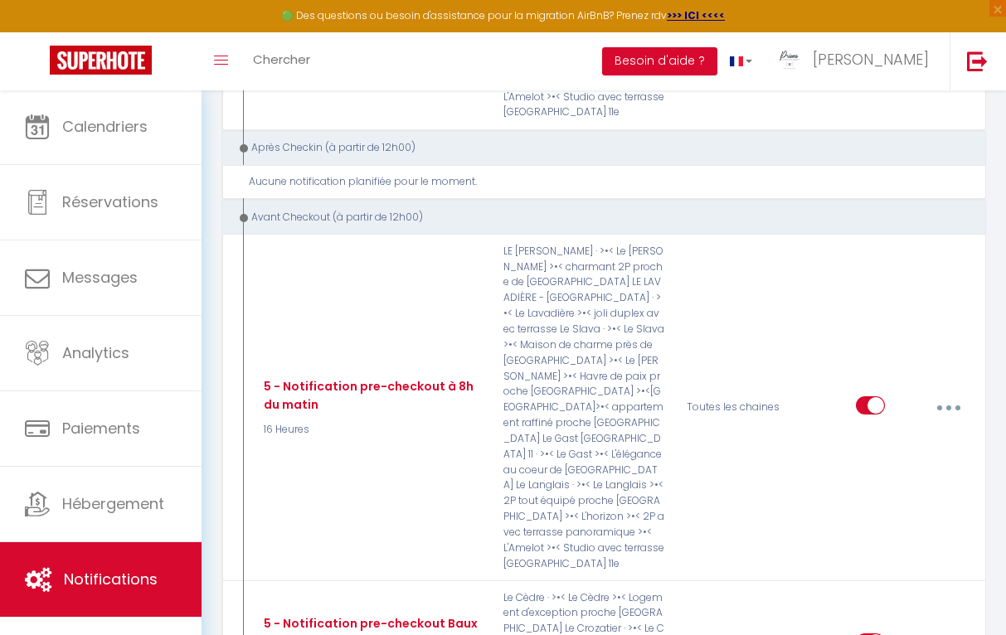
type input "6 - Demande avis Juste Après Checkout Plateforme"
checkbox input "true"
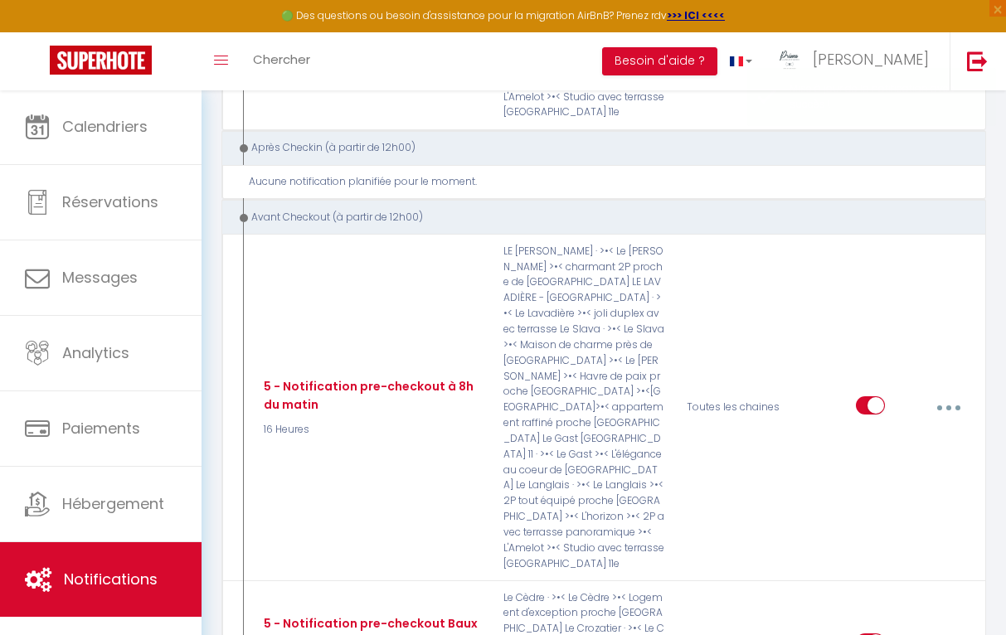
checkbox input "true"
select select "5"
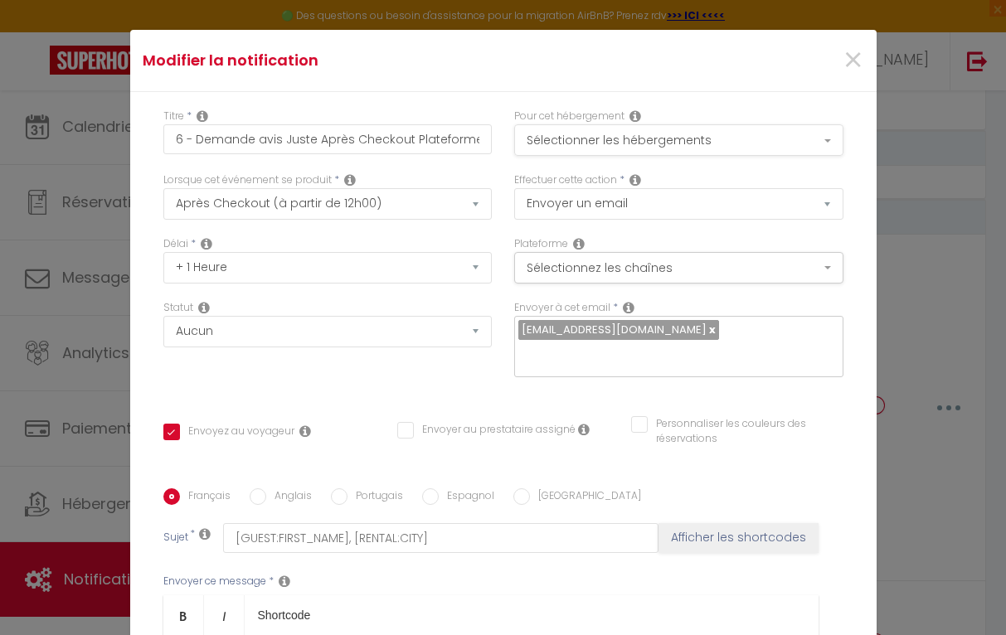
scroll to position [0, 0]
click at [835, 144] on button "Sélectionner les hébergements" at bounding box center [678, 140] width 329 height 32
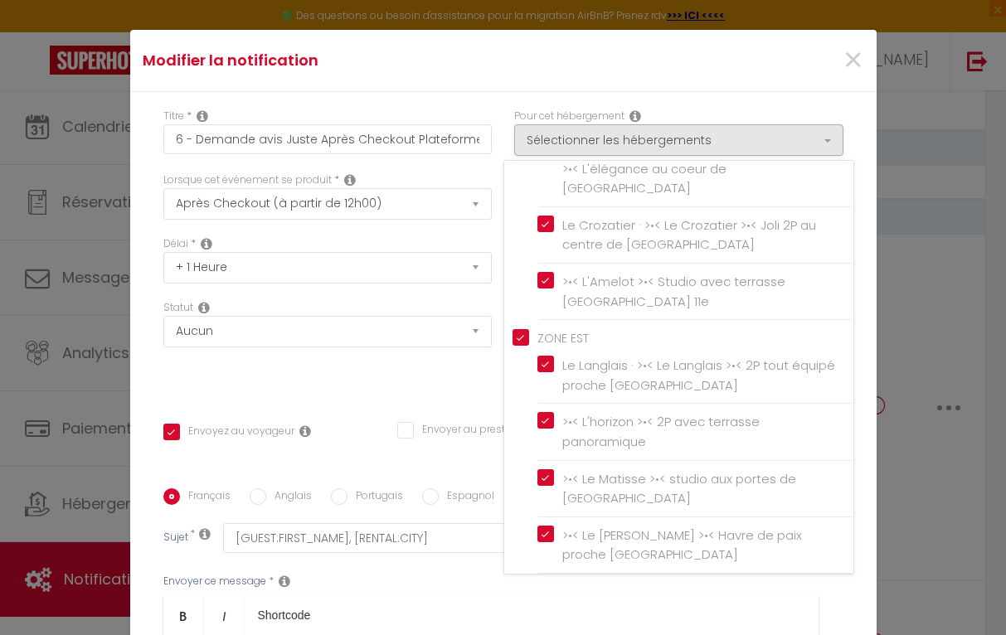
click at [701, 624] on ul "Bold Italic Shortcode" at bounding box center [490, 616] width 655 height 41
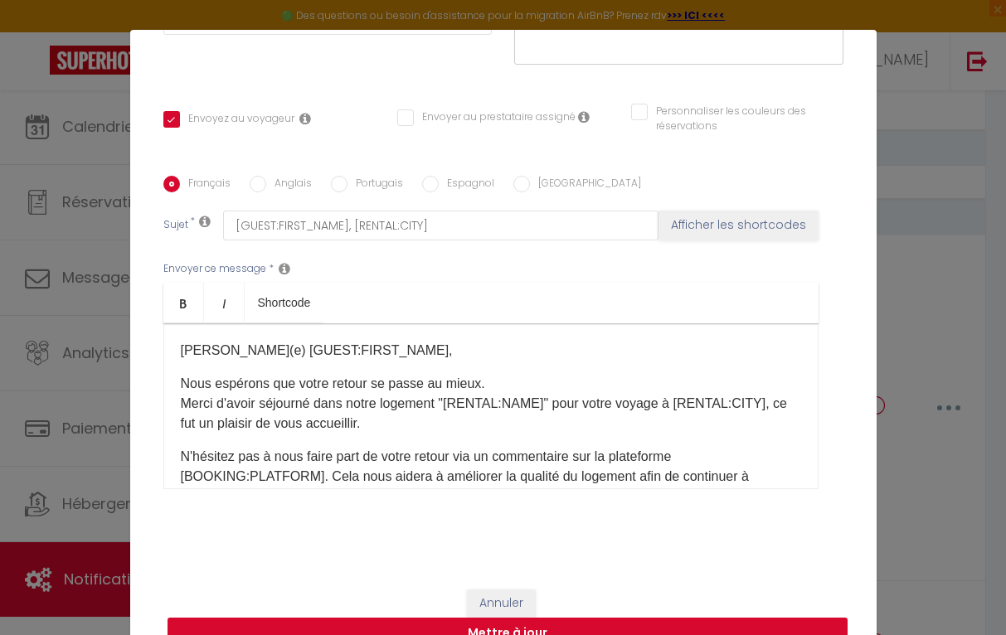
scroll to position [312, 0]
click at [712, 625] on button "Mettre à jour" at bounding box center [508, 635] width 680 height 32
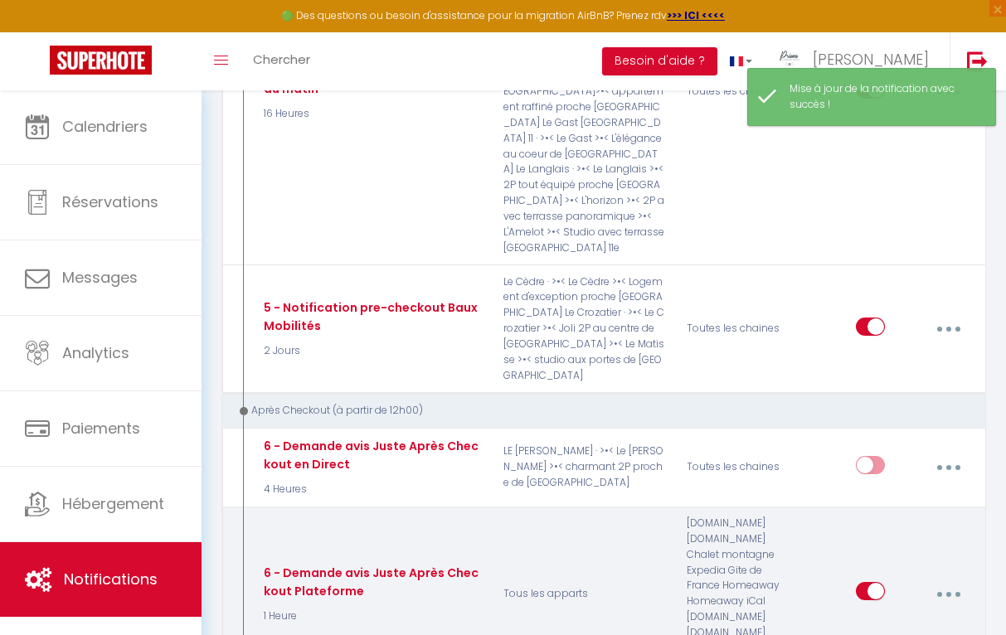
scroll to position [2387, 0]
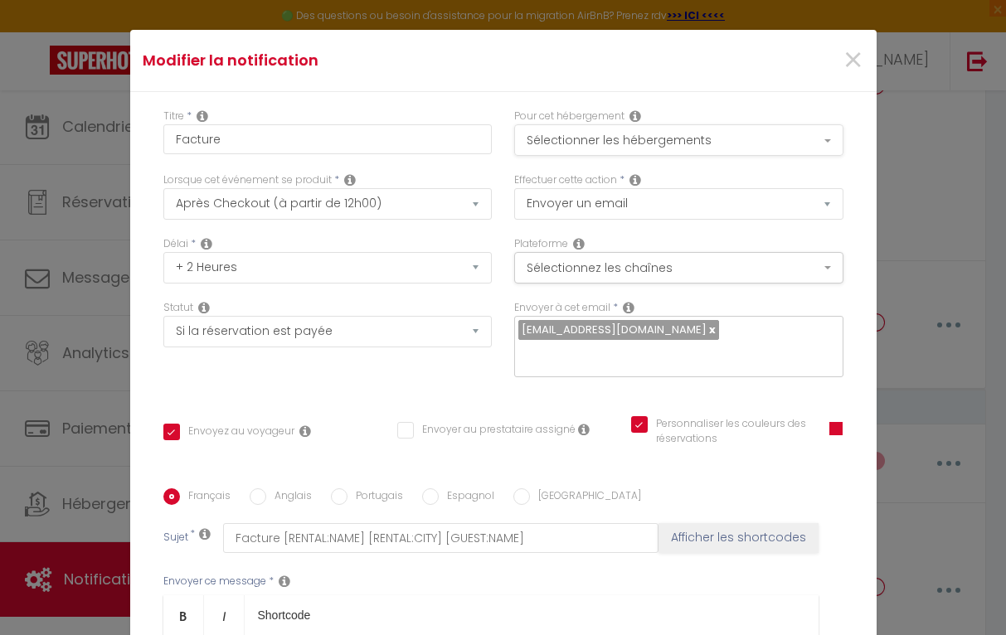
scroll to position [0, 0]
click at [781, 128] on button "Sélectionner les hébergements" at bounding box center [678, 140] width 329 height 32
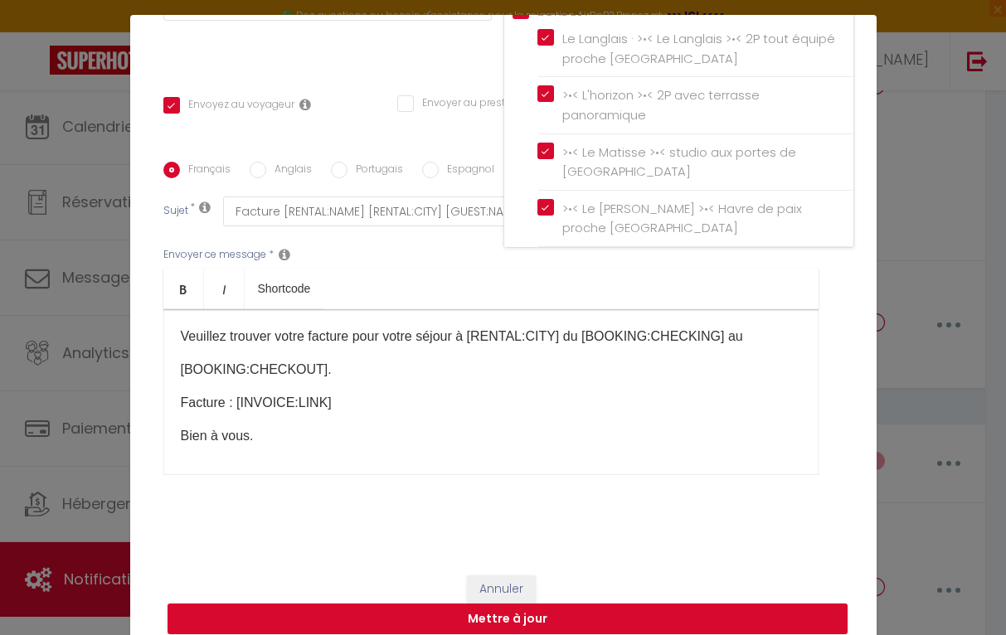
scroll to position [16, 0]
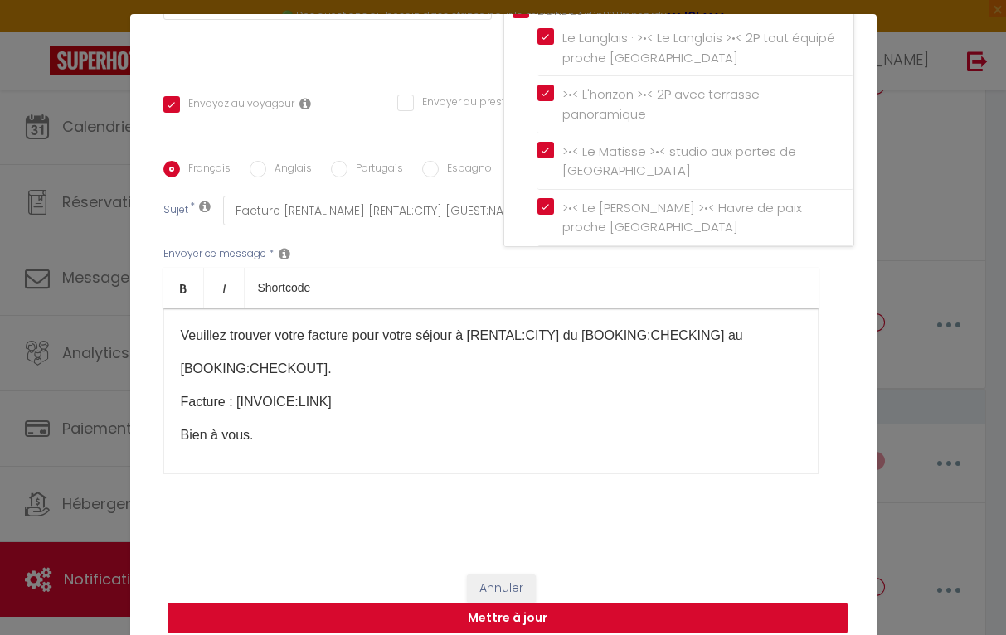
click at [824, 608] on button "Mettre à jour" at bounding box center [508, 619] width 680 height 32
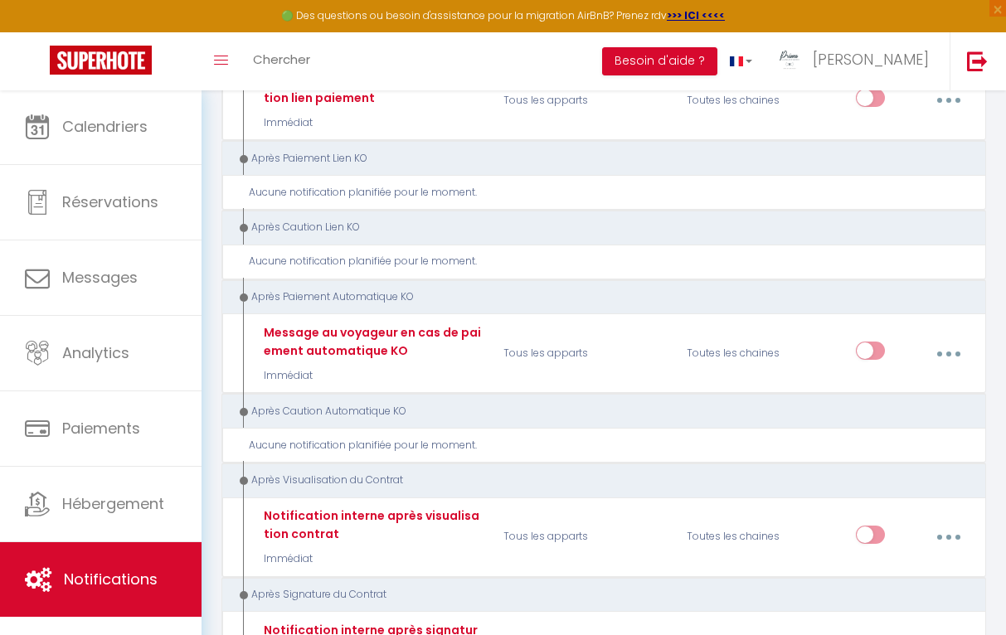
scroll to position [3539, 0]
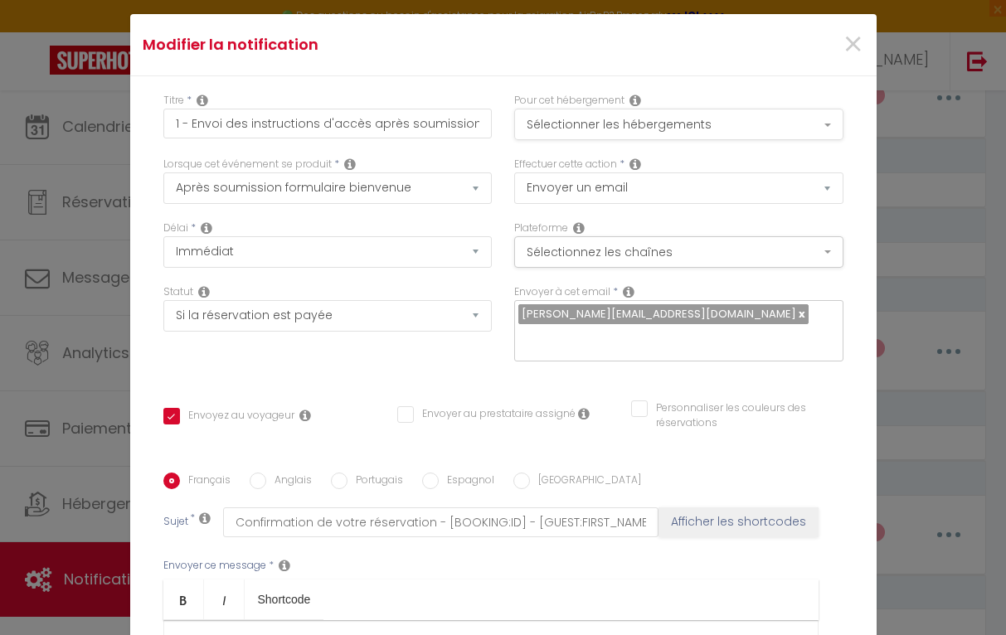
scroll to position [0, 0]
click at [795, 132] on button "Sélectionner les hébergements" at bounding box center [678, 125] width 329 height 32
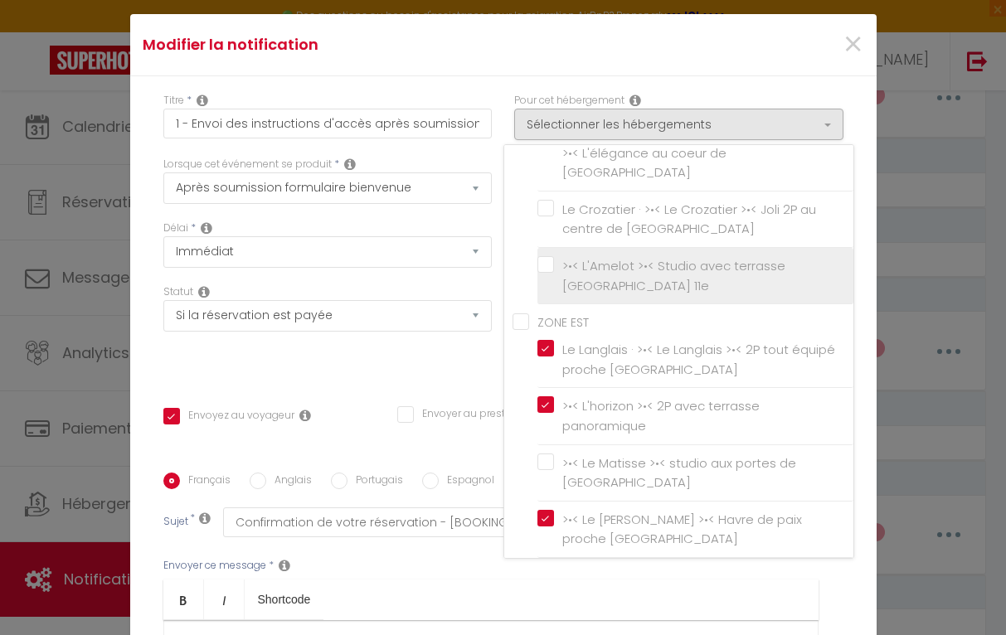
click at [538, 268] on input ">•< L'Amelot >•< Studio avec terrasse [GEOGRAPHIC_DATA] 11e" at bounding box center [695, 276] width 316 height 17
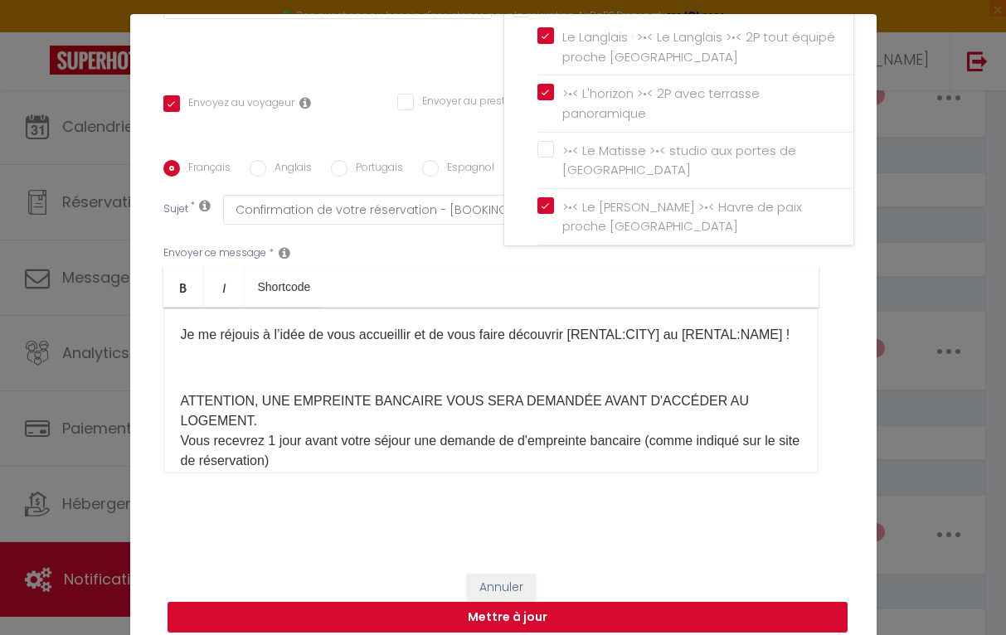
scroll to position [312, 0]
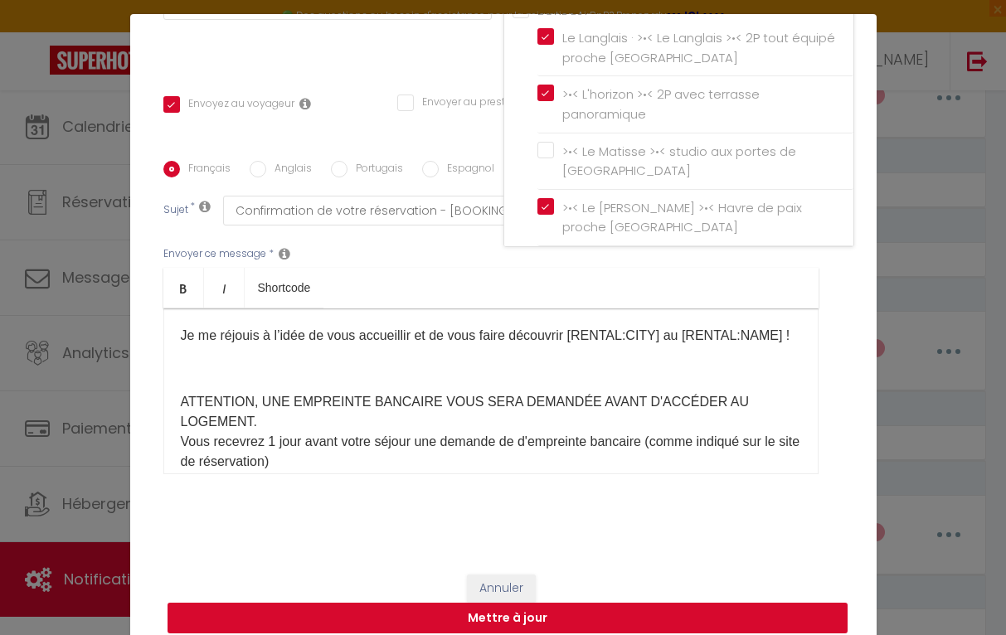
click at [685, 613] on button "Mettre à jour" at bounding box center [508, 619] width 680 height 32
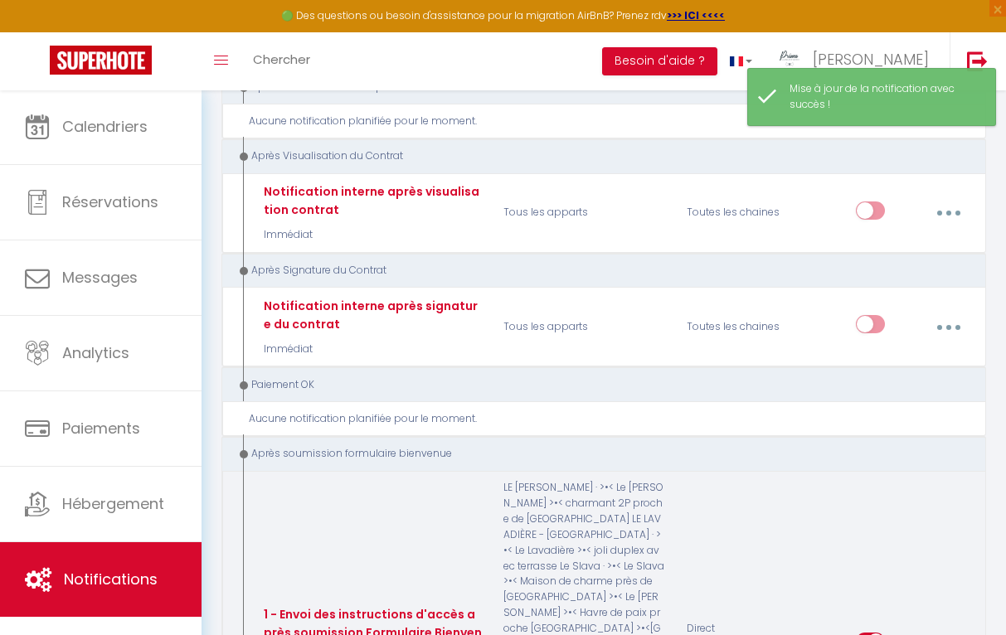
scroll to position [3865, 0]
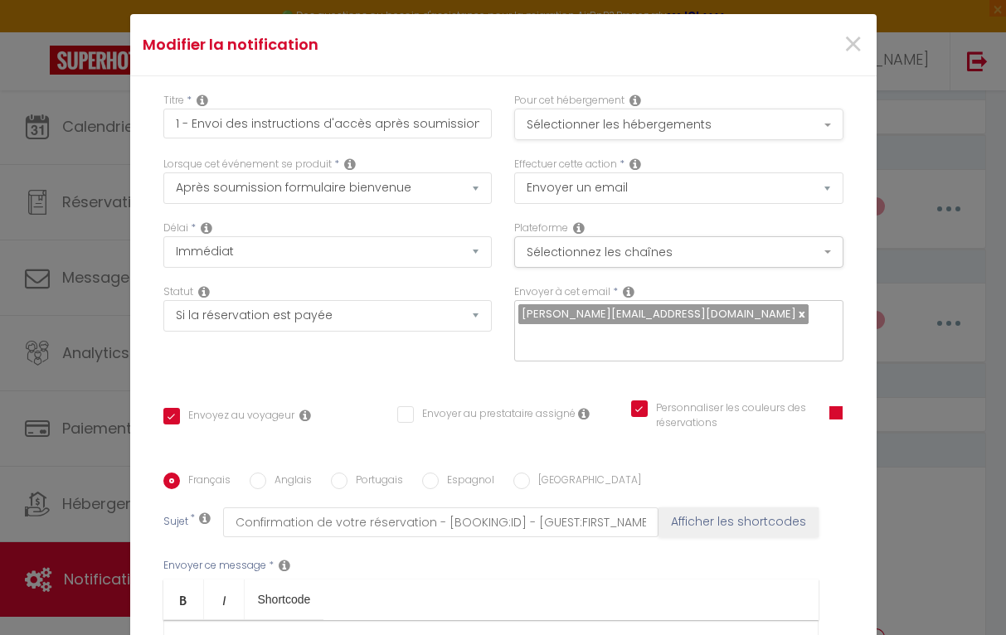
scroll to position [0, 0]
click at [793, 133] on button "Sélectionner les hébergements" at bounding box center [678, 125] width 329 height 32
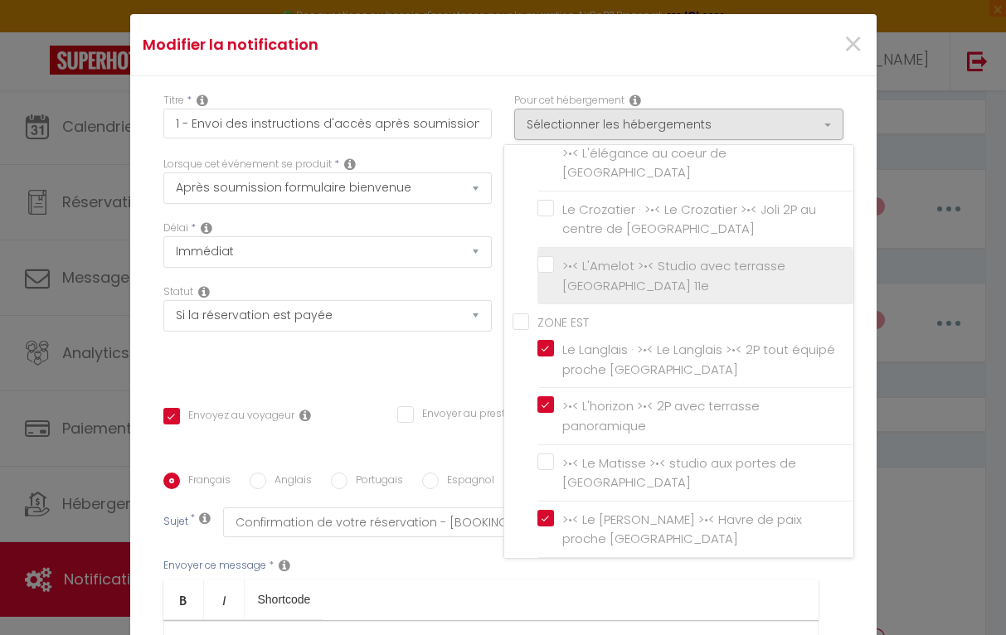
click at [541, 268] on input ">•< L'Amelot >•< Studio avec terrasse [GEOGRAPHIC_DATA] 11e" at bounding box center [695, 276] width 316 height 17
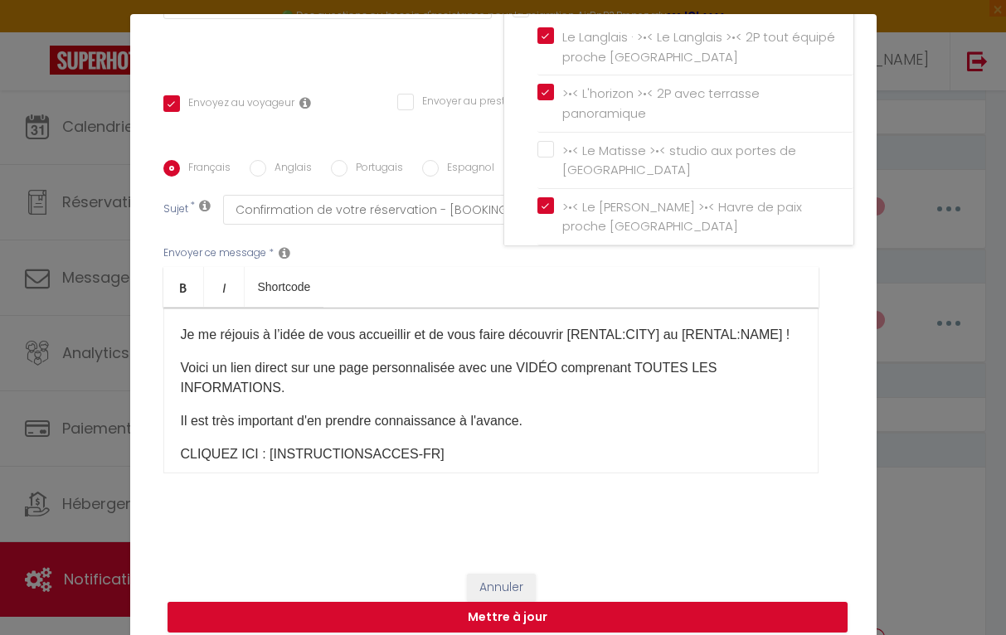
scroll to position [312, 0]
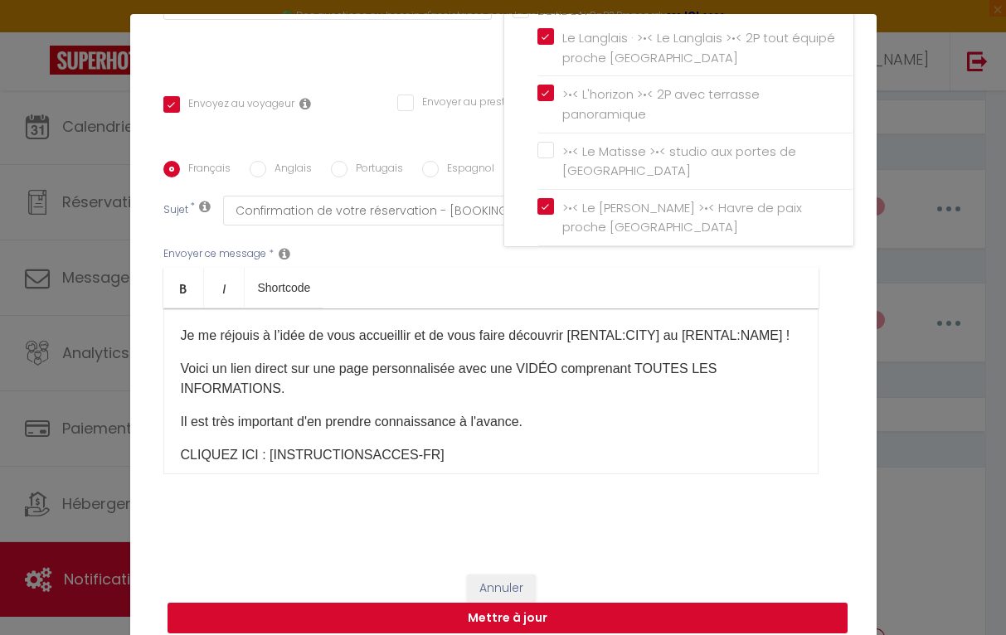
click at [686, 607] on button "Mettre à jour" at bounding box center [508, 619] width 680 height 32
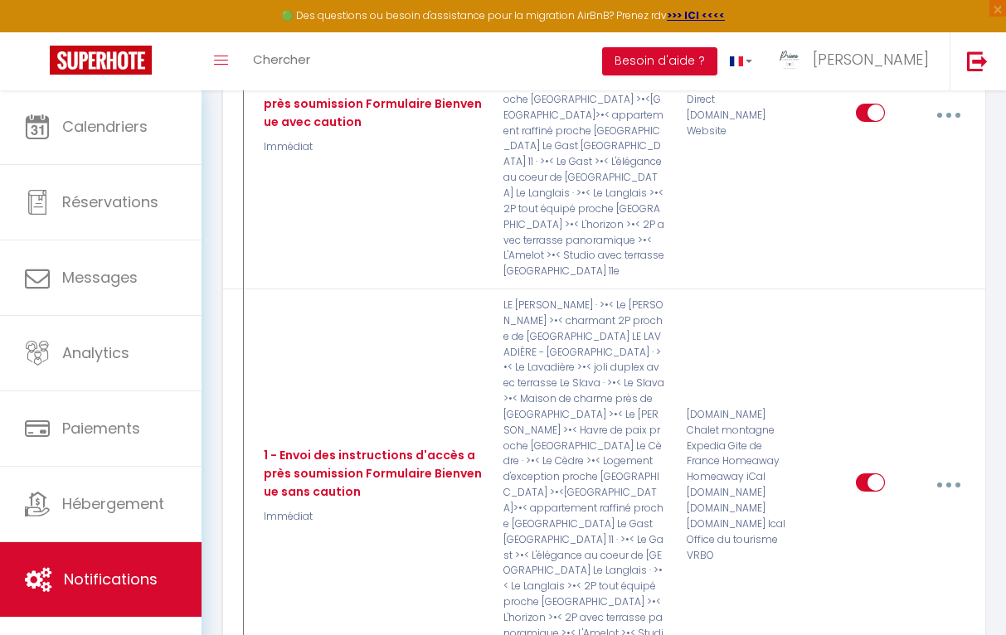
scroll to position [4426, 0]
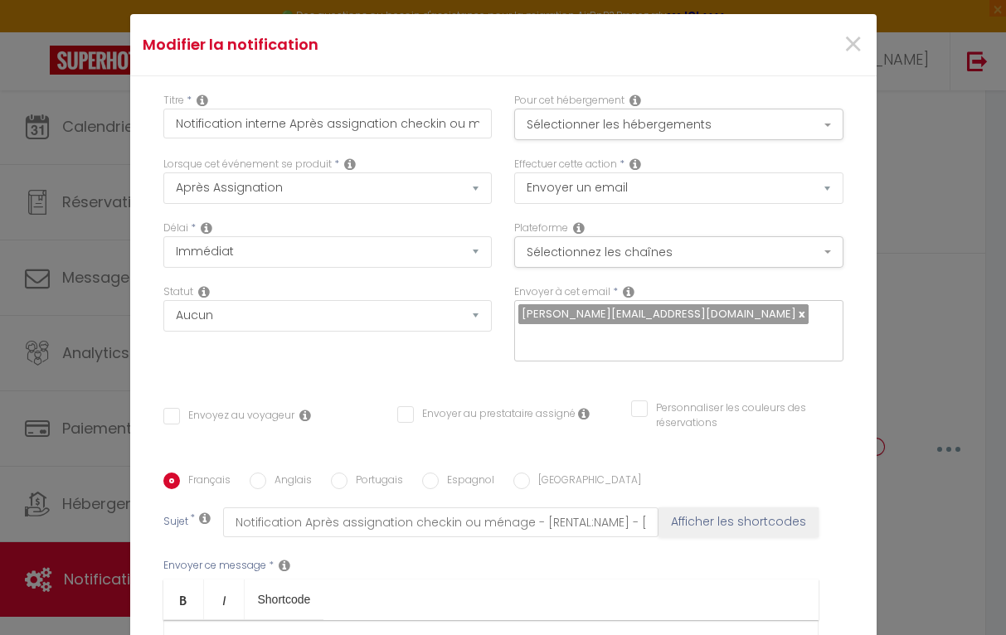
scroll to position [0, 0]
click at [440, 126] on input "Notification interne Après assignation checkin ou ménage" at bounding box center [327, 124] width 329 height 30
click at [554, 118] on button "Sélectionner les hébergements" at bounding box center [678, 125] width 329 height 32
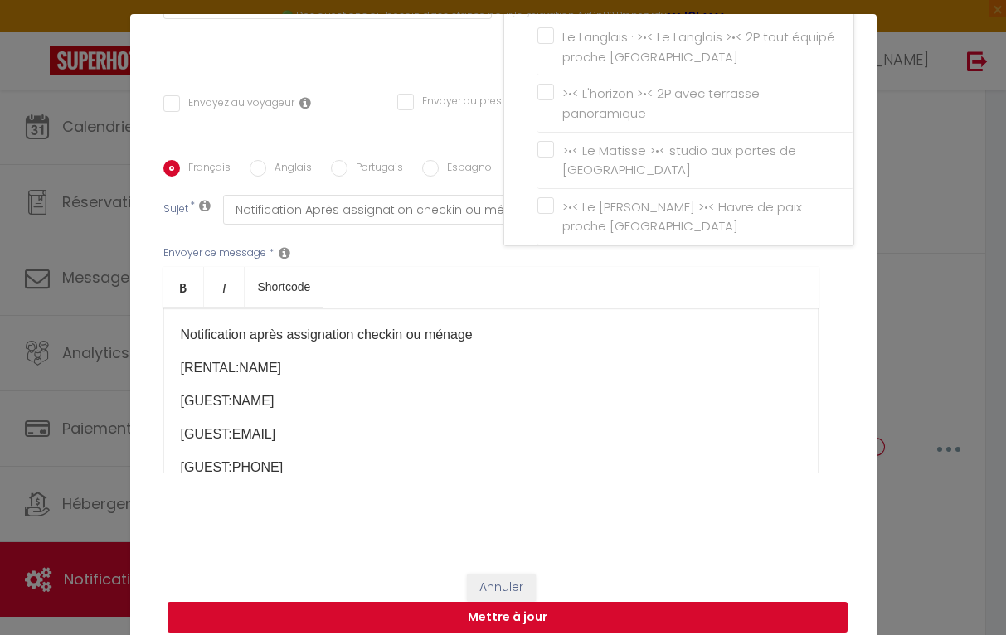
scroll to position [312, 0]
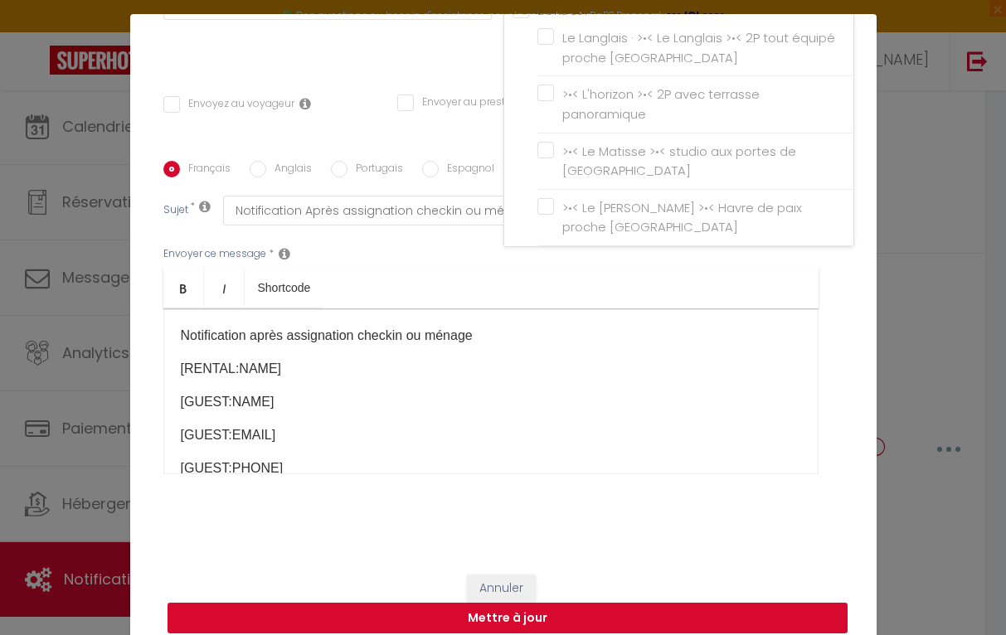
click at [688, 604] on button "Mettre à jour" at bounding box center [508, 619] width 680 height 32
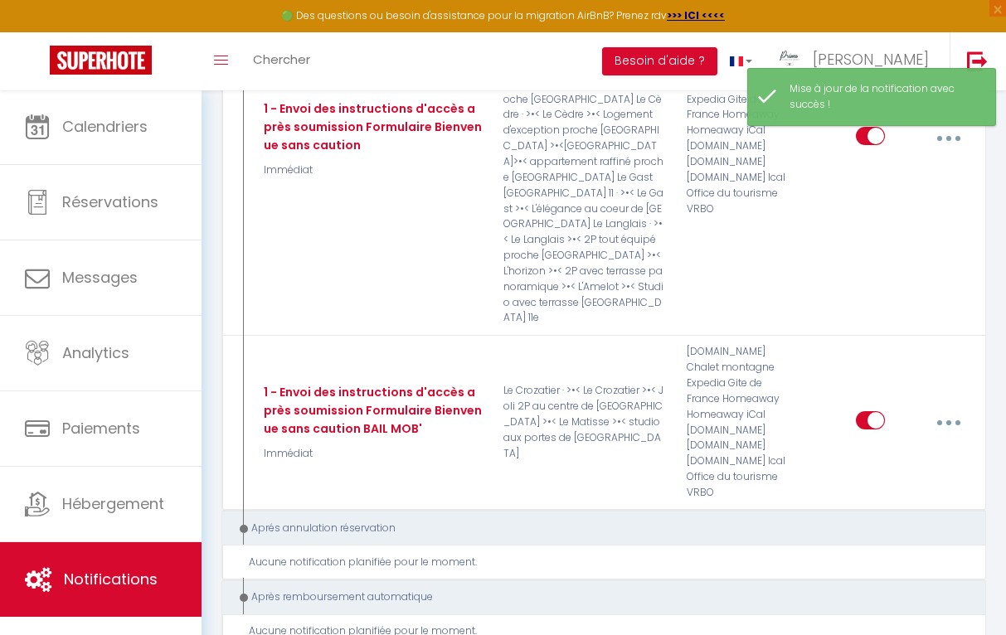
scroll to position [4736, 0]
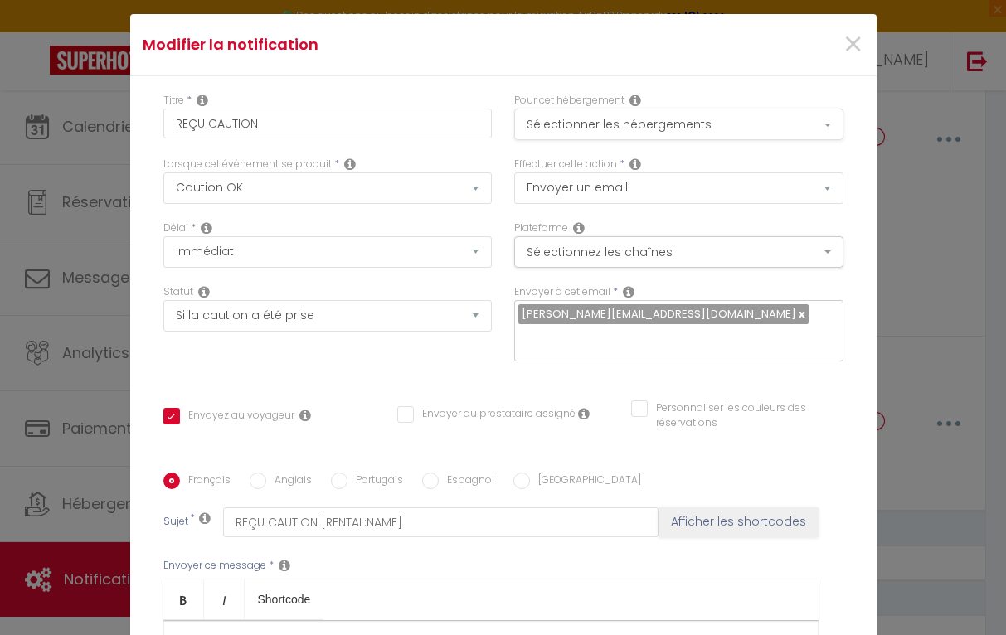
scroll to position [0, 0]
click at [787, 129] on button "Sélectionner les hébergements" at bounding box center [678, 125] width 329 height 32
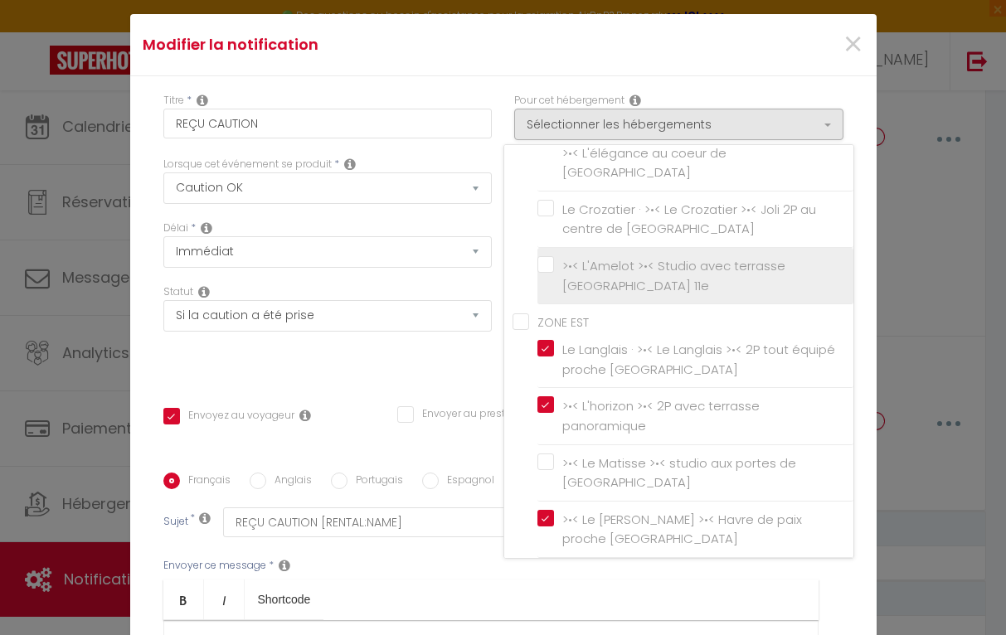
click at [551, 268] on input ">•< L'Amelot >•< Studio avec terrasse [GEOGRAPHIC_DATA] 11e" at bounding box center [695, 276] width 316 height 17
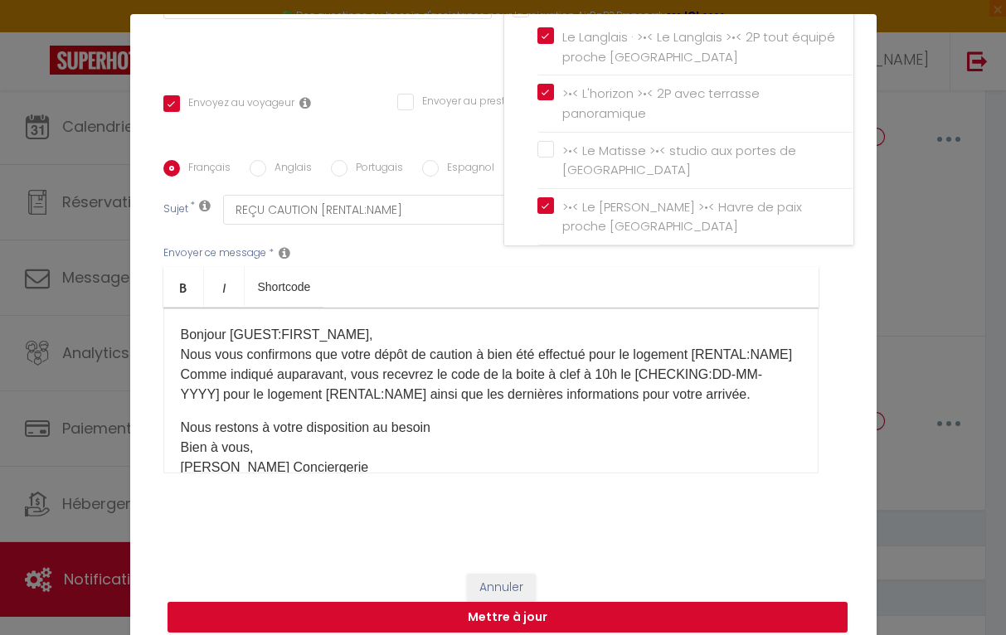
scroll to position [312, 0]
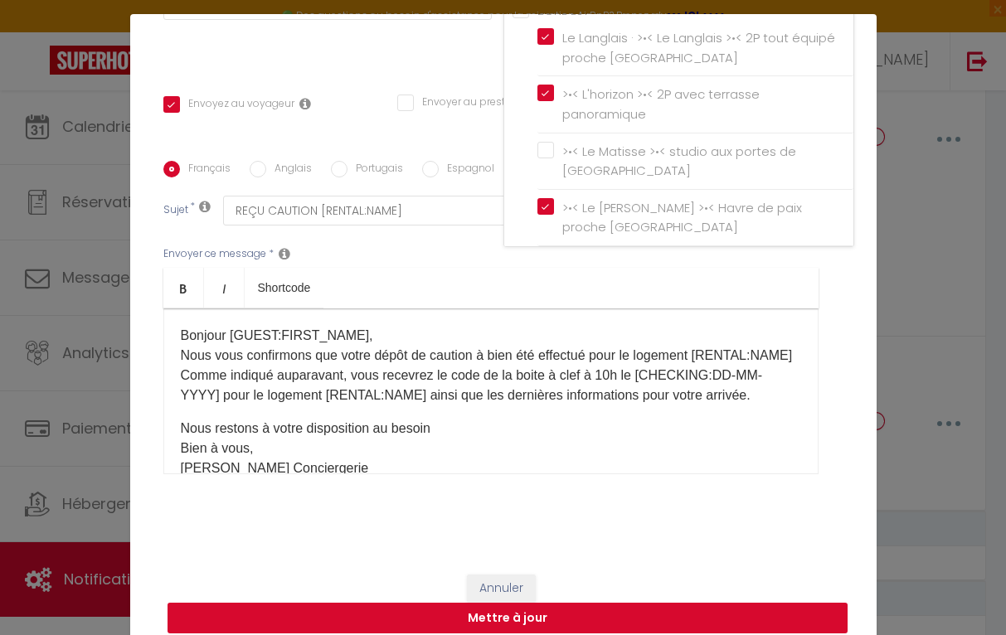
click at [678, 607] on button "Mettre à jour" at bounding box center [508, 619] width 680 height 32
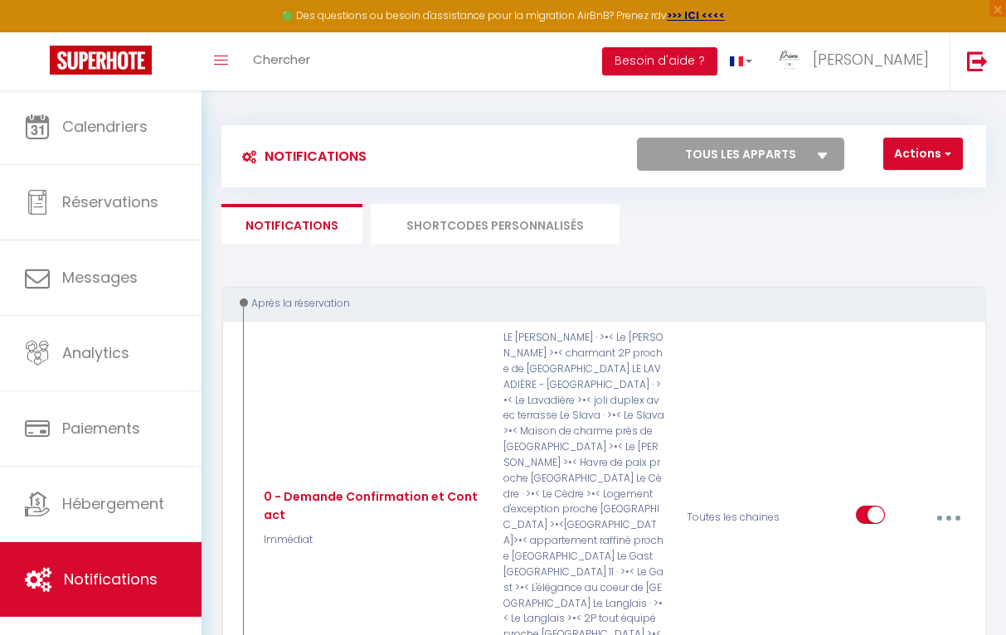
scroll to position [0, 0]
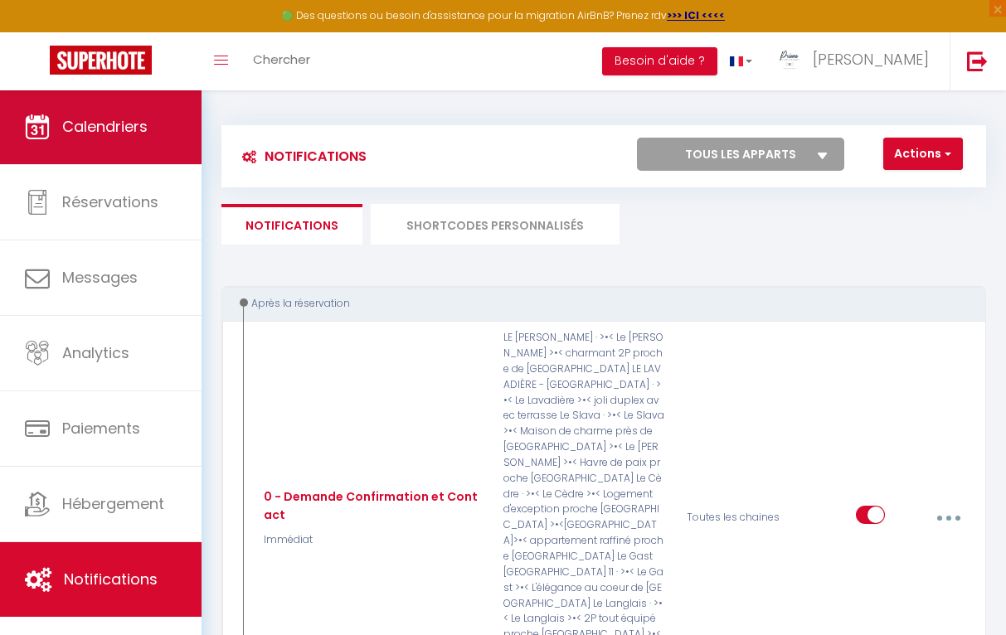
click at [104, 122] on span "Calendriers" at bounding box center [104, 126] width 85 height 21
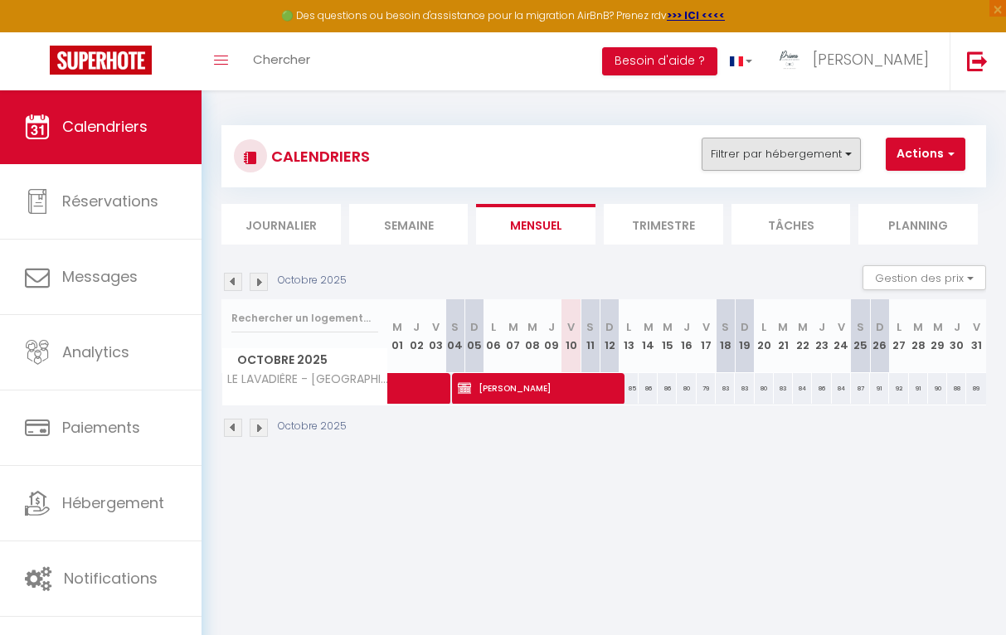
click at [834, 157] on button "Filtrer par hébergement" at bounding box center [781, 154] width 159 height 33
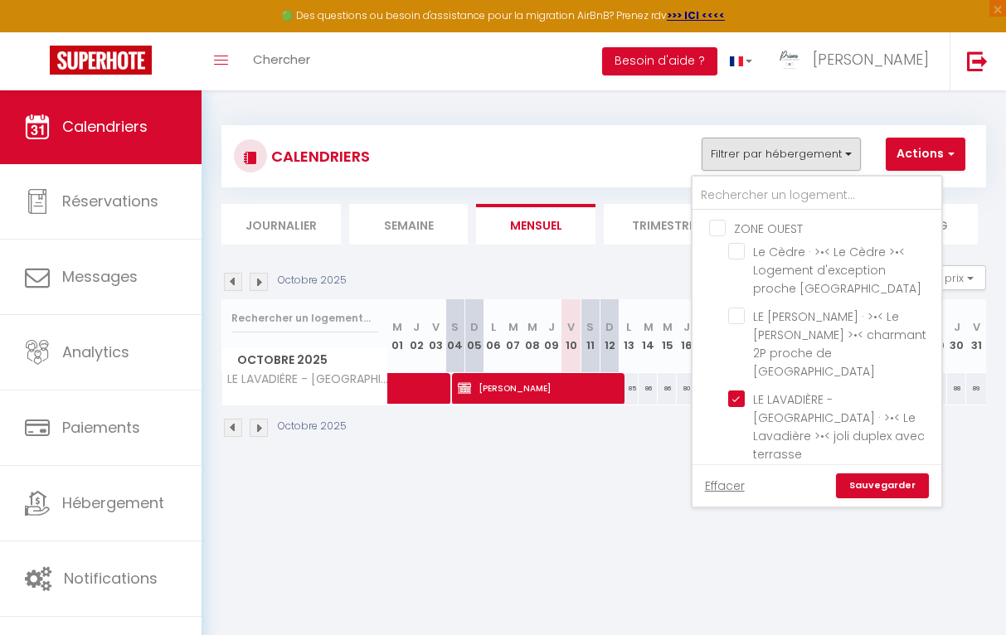
click at [712, 229] on input "ZONE OUEST" at bounding box center [833, 227] width 249 height 17
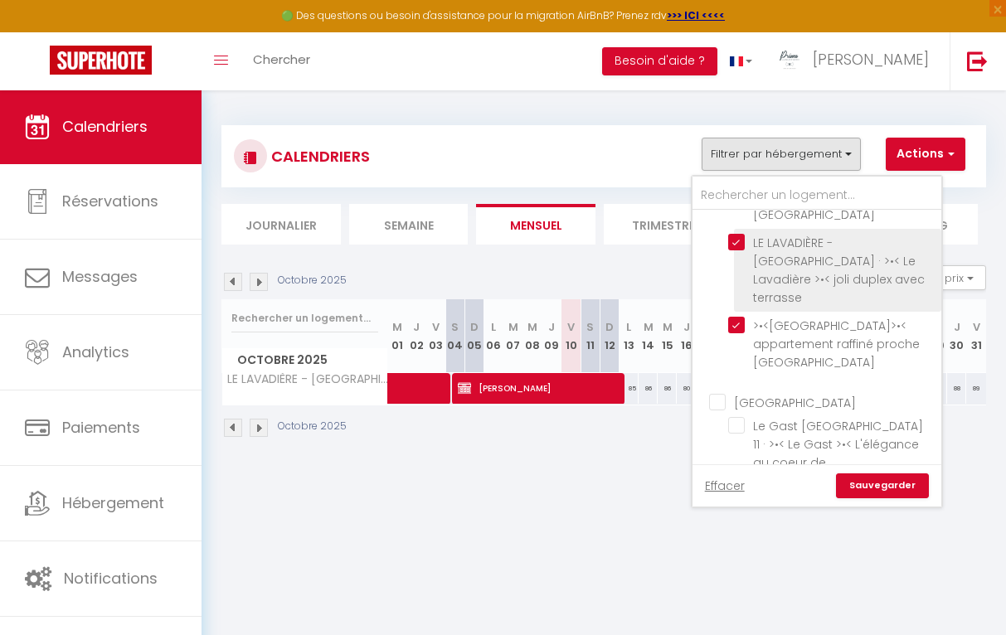
scroll to position [146, 0]
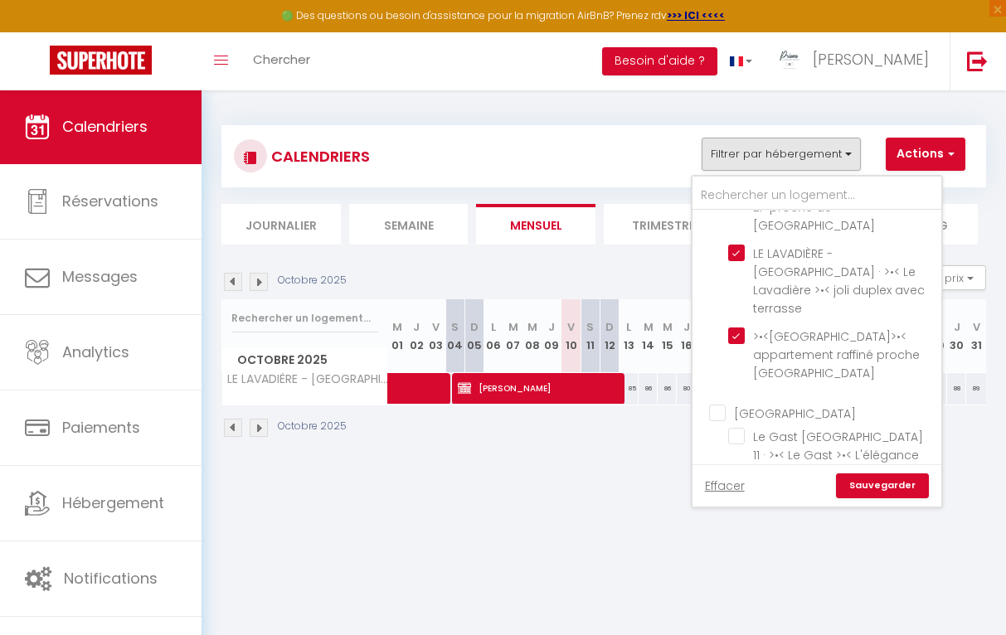
click at [710, 404] on input "[GEOGRAPHIC_DATA]" at bounding box center [833, 412] width 249 height 17
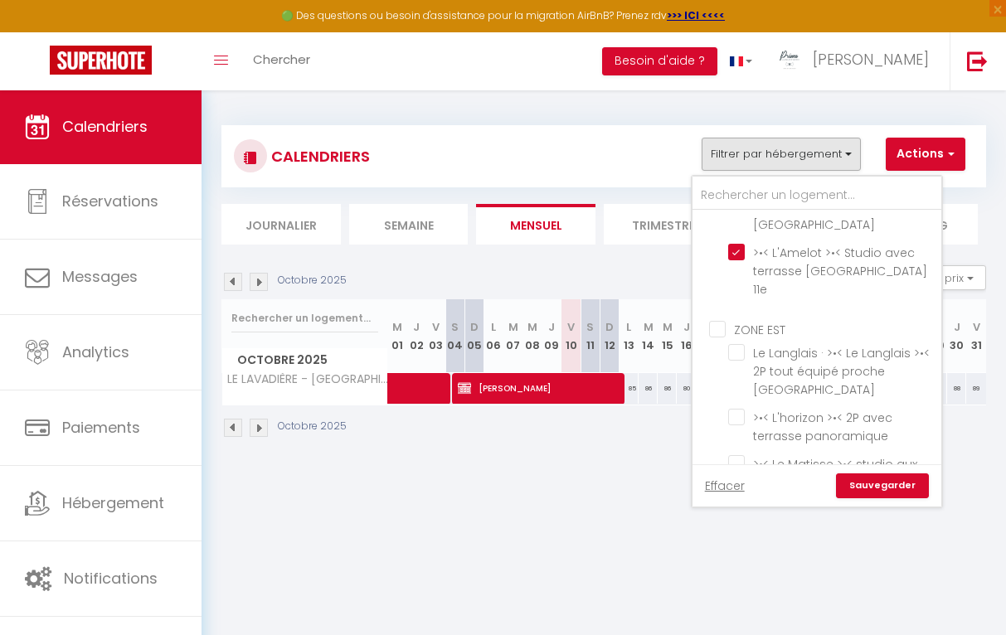
scroll to position [439, 0]
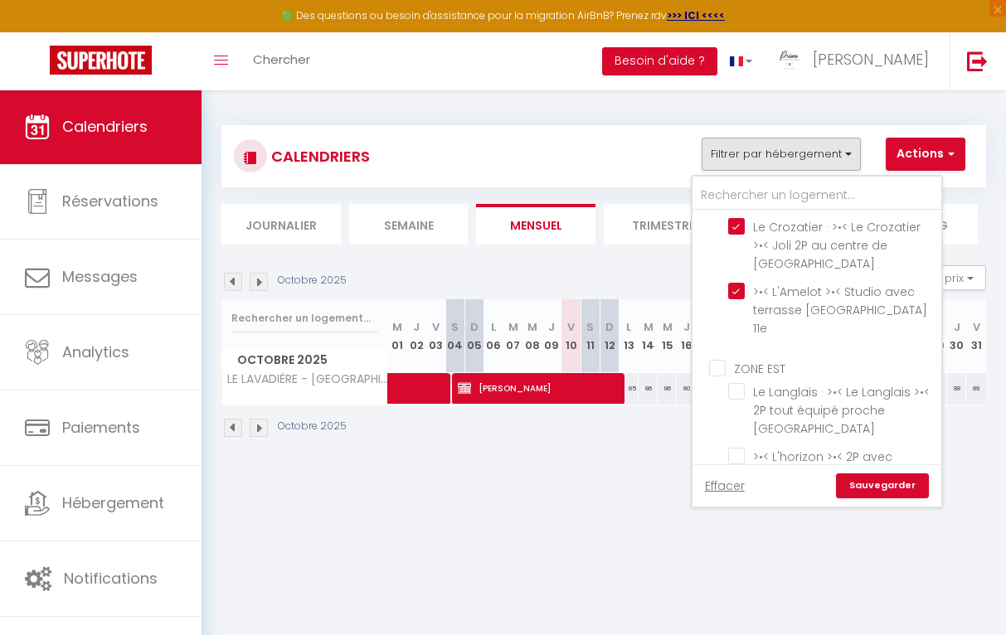
click at [717, 359] on input "ZONE EST" at bounding box center [833, 367] width 249 height 17
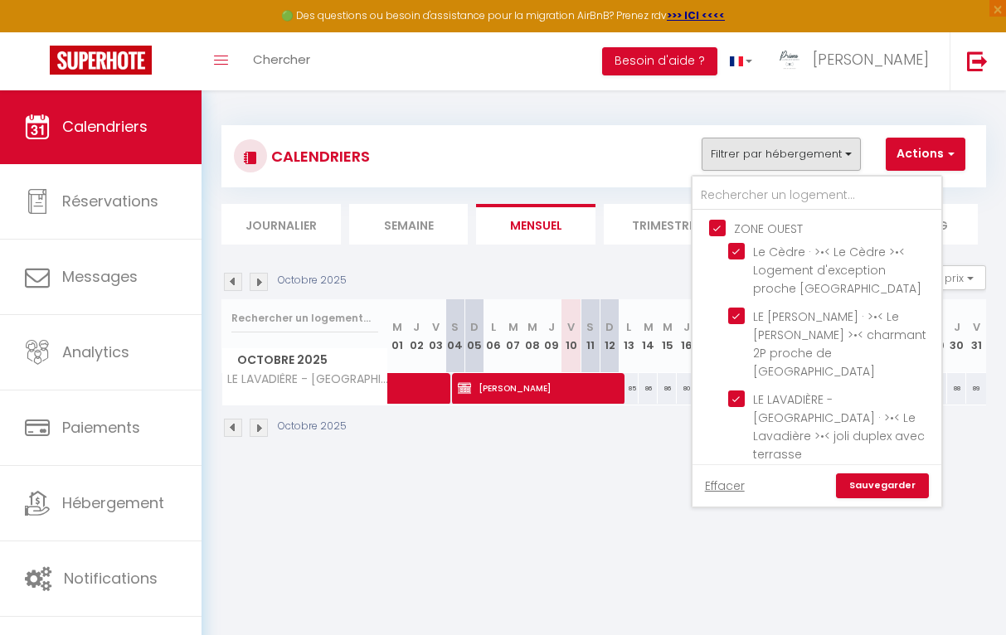
scroll to position [0, 0]
click at [895, 485] on link "Sauvegarder" at bounding box center [882, 486] width 93 height 25
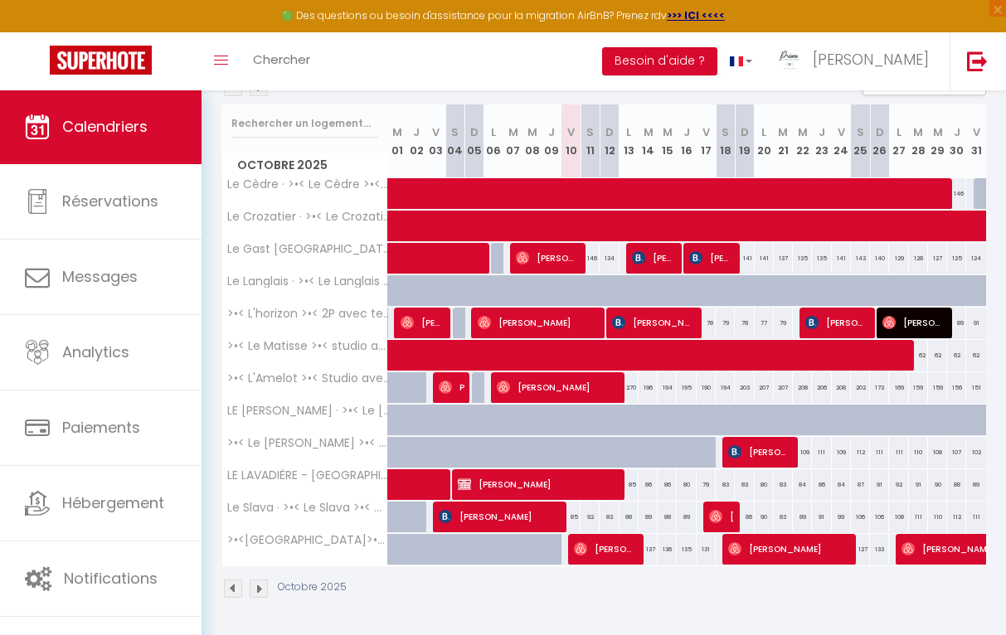
scroll to position [193, 0]
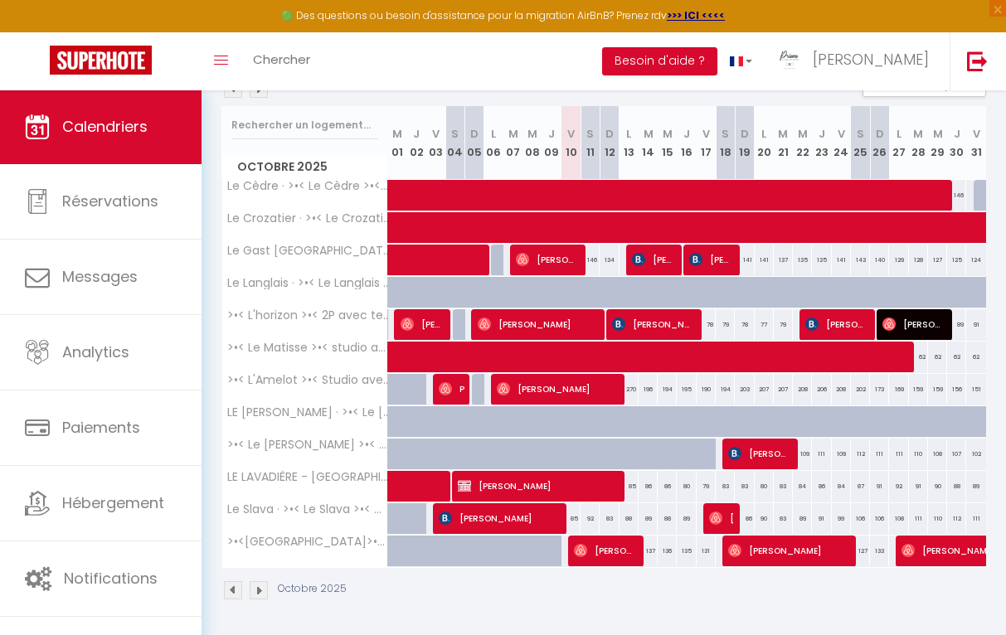
click at [554, 519] on span "[PERSON_NAME]" at bounding box center [499, 519] width 121 height 32
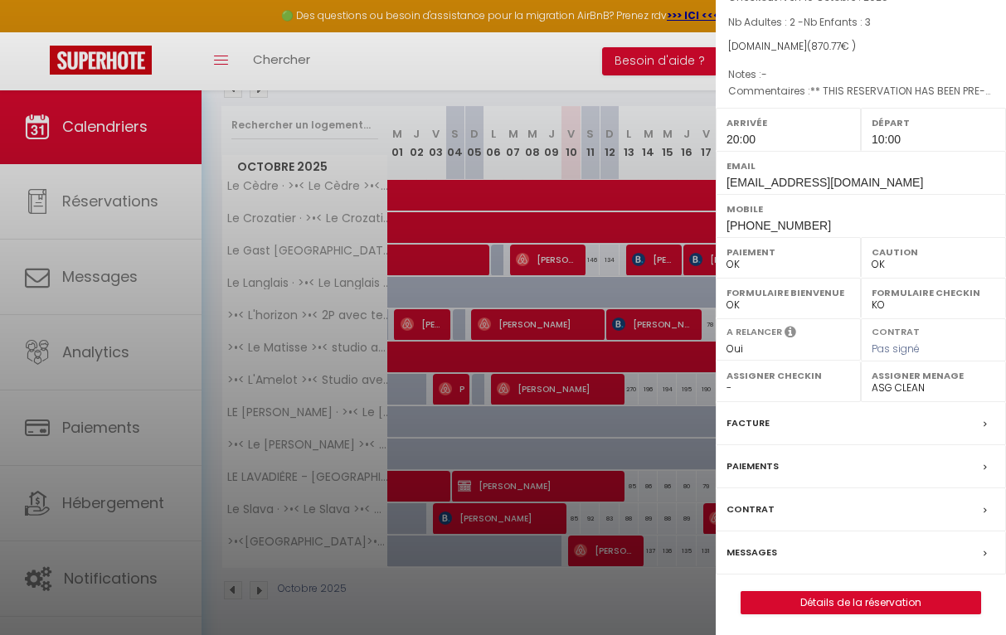
scroll to position [149, 0]
click at [834, 543] on div "Messages" at bounding box center [861, 553] width 290 height 43
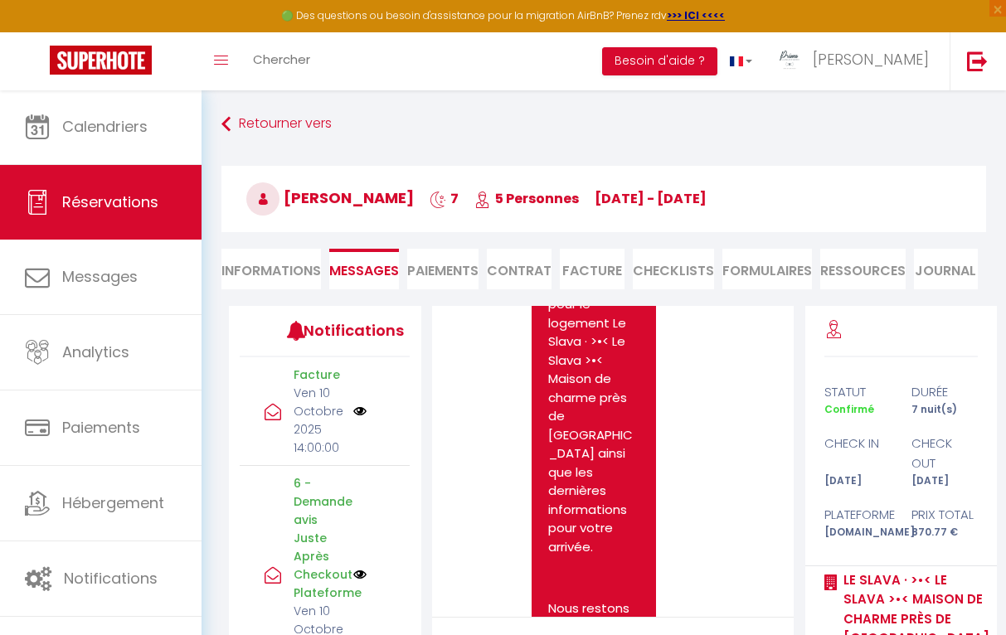
scroll to position [8539, 0]
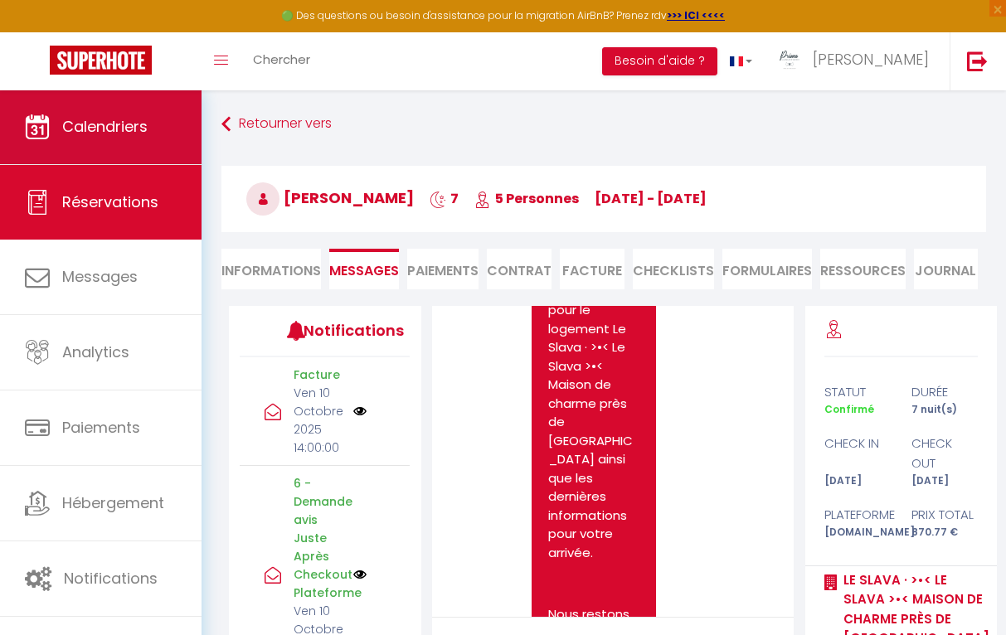
click at [91, 125] on span "Calendriers" at bounding box center [104, 126] width 85 height 21
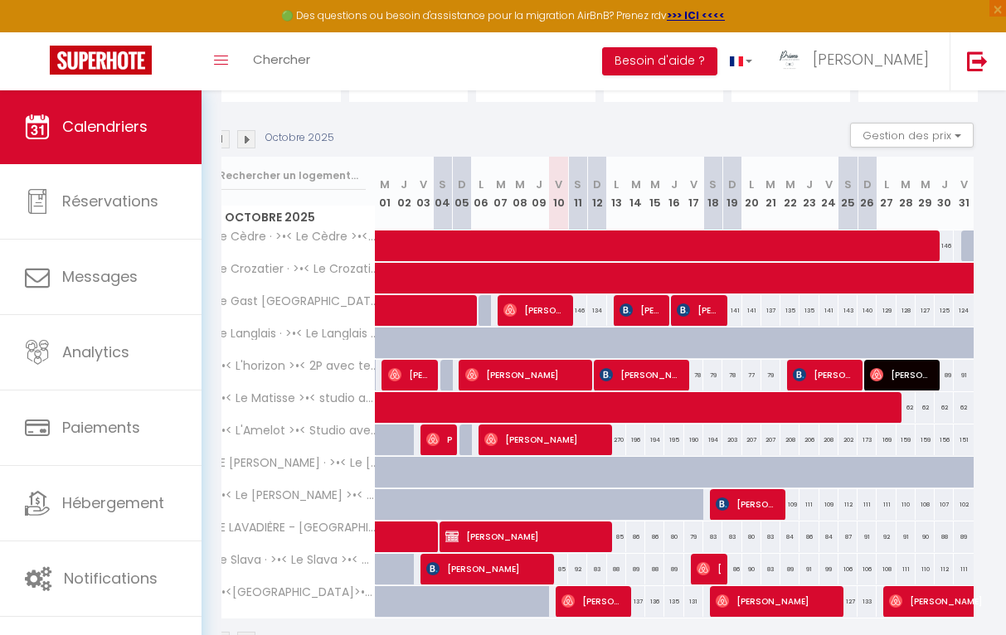
scroll to position [124, 0]
